Goal: Transaction & Acquisition: Purchase product/service

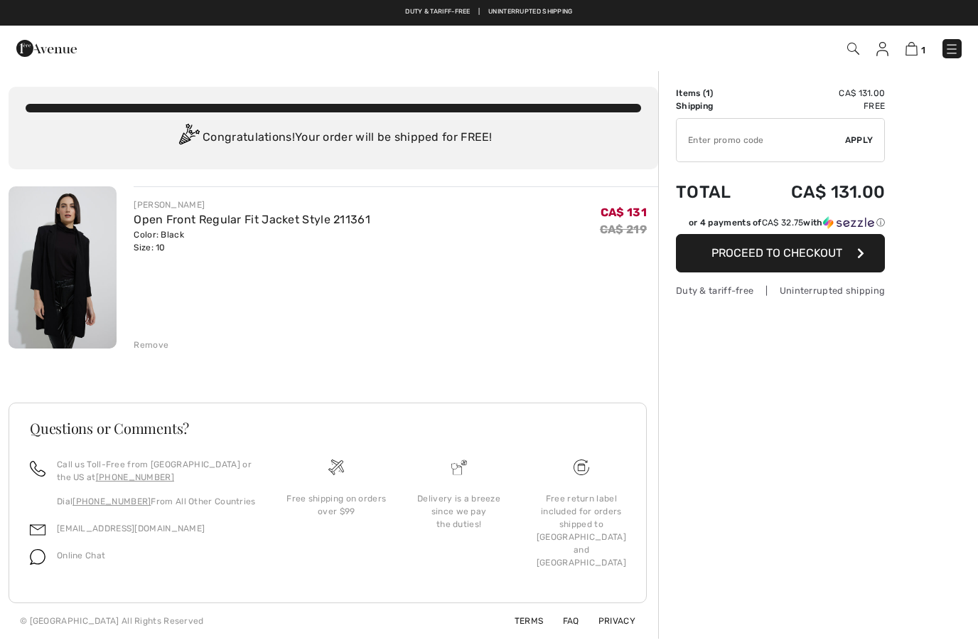
click at [752, 146] on input "TEXT" at bounding box center [761, 140] width 168 height 43
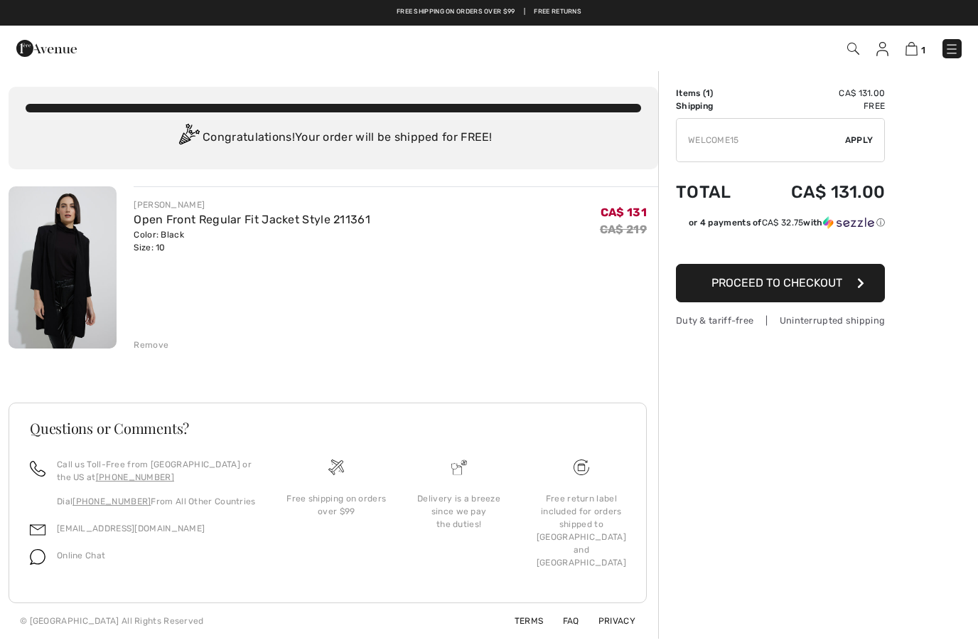
click at [859, 143] on span "Apply" at bounding box center [859, 140] width 28 height 13
type input "WELC0ME15"
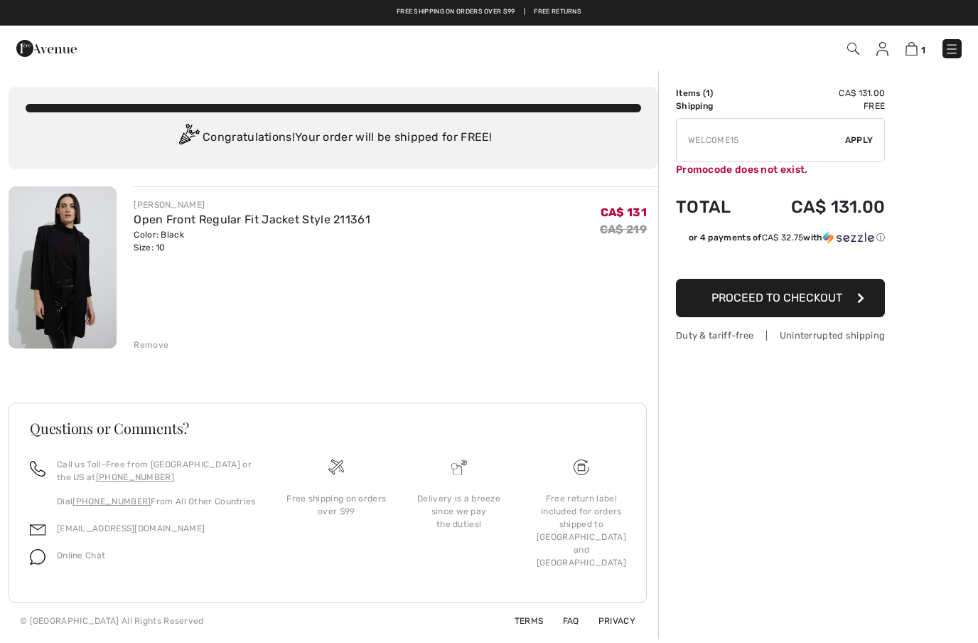
click at [889, 50] on img at bounding box center [883, 49] width 12 height 14
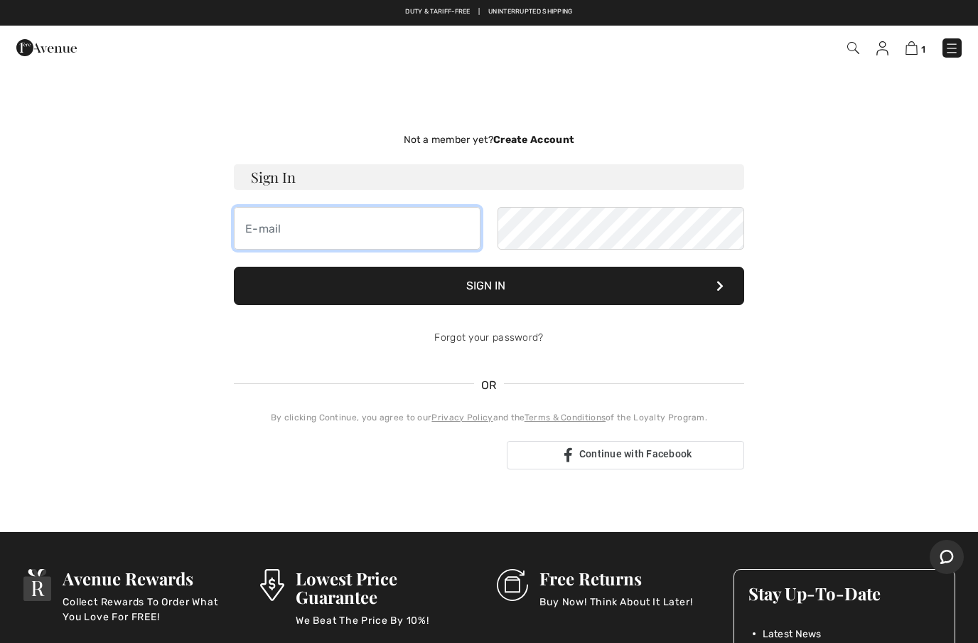
click at [332, 238] on input "email" at bounding box center [357, 228] width 247 height 43
type input "srockley@shaw.ca"
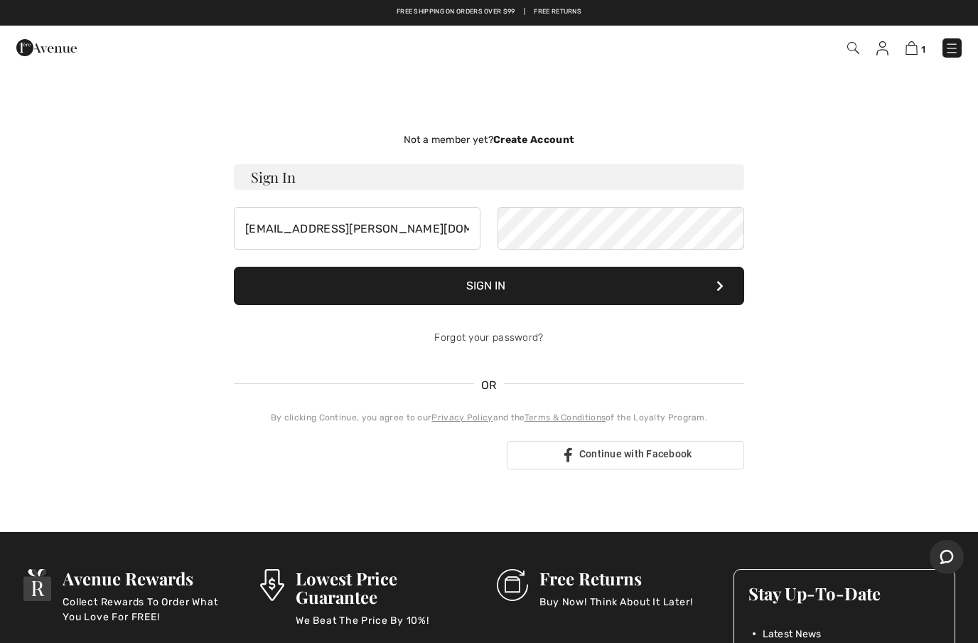
click at [501, 285] on button "Sign In" at bounding box center [489, 286] width 510 height 38
click at [509, 291] on button "Sign In" at bounding box center [489, 286] width 510 height 38
click at [554, 142] on strong "Create Account" at bounding box center [533, 140] width 81 height 12
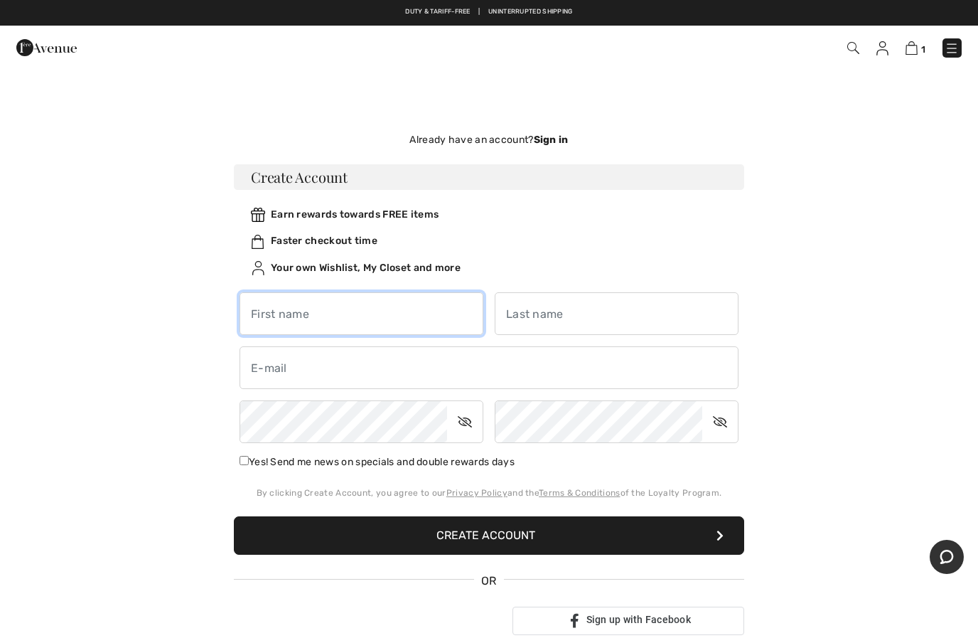
click at [351, 323] on input "text" at bounding box center [362, 313] width 244 height 43
type input "Sunita"
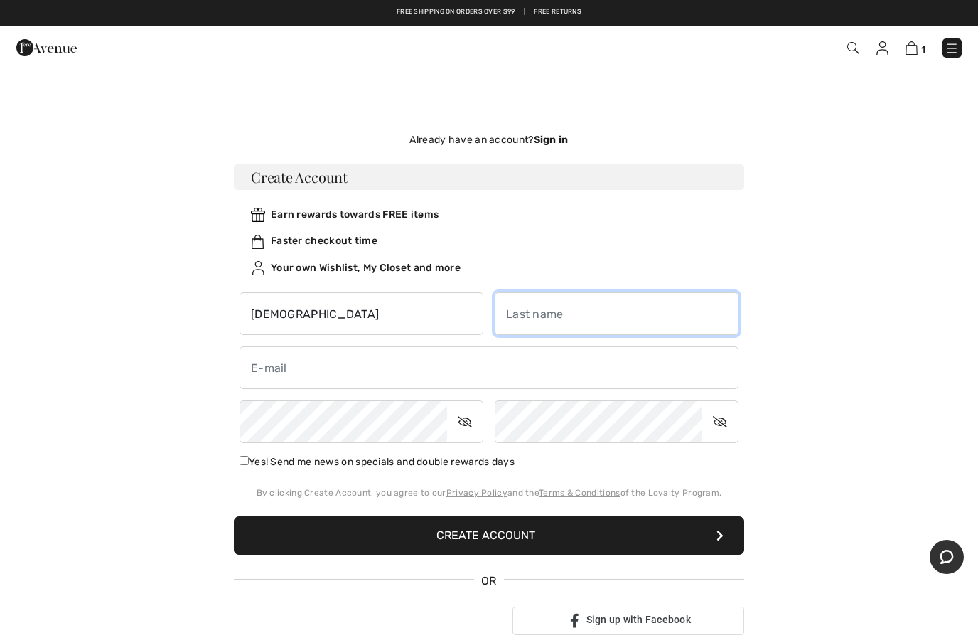
click at [564, 313] on input "text" at bounding box center [617, 313] width 244 height 43
type input "Rockley"
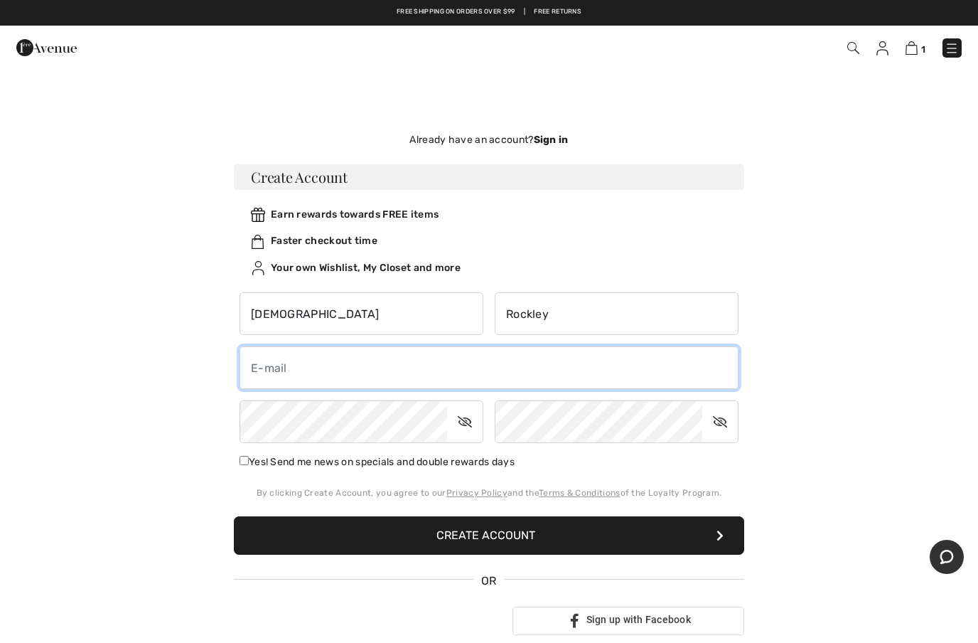
click at [345, 363] on input "email" at bounding box center [489, 367] width 499 height 43
type input "srockley@icloud.com"
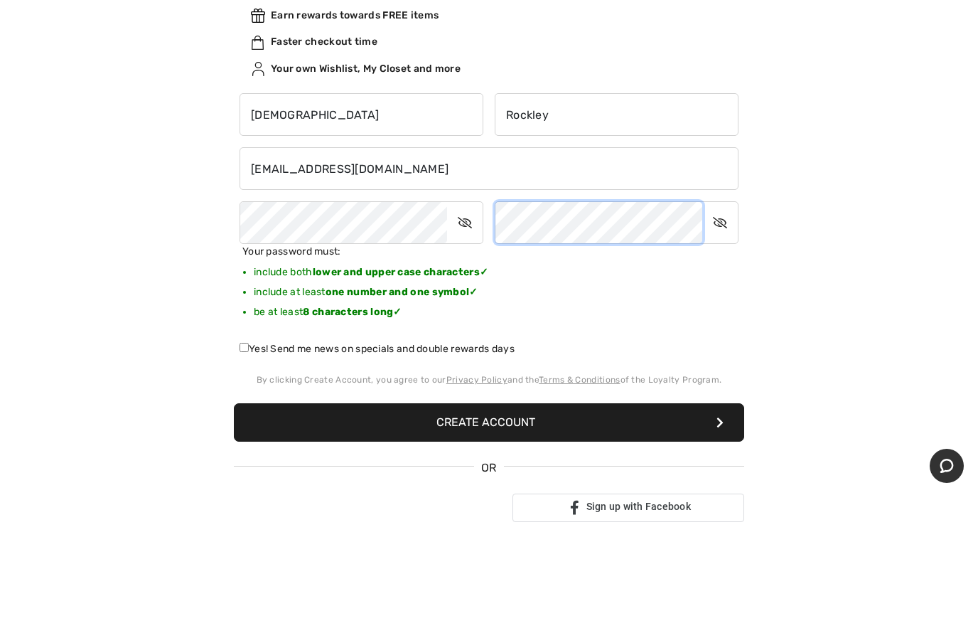
scroll to position [121, 0]
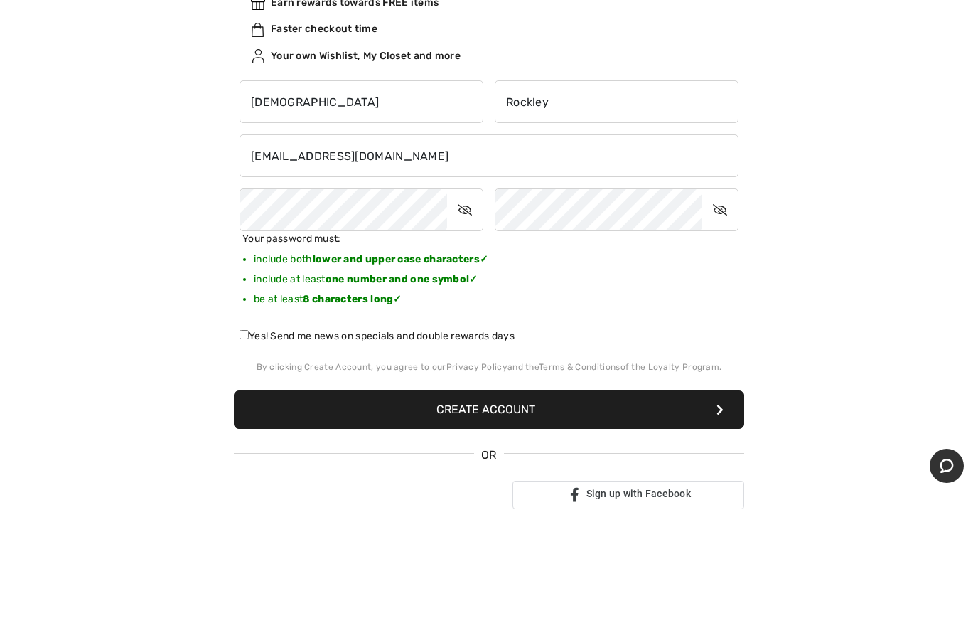
click at [488, 481] on button "Create Account" at bounding box center [489, 500] width 510 height 38
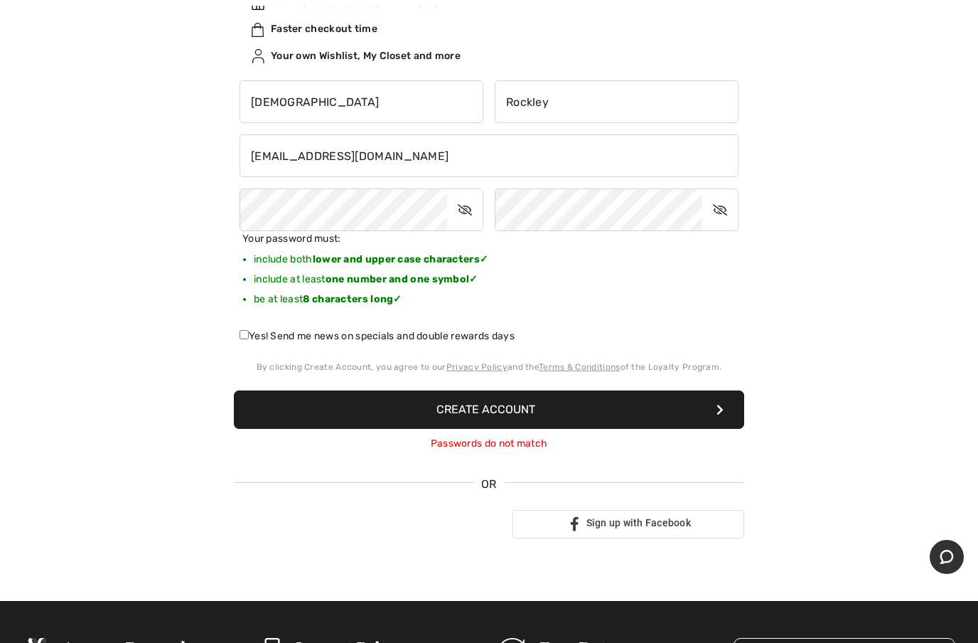
click at [501, 412] on button "Create Account" at bounding box center [489, 409] width 510 height 38
click at [468, 211] on icon at bounding box center [465, 209] width 36 height 33
click at [720, 212] on icon at bounding box center [720, 209] width 36 height 33
click at [485, 413] on button "Create Account" at bounding box center [489, 409] width 510 height 38
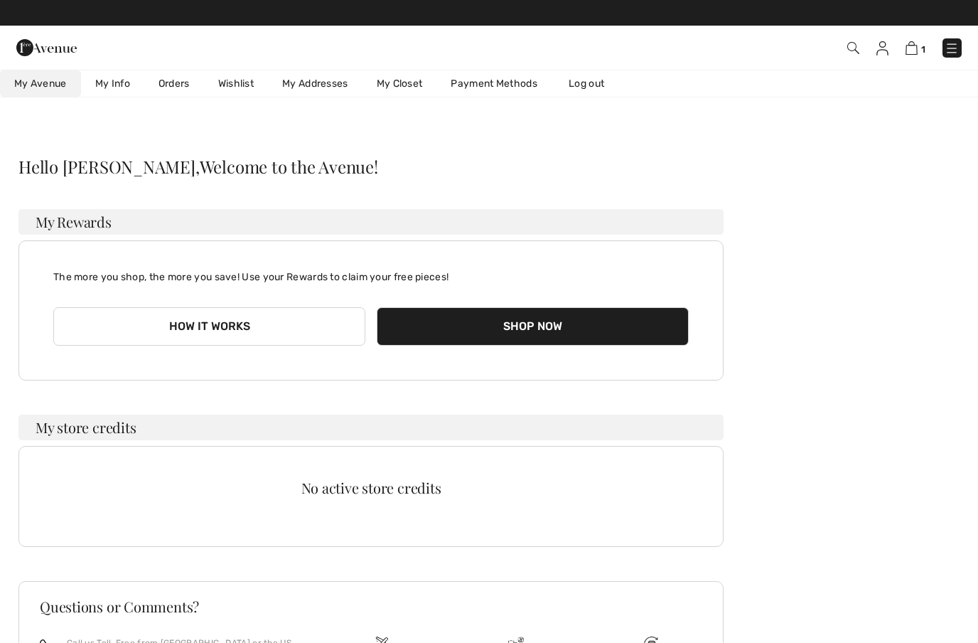
click at [121, 80] on link "My Info" at bounding box center [112, 83] width 63 height 26
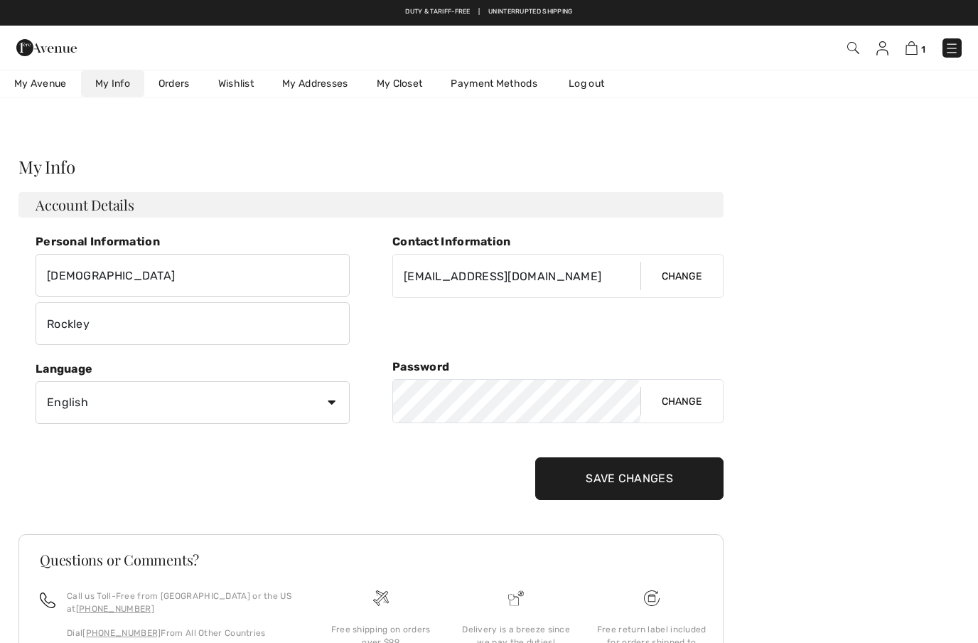
click at [188, 84] on link "Orders" at bounding box center [174, 83] width 60 height 26
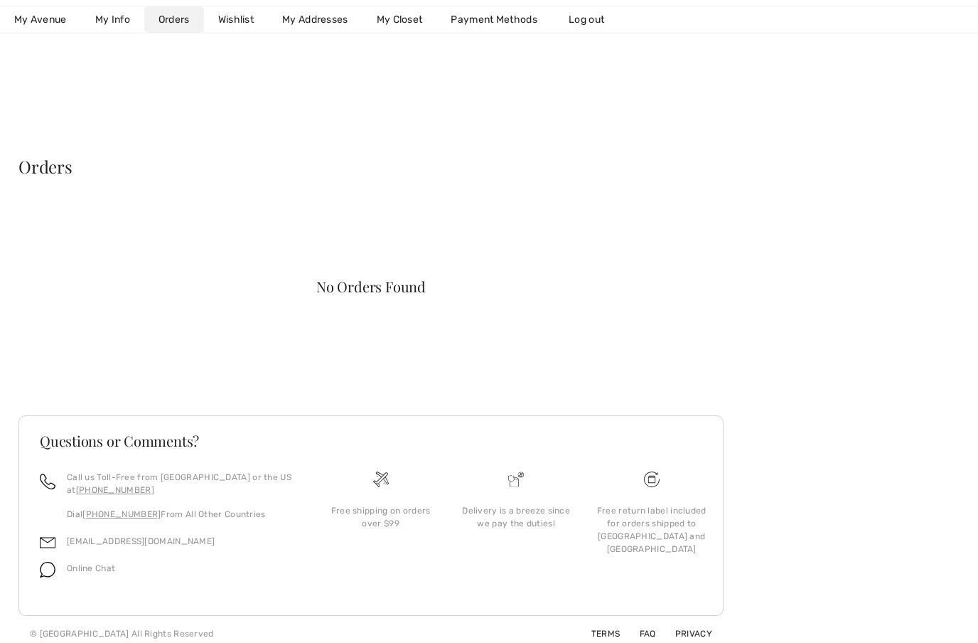
click at [236, 23] on link "Wishlist" at bounding box center [236, 19] width 64 height 26
click at [410, 18] on link "My Closet" at bounding box center [400, 19] width 75 height 26
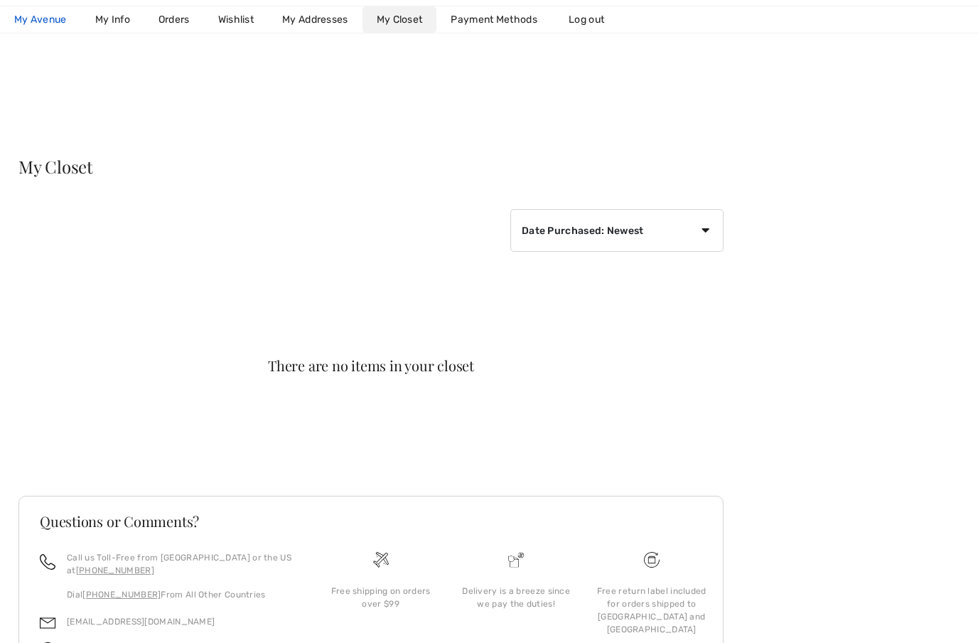
click at [45, 21] on span "My Avenue" at bounding box center [40, 20] width 53 height 12
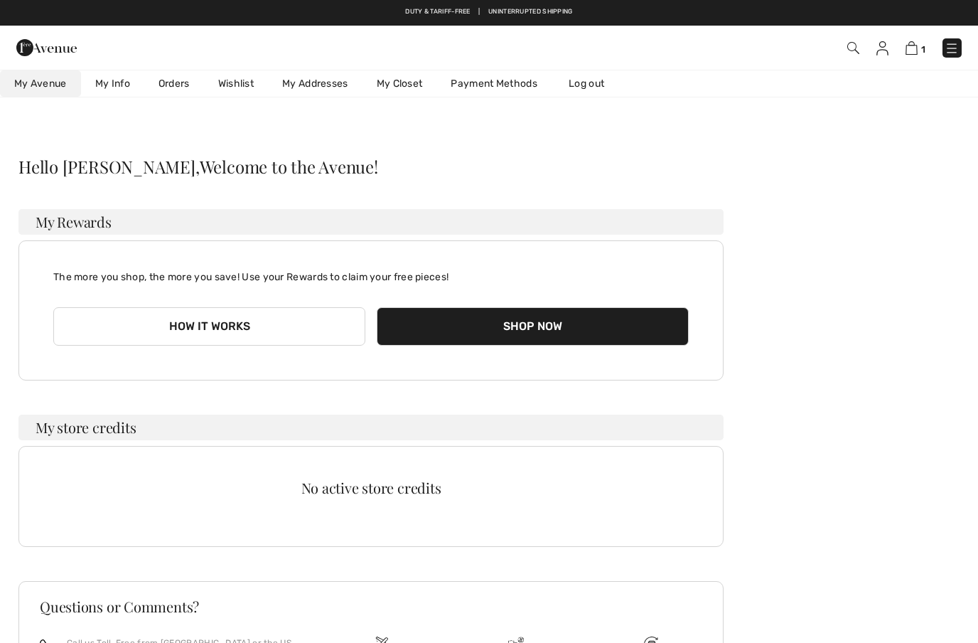
click at [41, 50] on img at bounding box center [46, 47] width 60 height 28
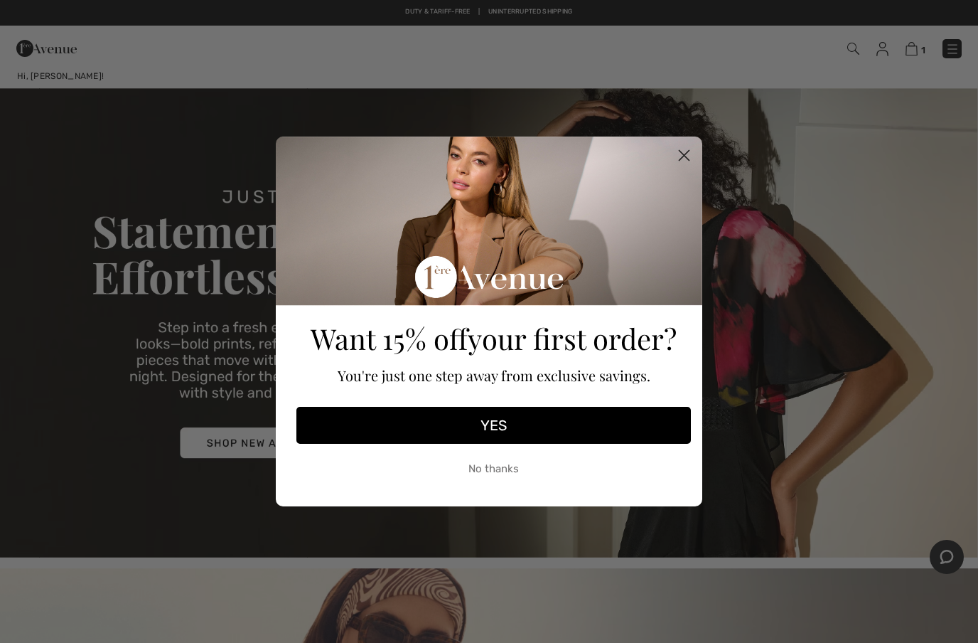
click at [494, 423] on button "YES" at bounding box center [493, 425] width 395 height 37
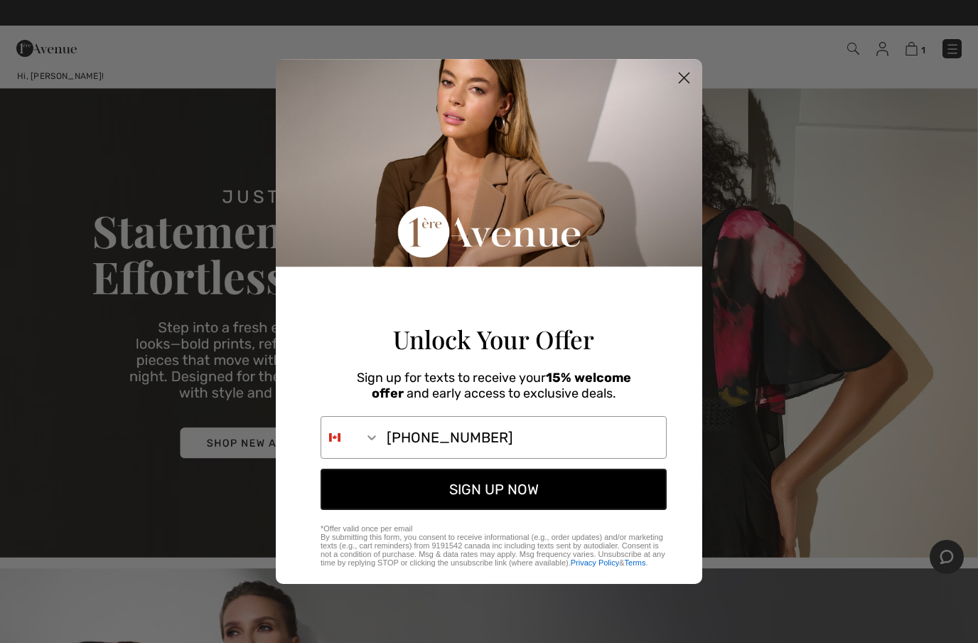
type input "403-990-8299"
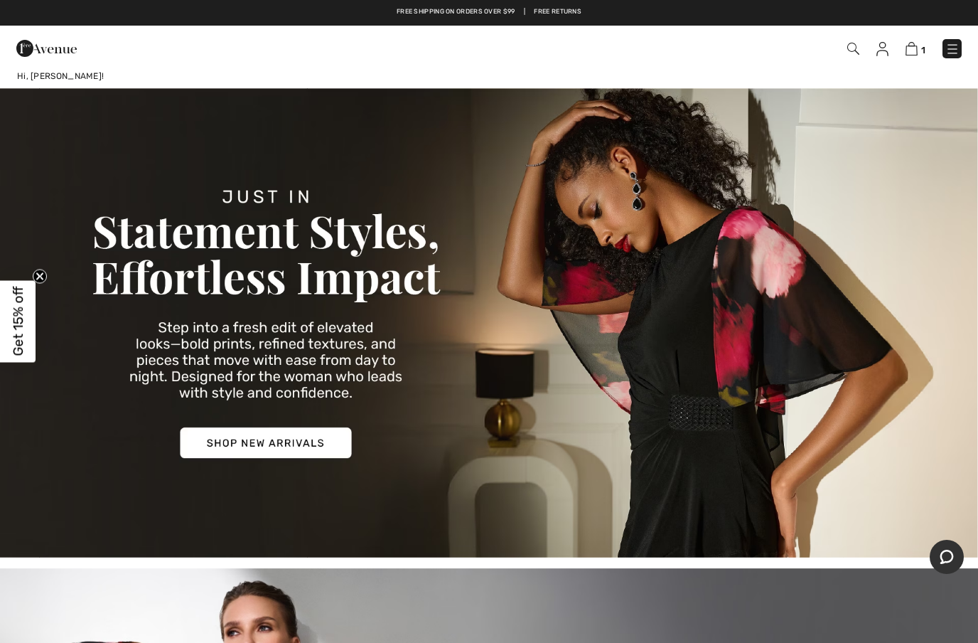
click at [536, 544] on img at bounding box center [489, 322] width 978 height 469
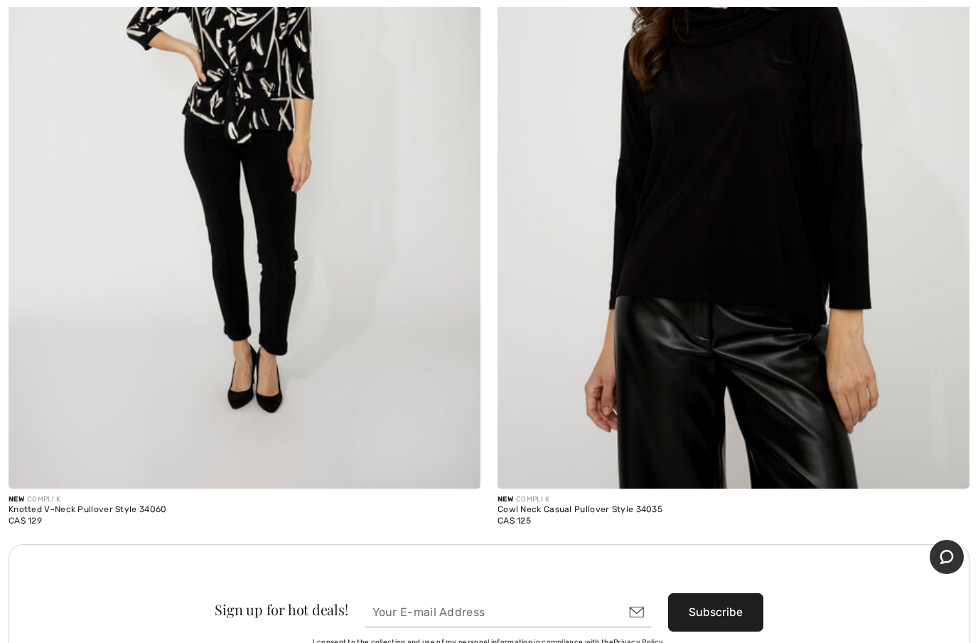
scroll to position [18521, 0]
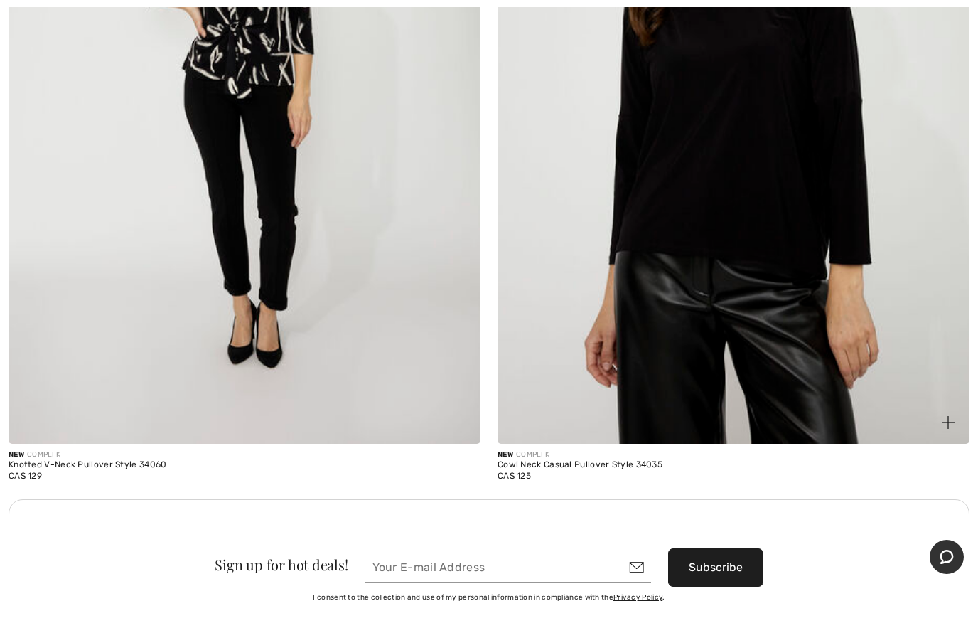
click at [787, 356] on img at bounding box center [734, 90] width 472 height 708
click at [818, 289] on img at bounding box center [734, 90] width 472 height 708
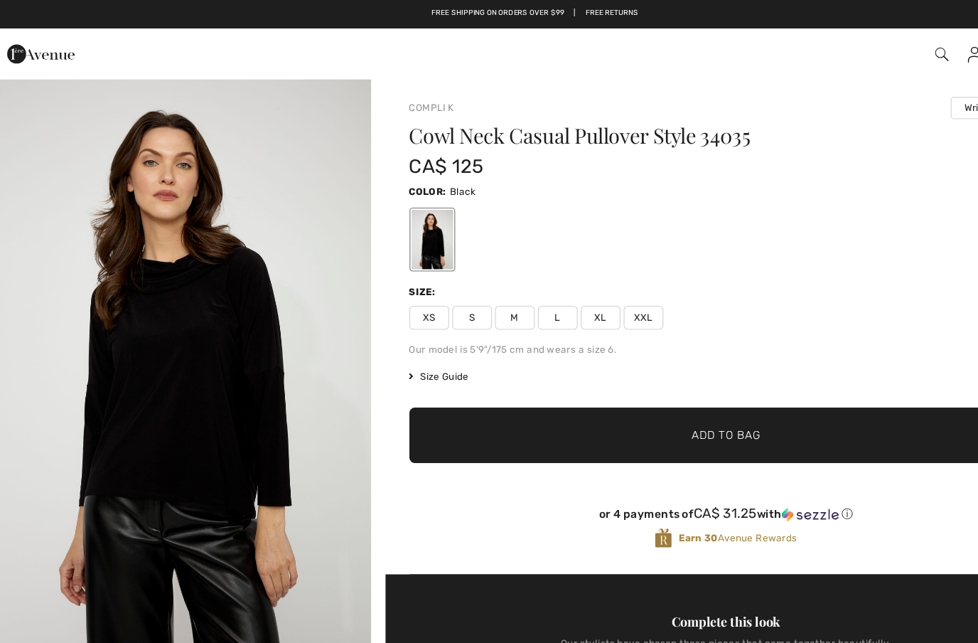
click at [850, 48] on img at bounding box center [853, 49] width 12 height 12
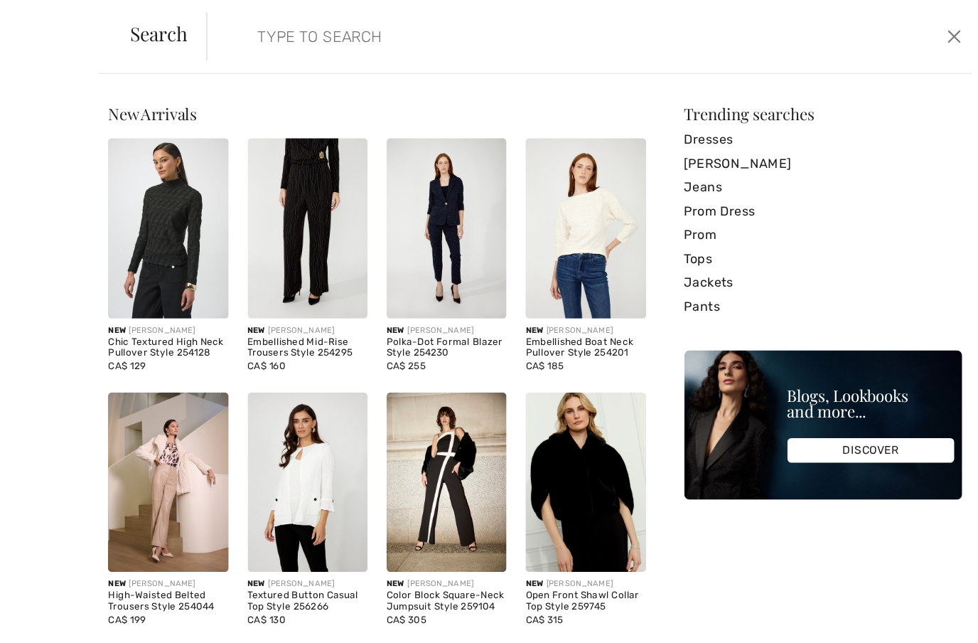
click at [295, 38] on input "search" at bounding box center [464, 32] width 468 height 43
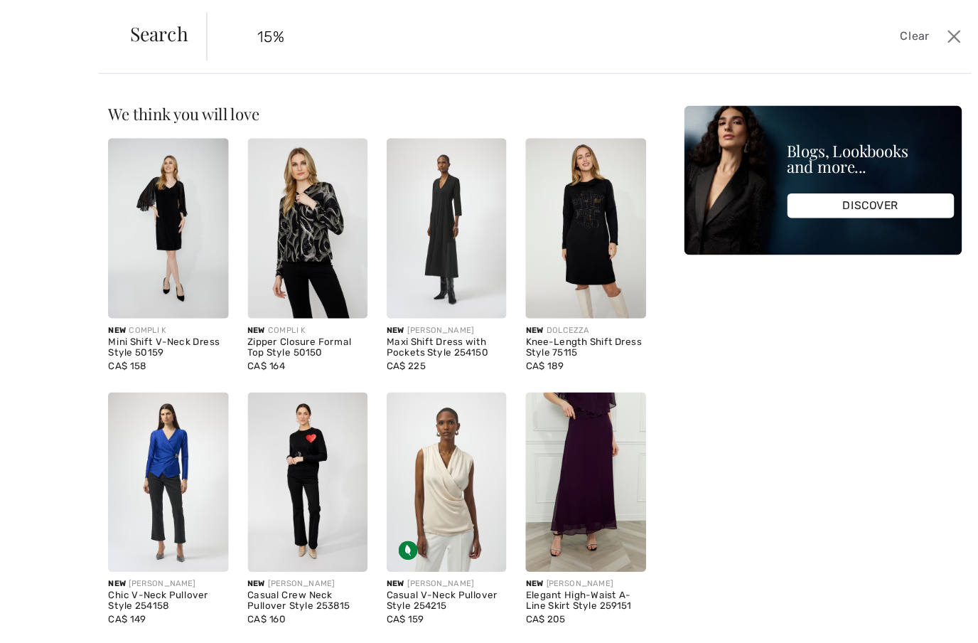
type input "15%"
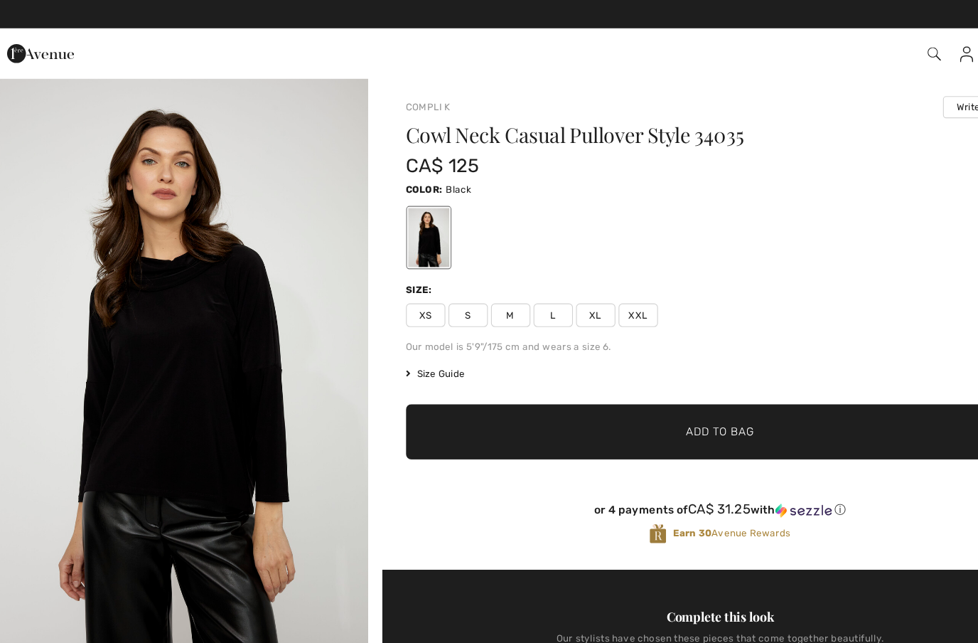
click at [461, 282] on span "M" at bounding box center [472, 284] width 36 height 21
click at [643, 390] on span "Add to Bag" at bounding box center [660, 389] width 61 height 15
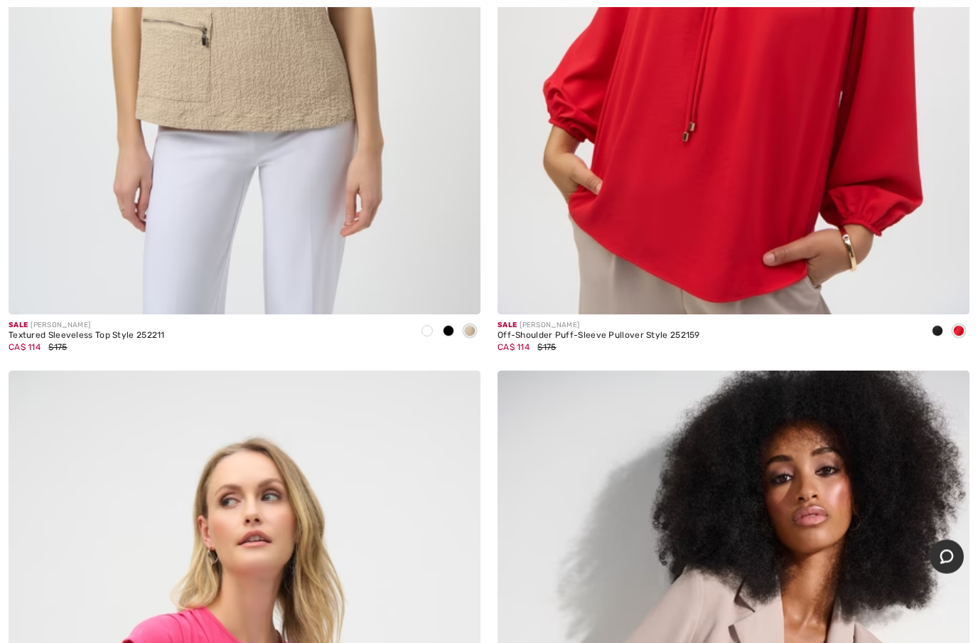
scroll to position [1369, 0]
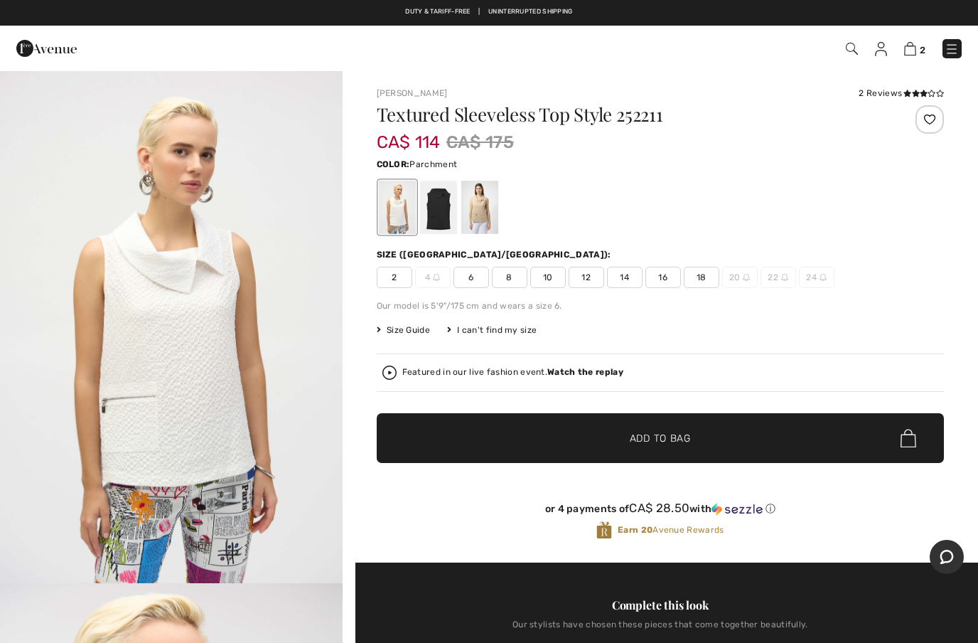
click at [497, 210] on div at bounding box center [479, 207] width 37 height 53
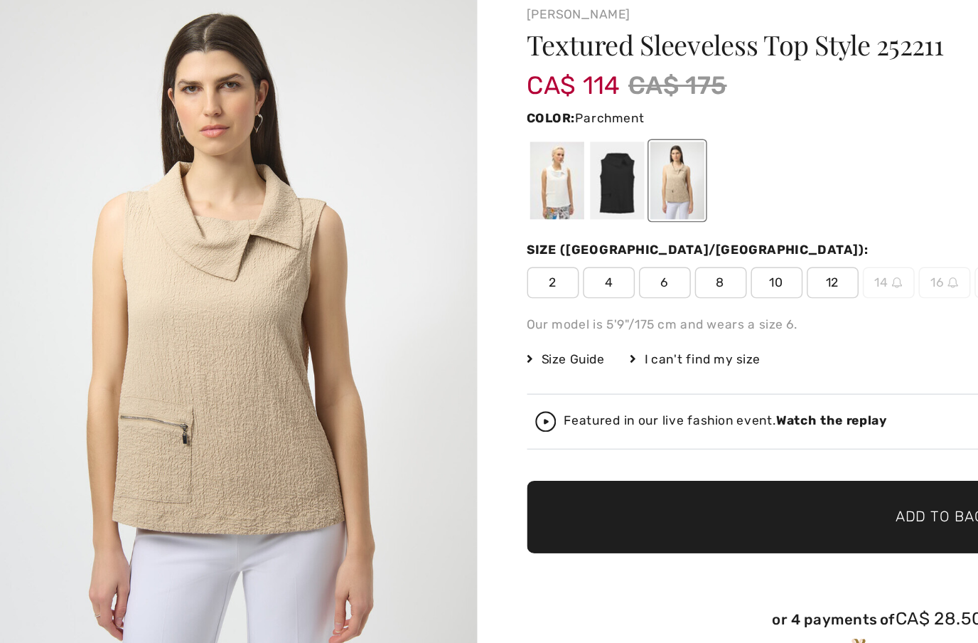
click at [392, 181] on div at bounding box center [396, 207] width 37 height 53
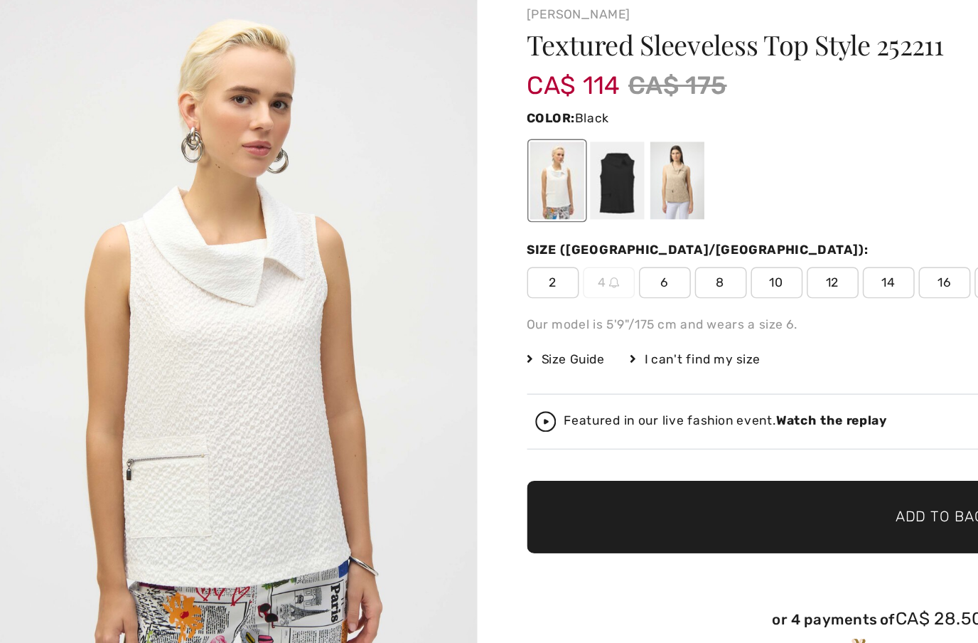
click at [427, 181] on div at bounding box center [437, 207] width 37 height 53
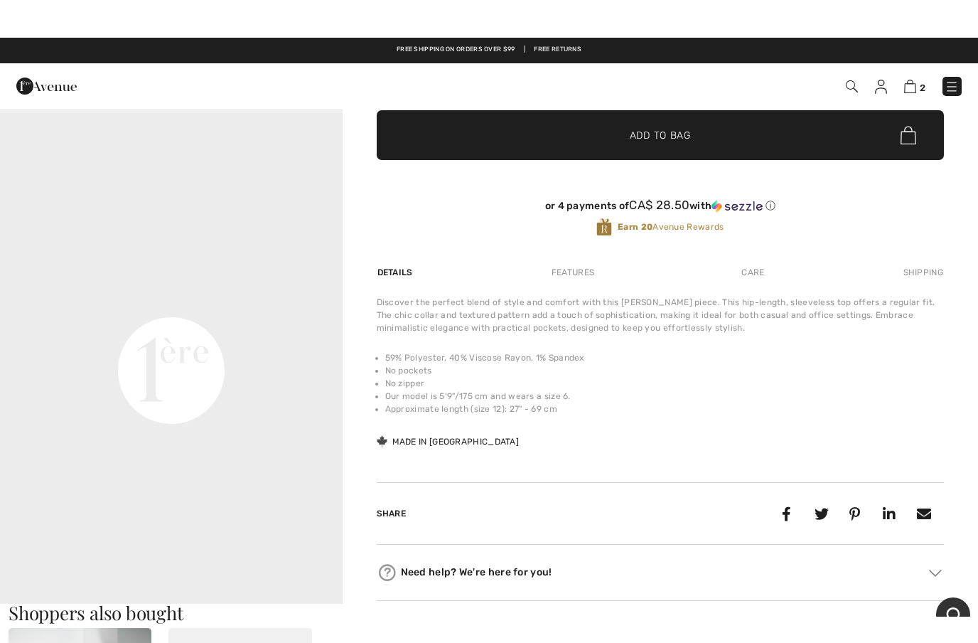
scroll to position [303, 0]
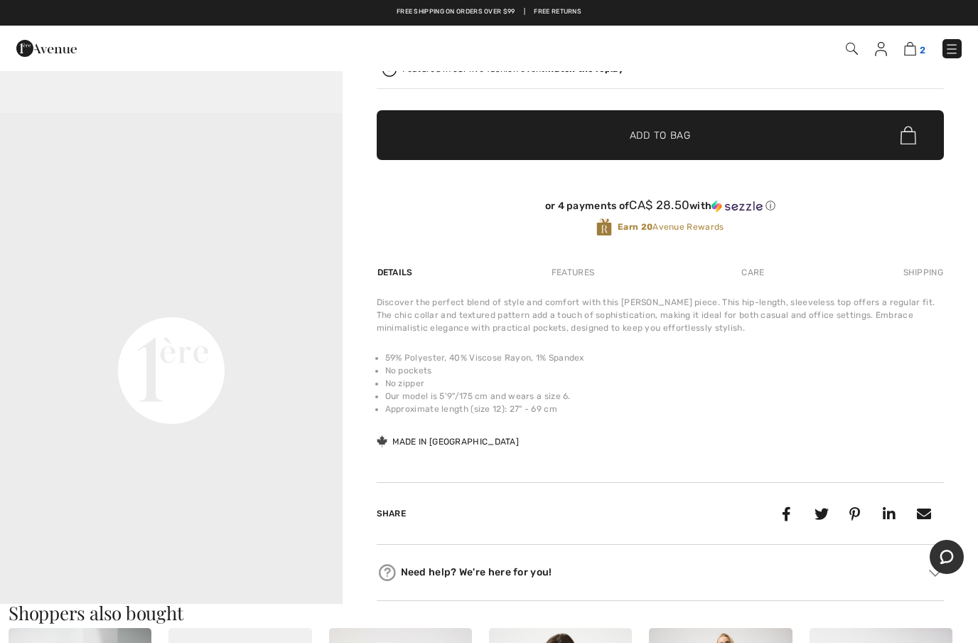
click at [910, 51] on img at bounding box center [910, 49] width 12 height 14
click at [911, 55] on img at bounding box center [910, 49] width 12 height 14
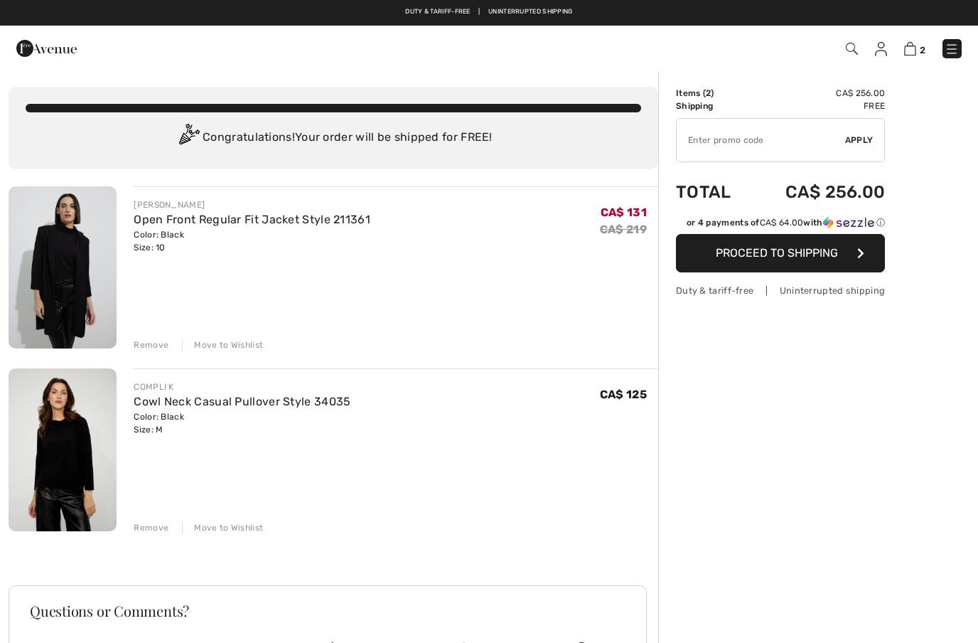
click at [746, 141] on input "TEXT" at bounding box center [761, 140] width 168 height 43
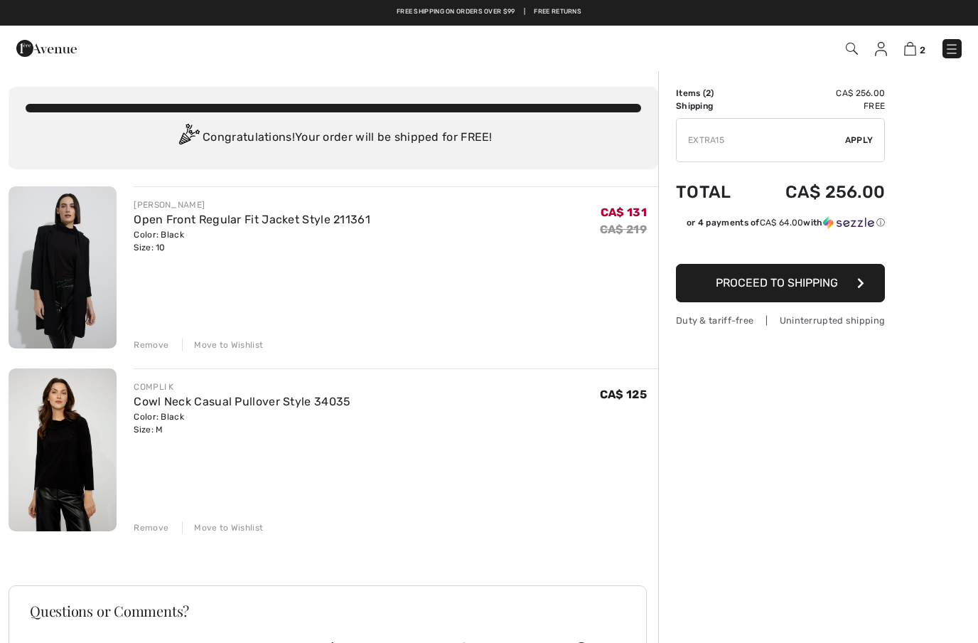
type input "EXTRA15"
click at [855, 138] on span "Apply" at bounding box center [859, 140] width 28 height 13
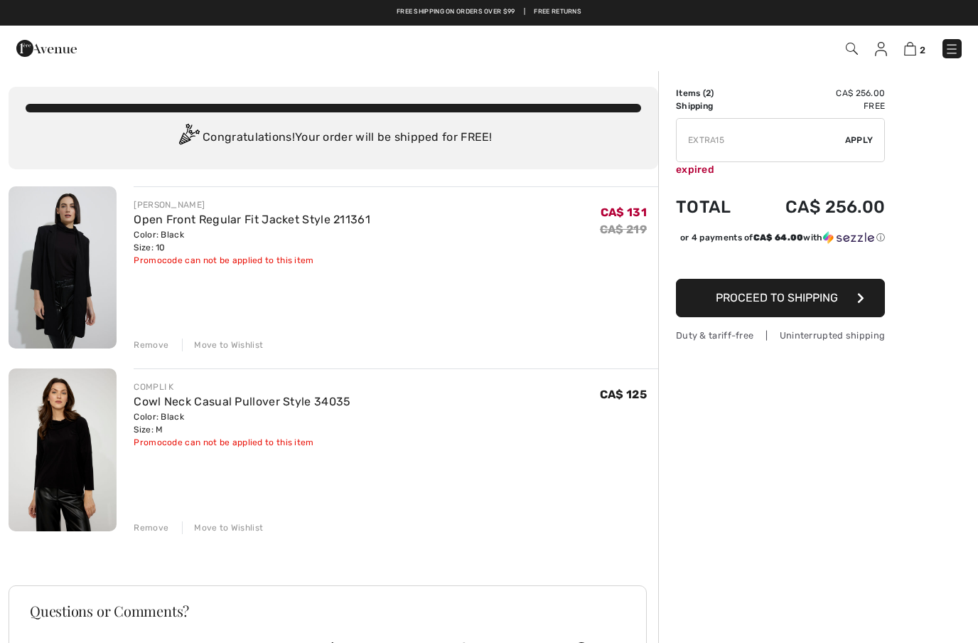
click at [850, 59] on div "2 Checkout" at bounding box center [691, 48] width 564 height 29
click at [848, 59] on div "2 Checkout" at bounding box center [691, 48] width 564 height 29
click at [852, 52] on img at bounding box center [852, 49] width 12 height 12
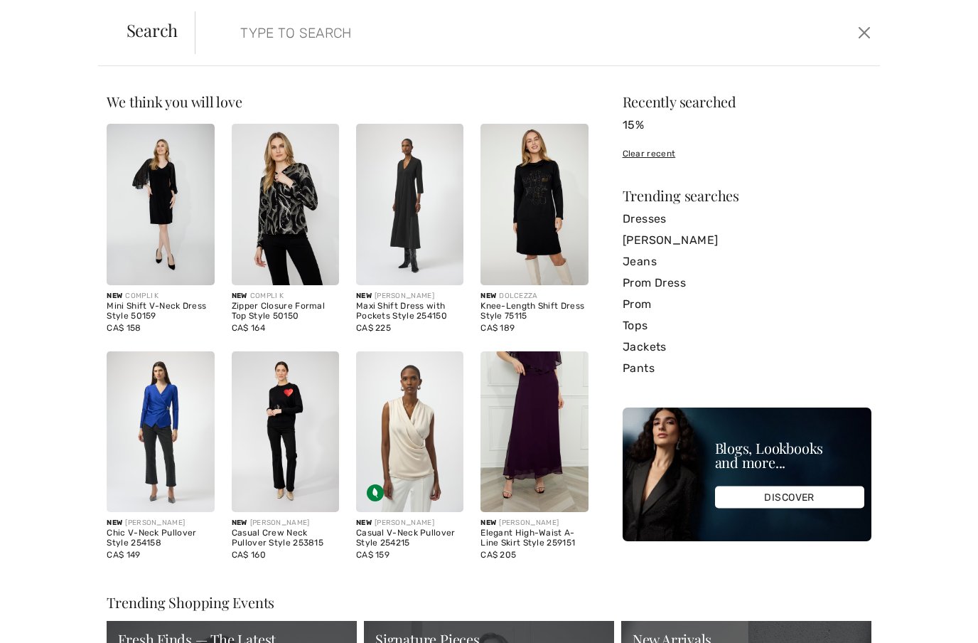
click at [340, 38] on input "search" at bounding box center [464, 32] width 468 height 43
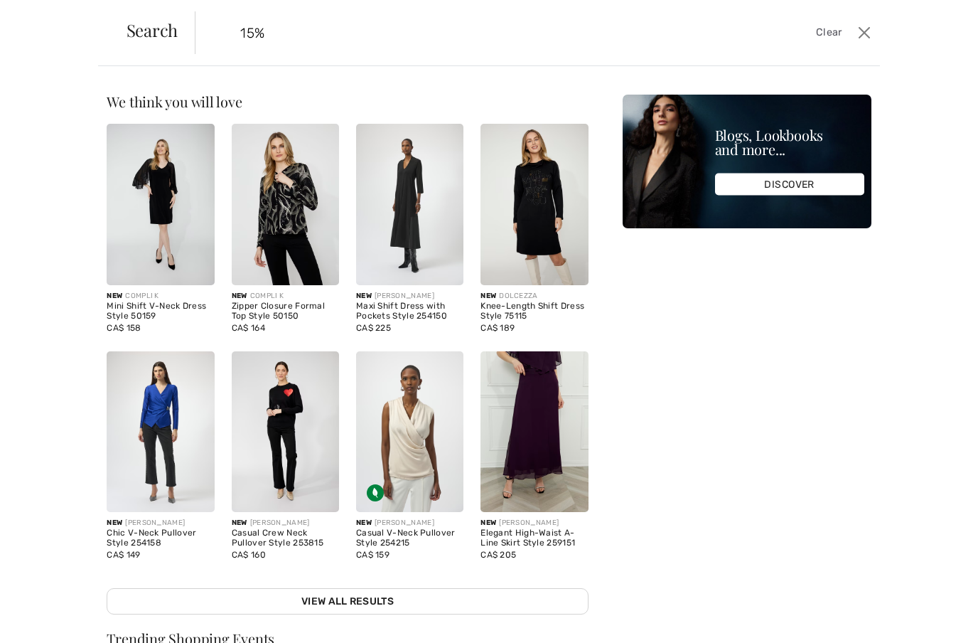
type input "15%"
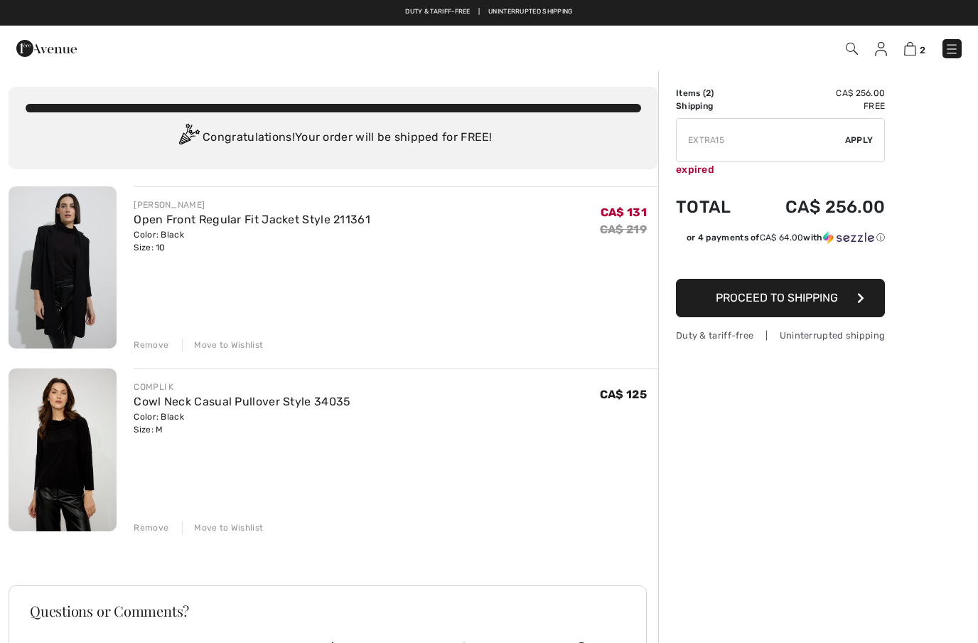
click at [771, 146] on input "TEXT" at bounding box center [761, 140] width 168 height 43
type input "E"
click at [850, 51] on img at bounding box center [852, 49] width 12 height 12
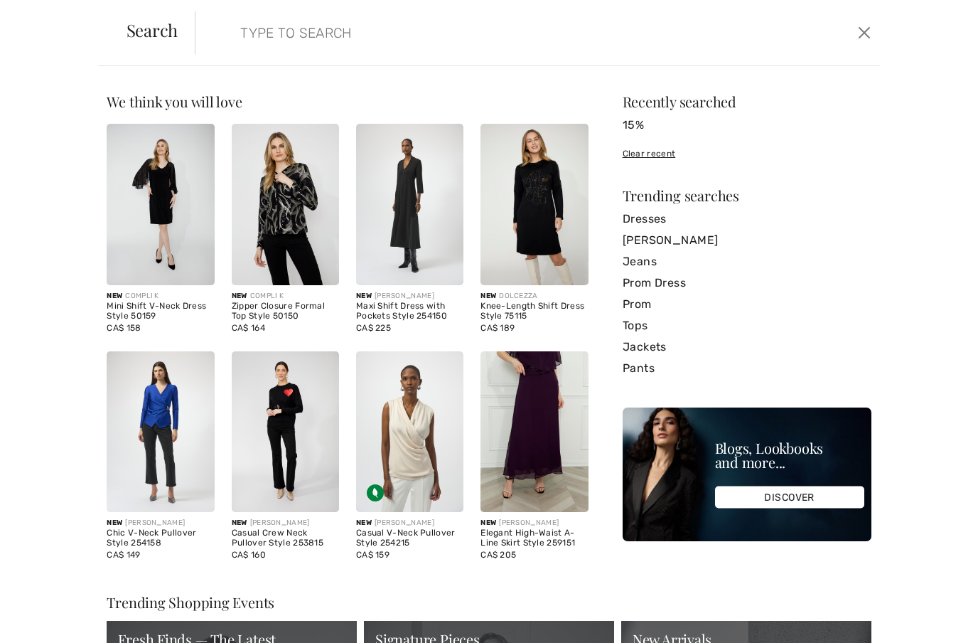
click at [313, 30] on input "search" at bounding box center [464, 32] width 468 height 43
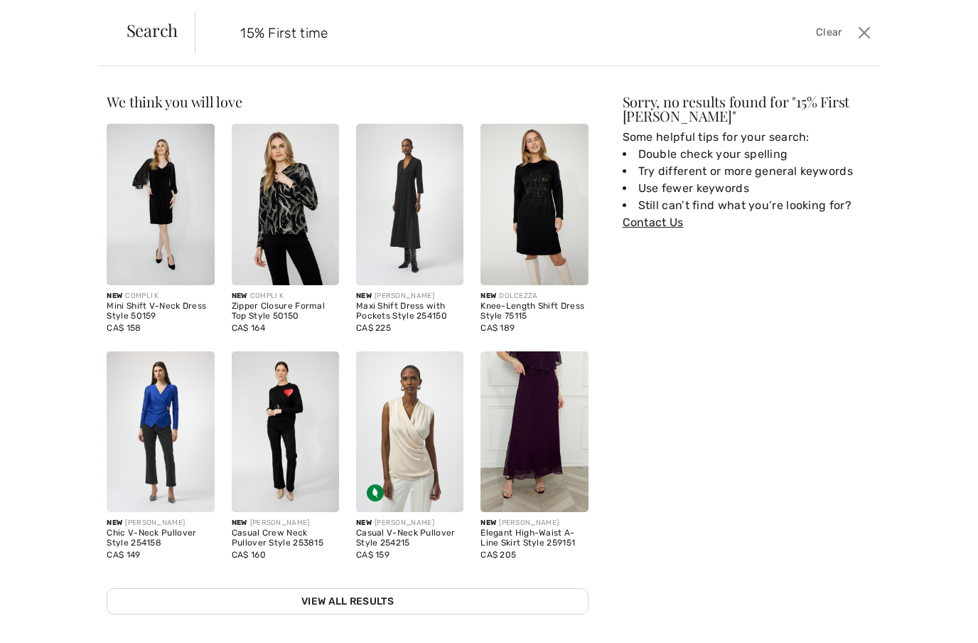
type input "15% First time"
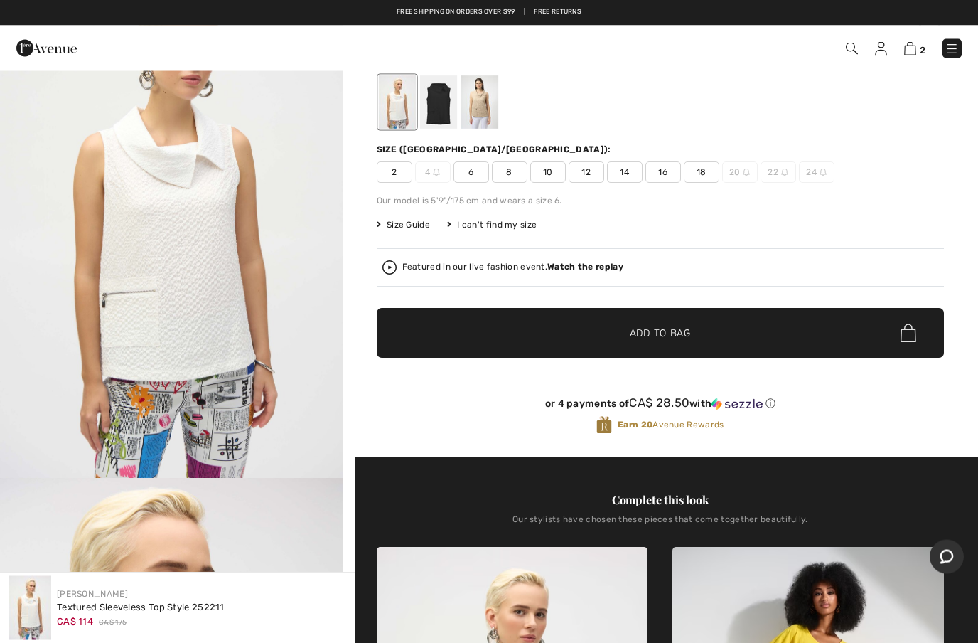
scroll to position [92, 0]
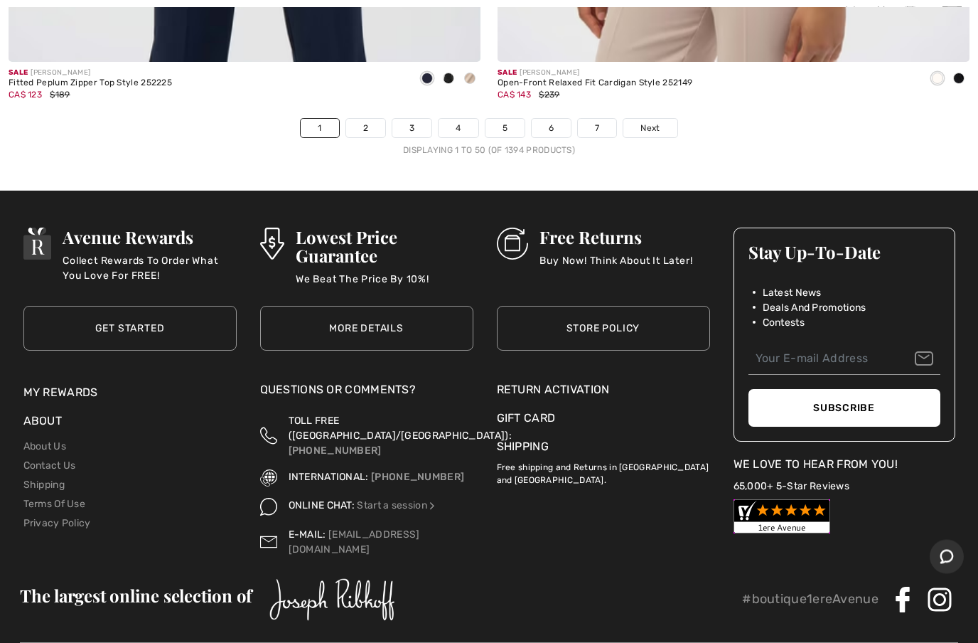
scroll to position [19884, 0]
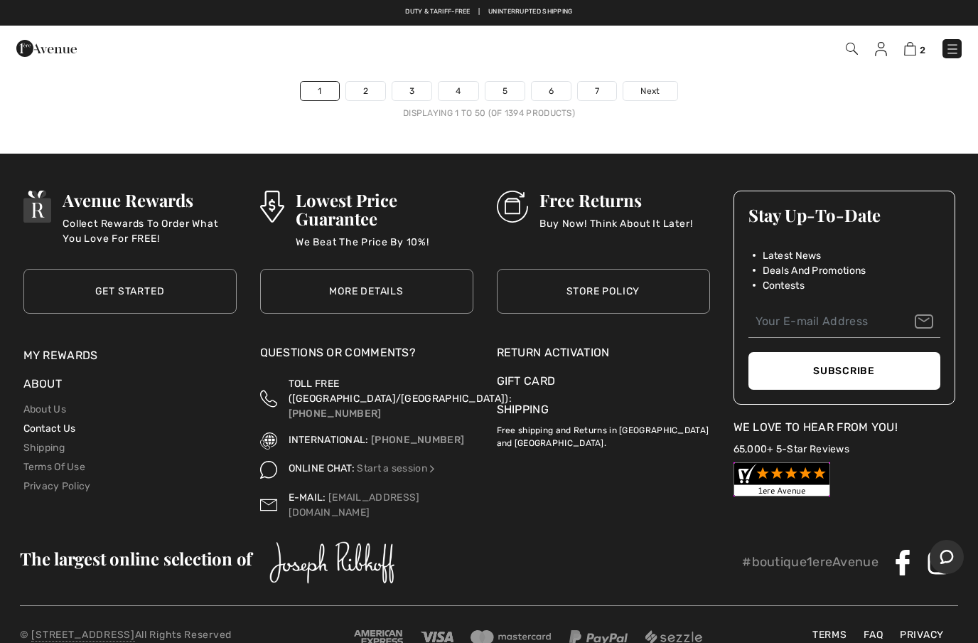
click at [68, 422] on link "Contact Us" at bounding box center [49, 428] width 53 height 12
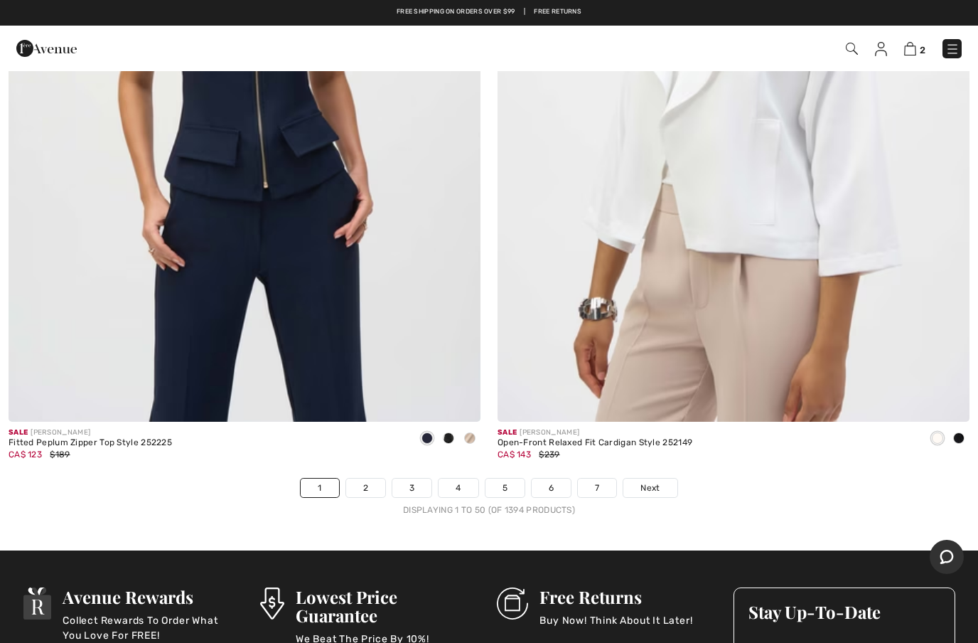
scroll to position [19486, 0]
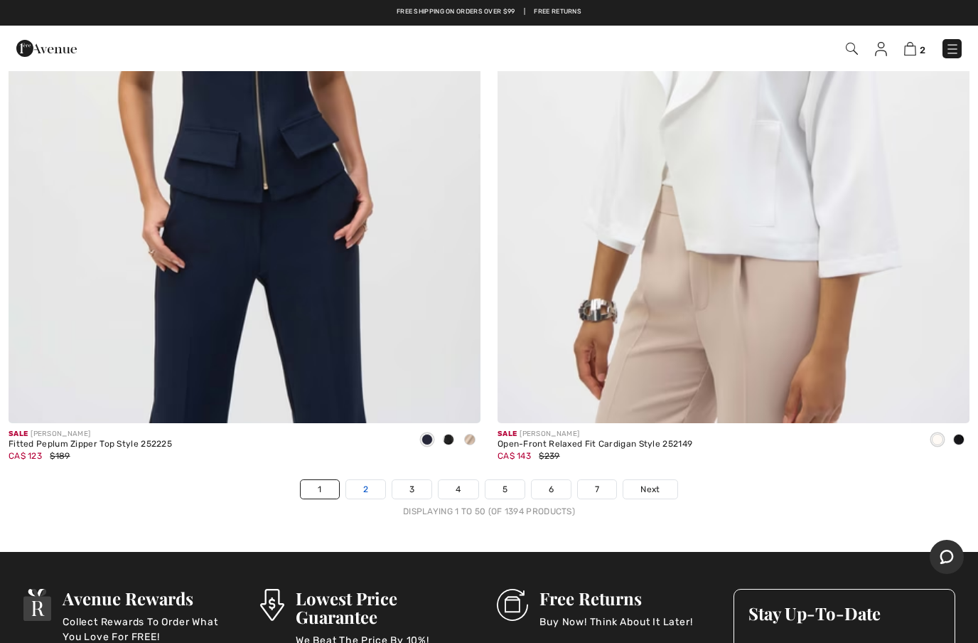
click at [365, 483] on link "2" at bounding box center [365, 489] width 39 height 18
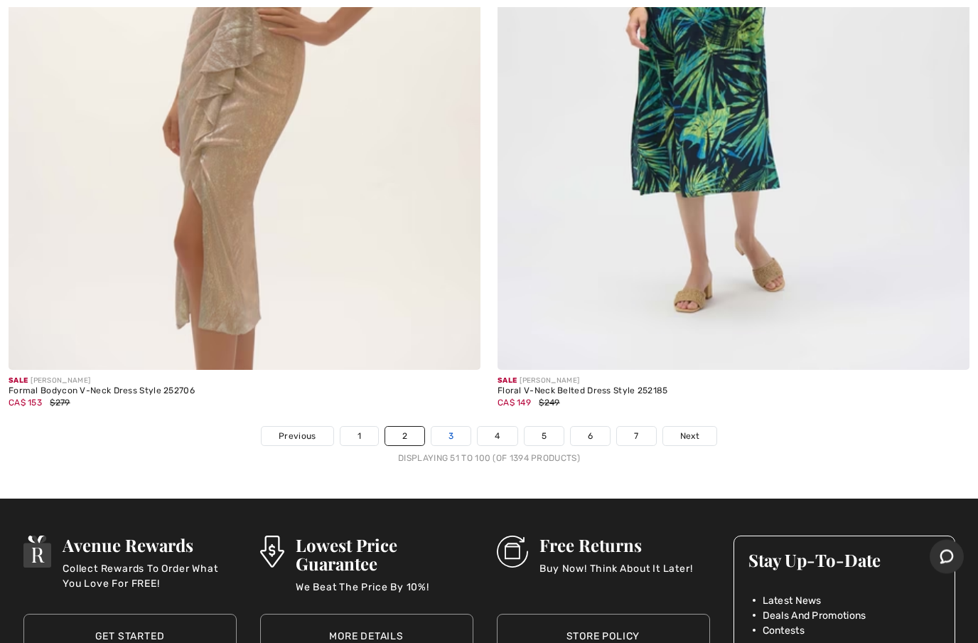
scroll to position [19539, 0]
click at [450, 427] on link "3" at bounding box center [451, 436] width 39 height 18
click at [454, 427] on link "3" at bounding box center [451, 436] width 39 height 18
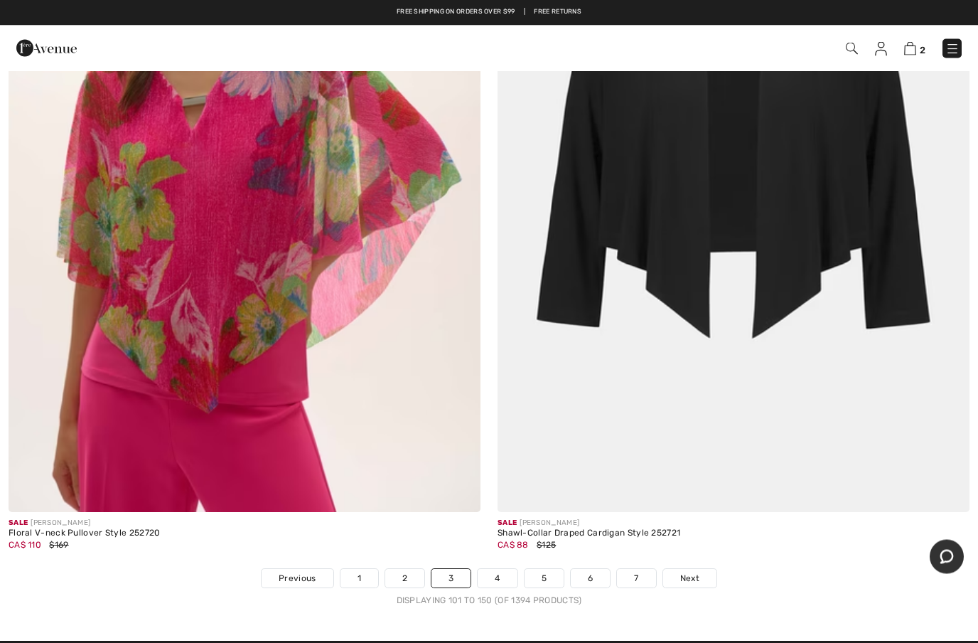
scroll to position [19399, 0]
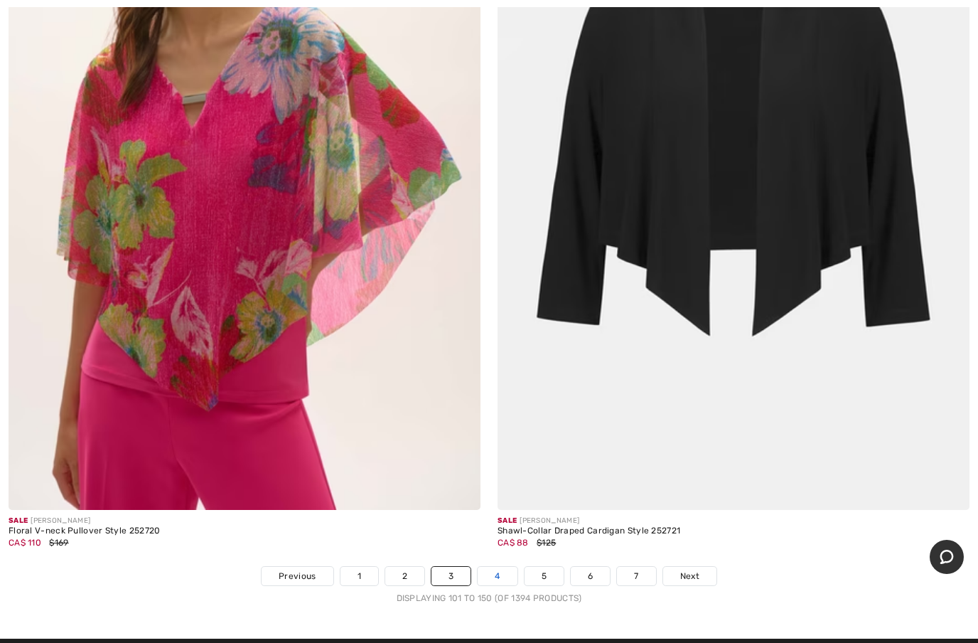
click at [497, 567] on link "4" at bounding box center [497, 576] width 39 height 18
click at [496, 567] on link "4" at bounding box center [497, 576] width 39 height 18
click at [495, 567] on link "4" at bounding box center [497, 576] width 39 height 18
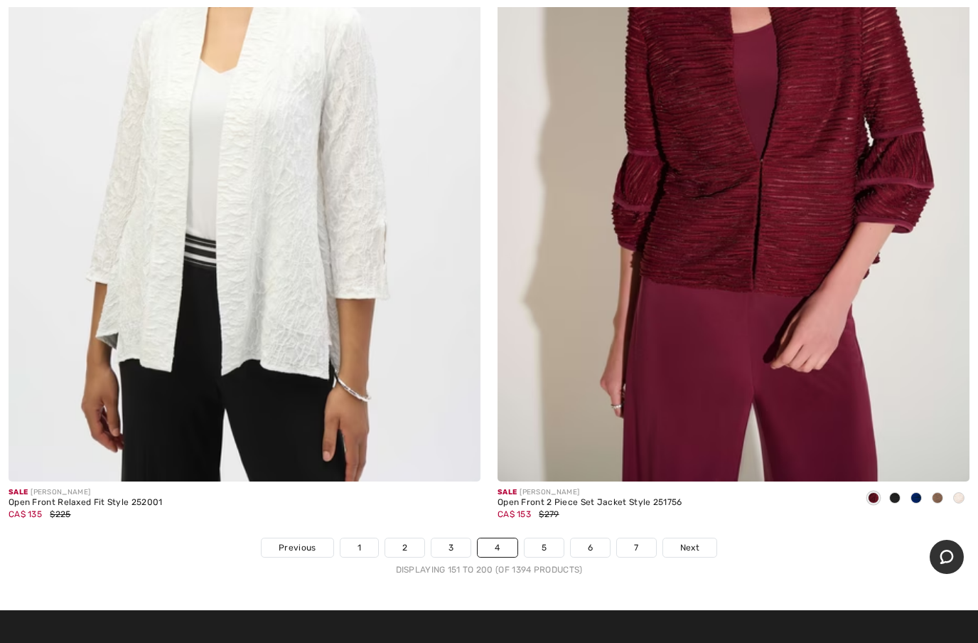
scroll to position [19428, 0]
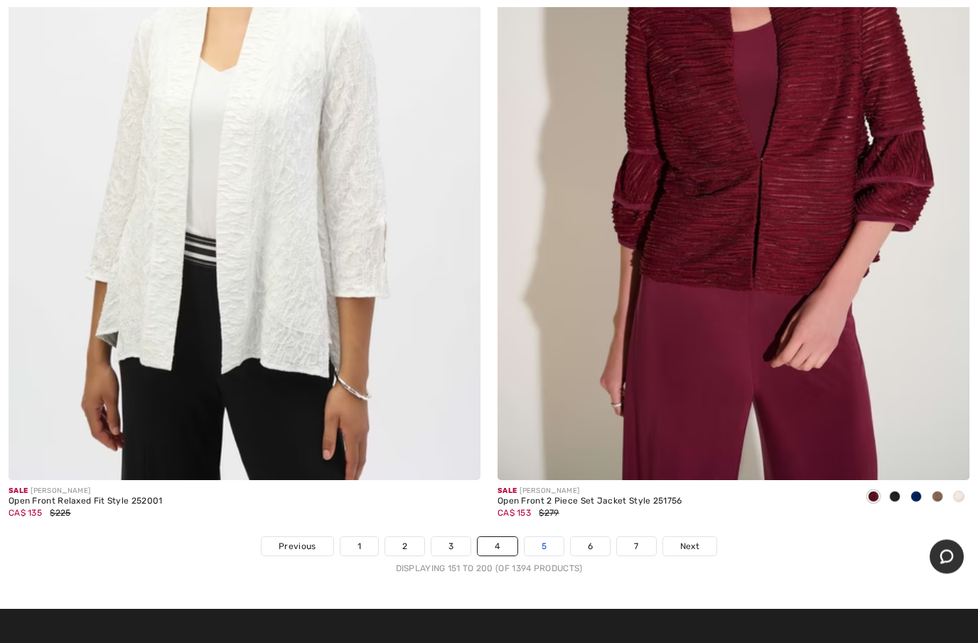
click at [540, 538] on link "5" at bounding box center [544, 546] width 39 height 18
click at [550, 537] on link "5" at bounding box center [544, 546] width 39 height 18
click at [535, 537] on link "5" at bounding box center [544, 546] width 39 height 18
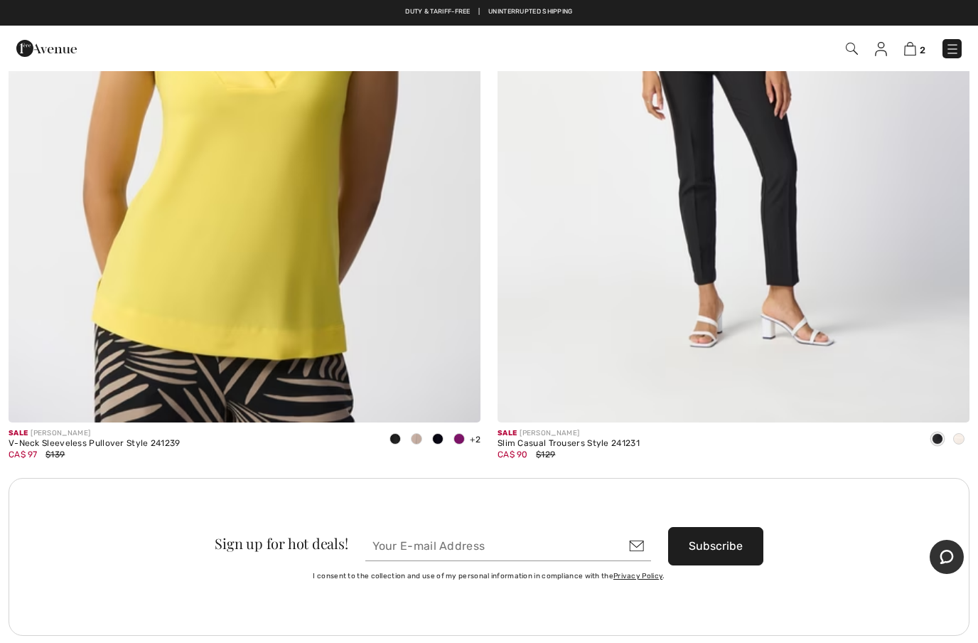
scroll to position [9018, 0]
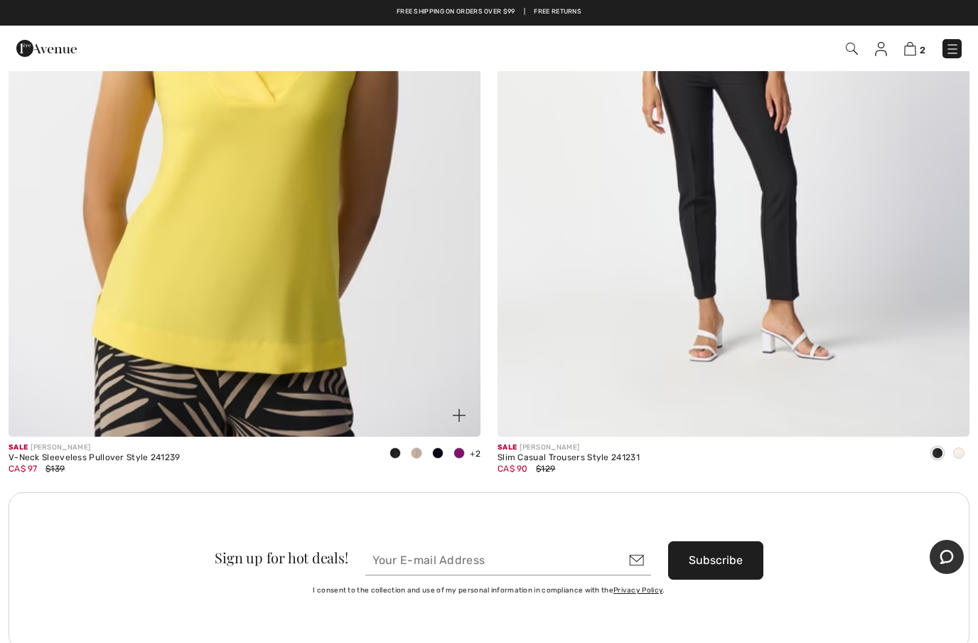
click at [379, 388] on img at bounding box center [245, 82] width 472 height 708
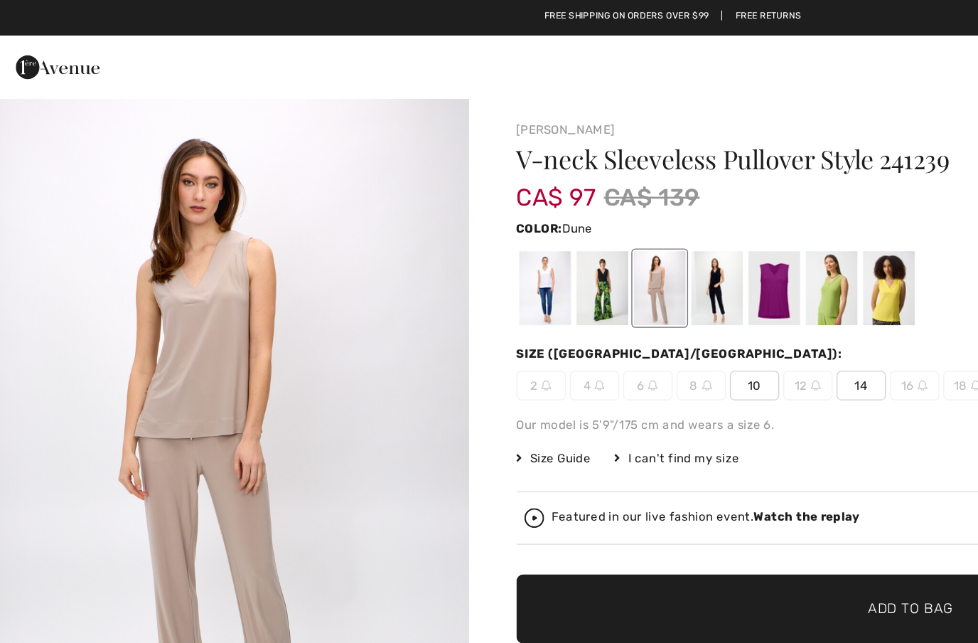
click at [480, 209] on div at bounding box center [479, 207] width 37 height 53
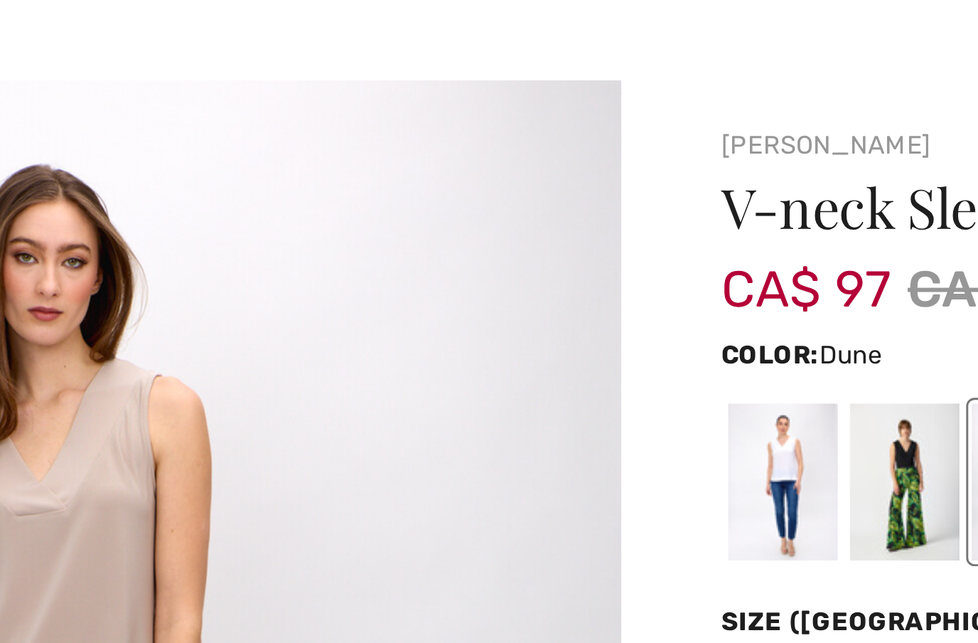
click at [378, 181] on div at bounding box center [396, 207] width 37 height 53
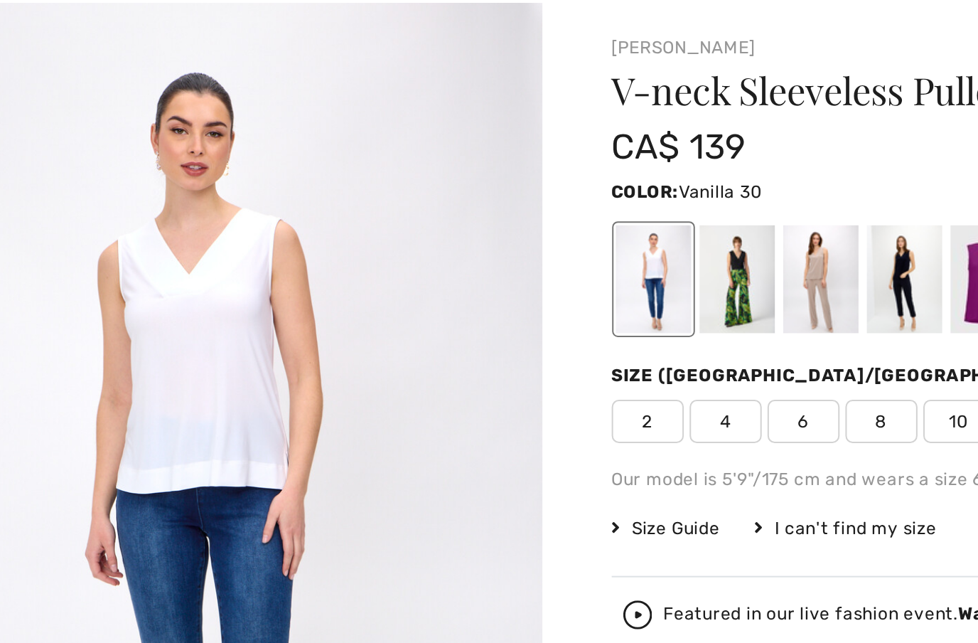
click at [461, 181] on div at bounding box center [479, 207] width 37 height 53
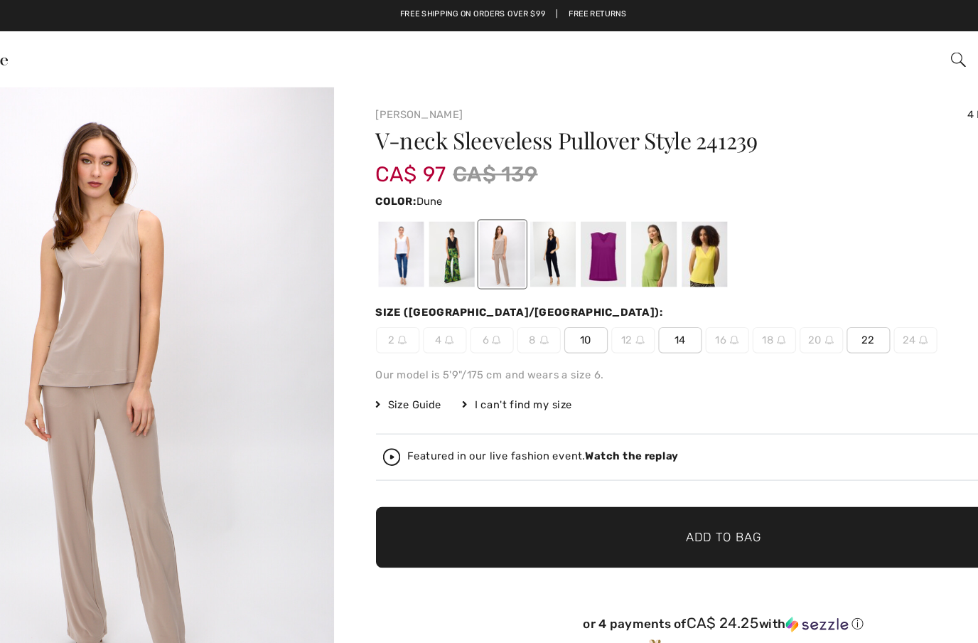
click at [530, 278] on span "10" at bounding box center [548, 277] width 36 height 21
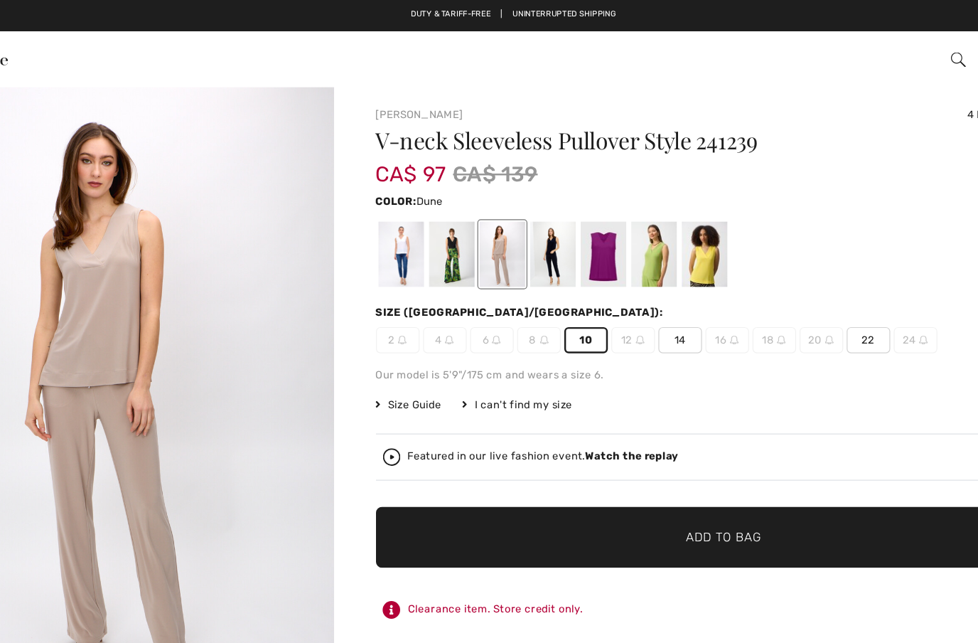
click at [630, 439] on span "Add to Bag" at bounding box center [660, 438] width 61 height 15
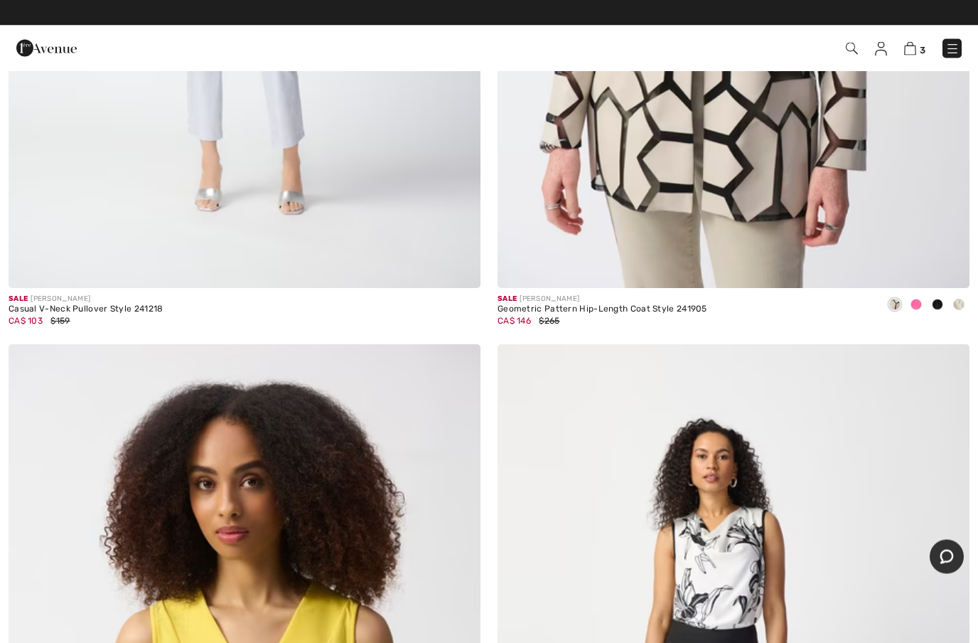
scroll to position [8402, 0]
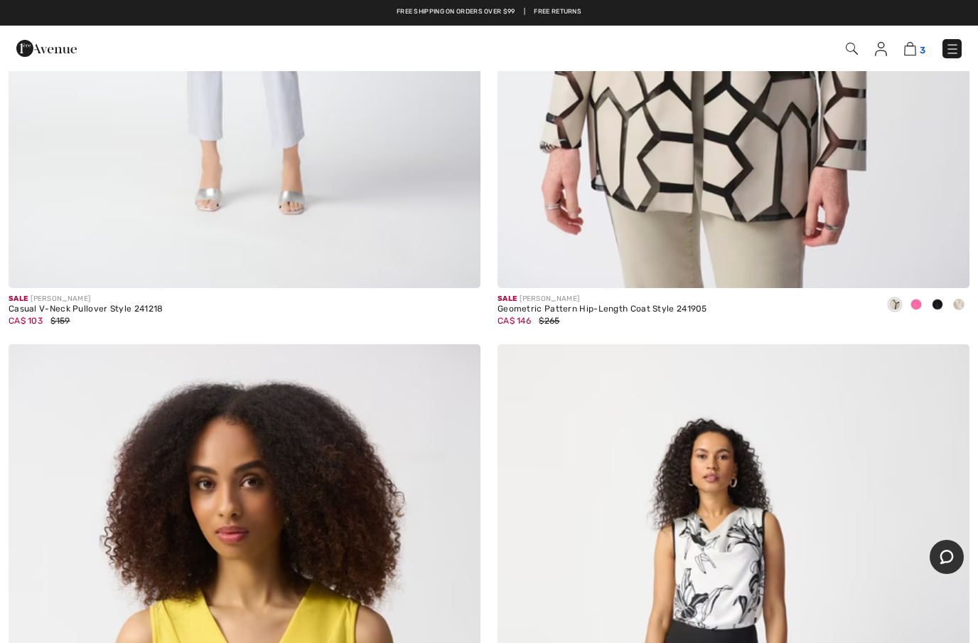
click at [916, 49] on img at bounding box center [910, 49] width 12 height 14
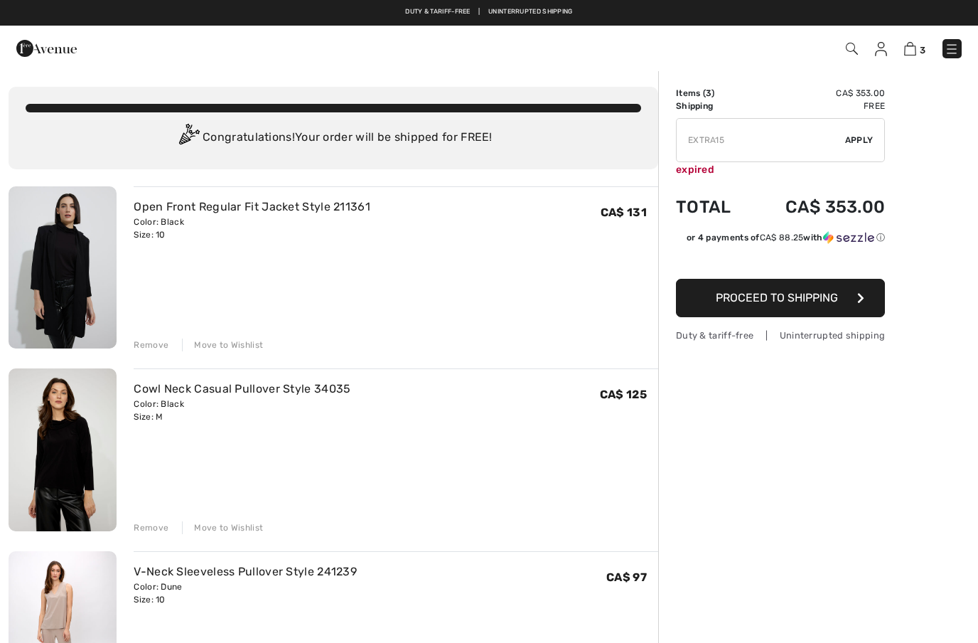
click at [766, 139] on input "TEXT" at bounding box center [761, 140] width 168 height 43
type input "E"
type input "NEW15"
click at [866, 139] on span "Apply" at bounding box center [859, 140] width 28 height 13
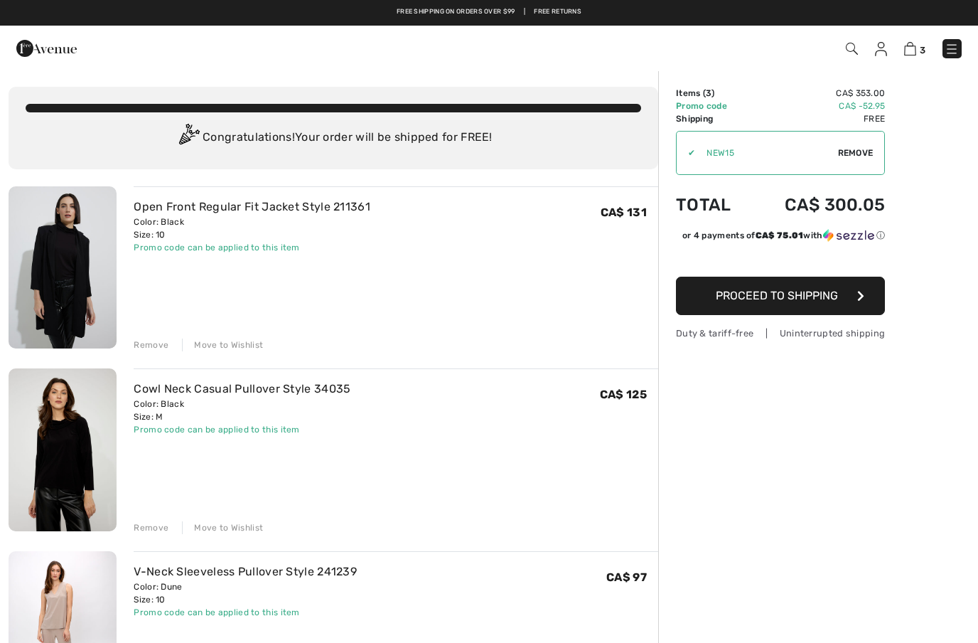
click at [155, 527] on div "Remove" at bounding box center [151, 527] width 35 height 13
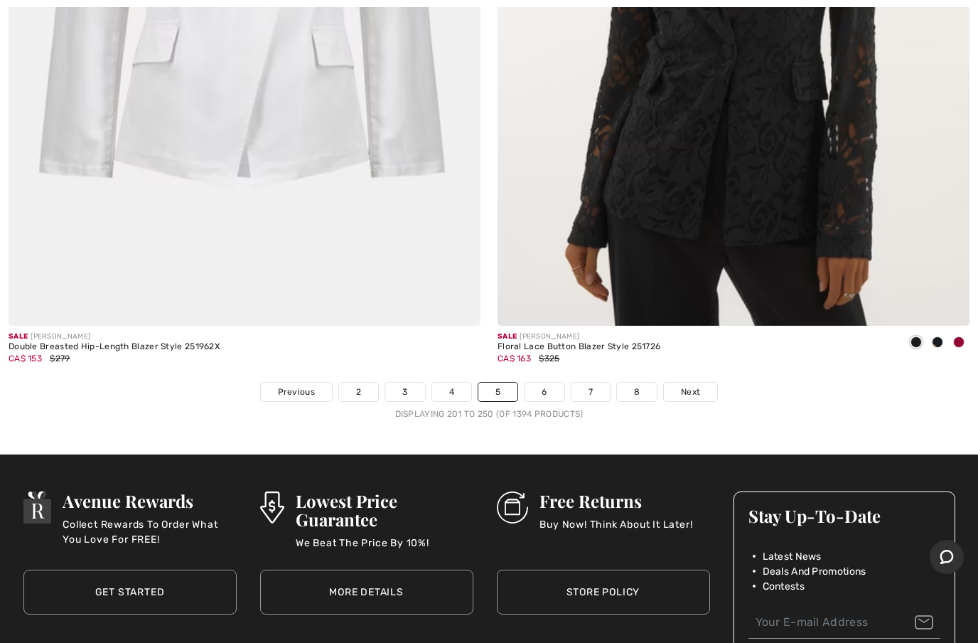
scroll to position [19588, 0]
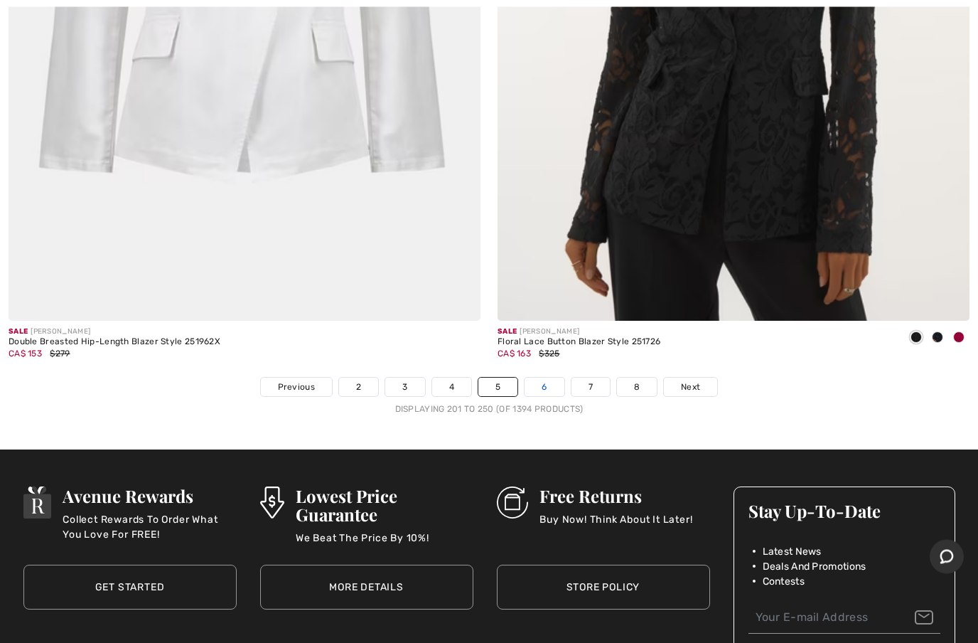
click at [545, 378] on link "6" at bounding box center [544, 387] width 39 height 18
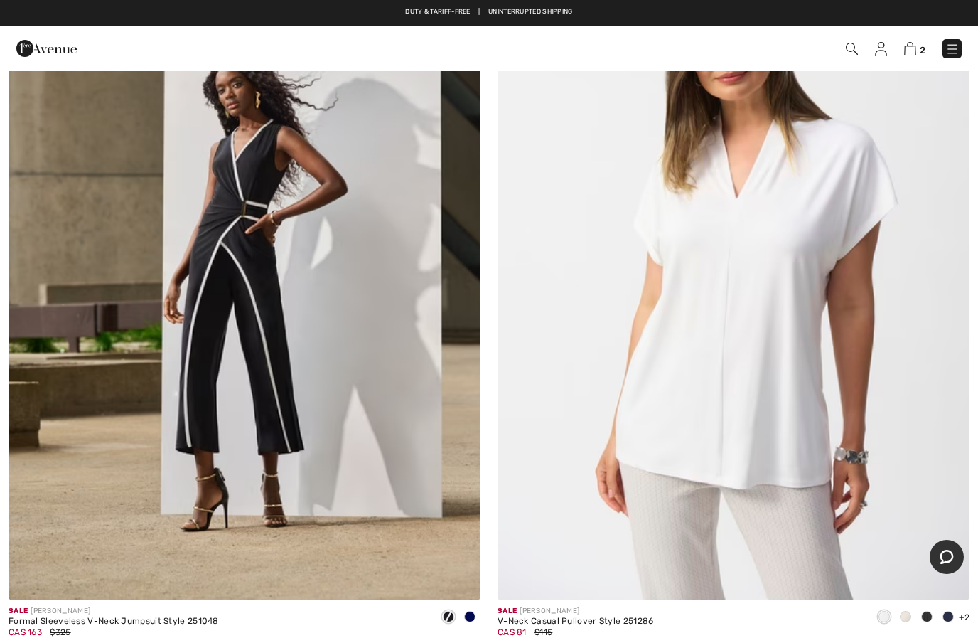
scroll to position [11334, 0]
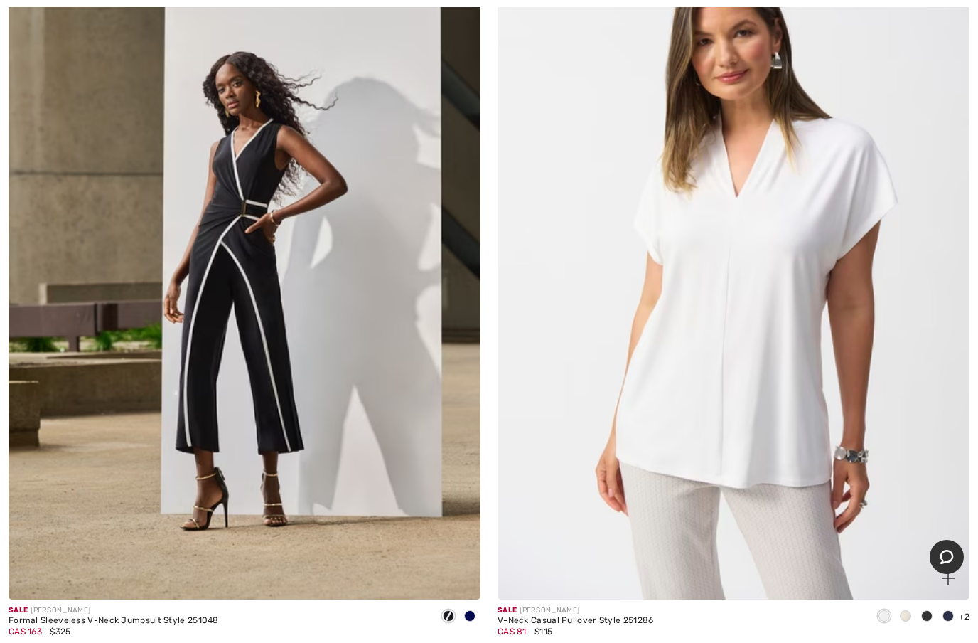
click at [716, 439] on img at bounding box center [734, 245] width 472 height 708
click at [758, 444] on img at bounding box center [734, 245] width 472 height 708
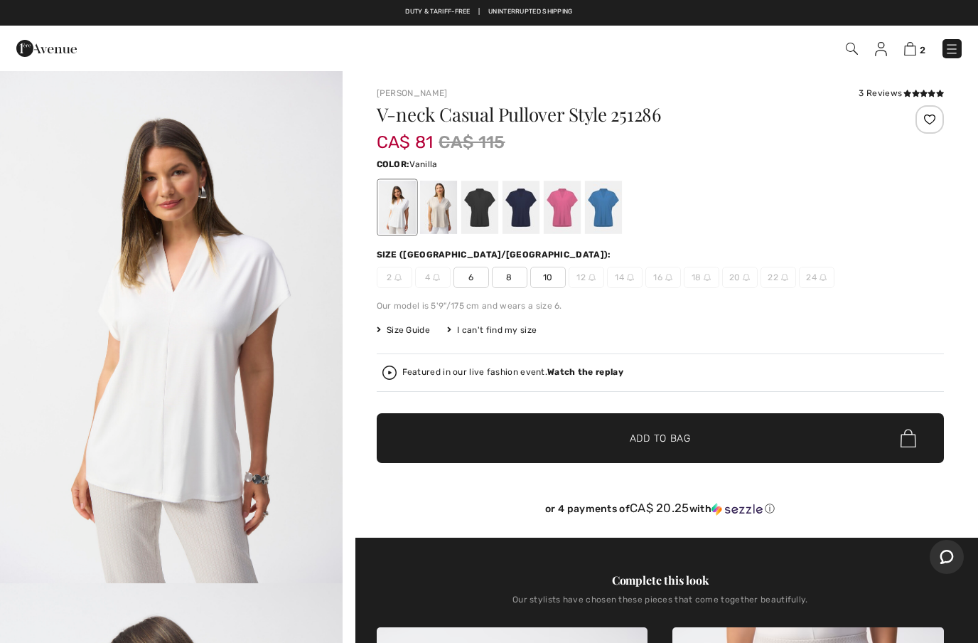
click at [440, 219] on div at bounding box center [437, 207] width 37 height 53
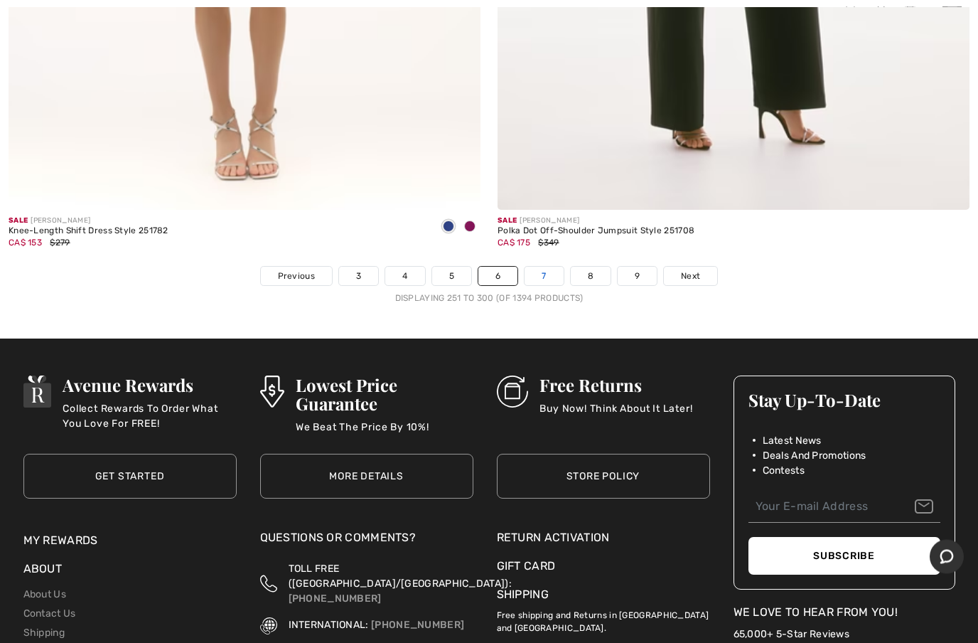
scroll to position [19699, 0]
click at [543, 267] on link "7" at bounding box center [544, 276] width 38 height 18
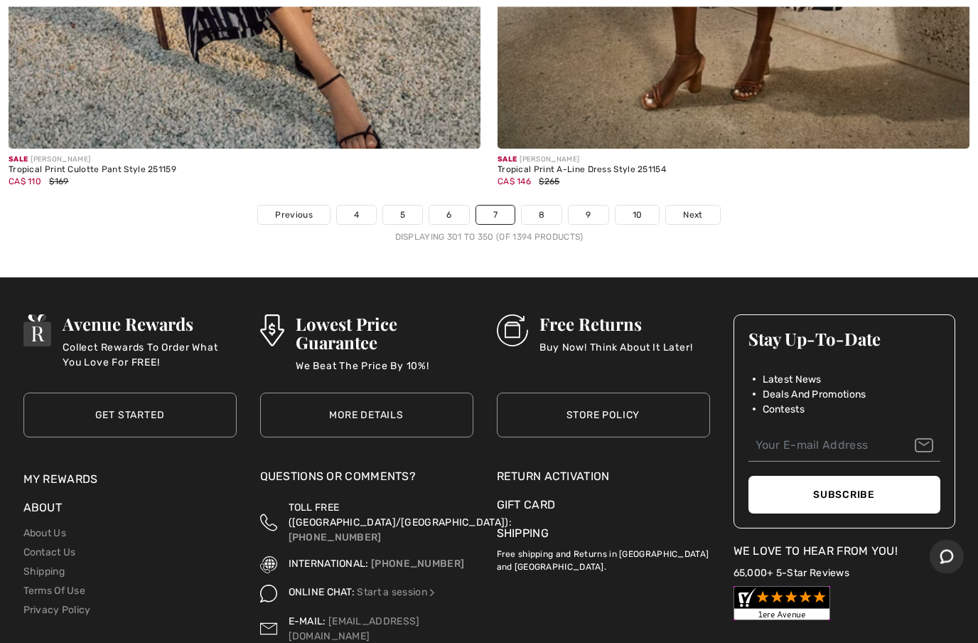
scroll to position [19800, 0]
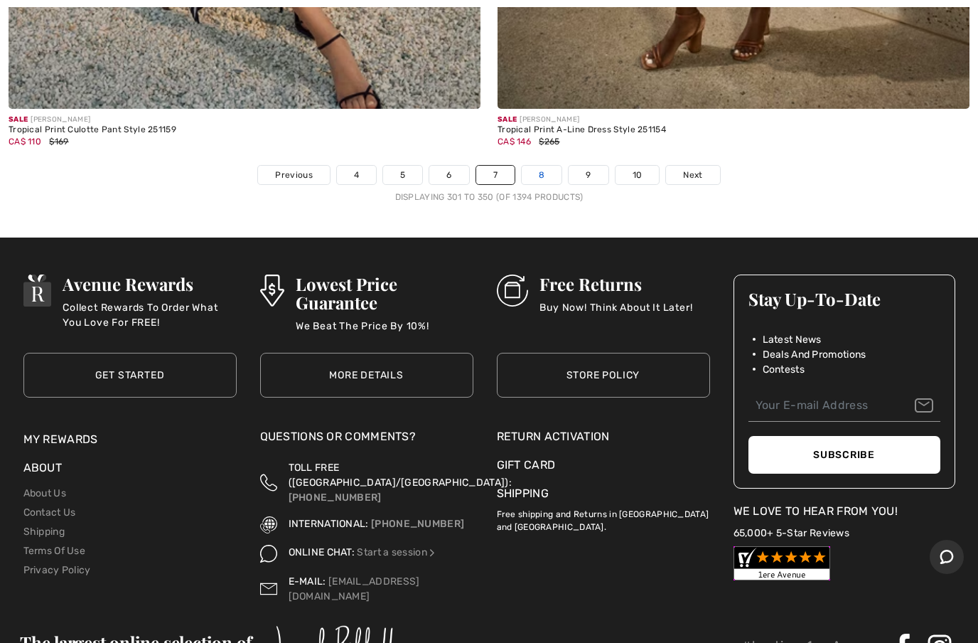
click at [547, 166] on link "8" at bounding box center [542, 175] width 40 height 18
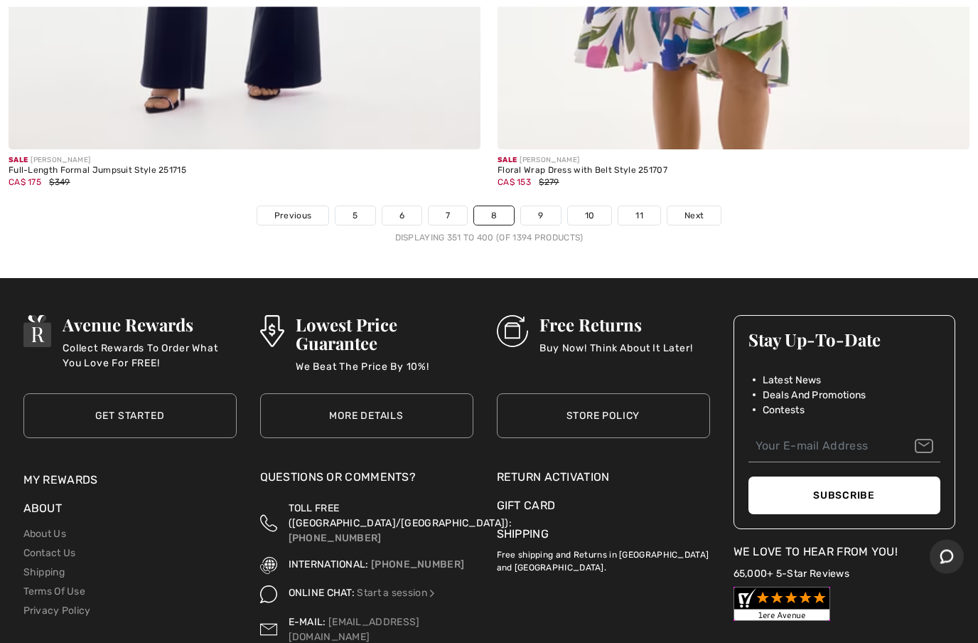
scroll to position [19760, 0]
click at [545, 206] on link "9" at bounding box center [540, 215] width 39 height 18
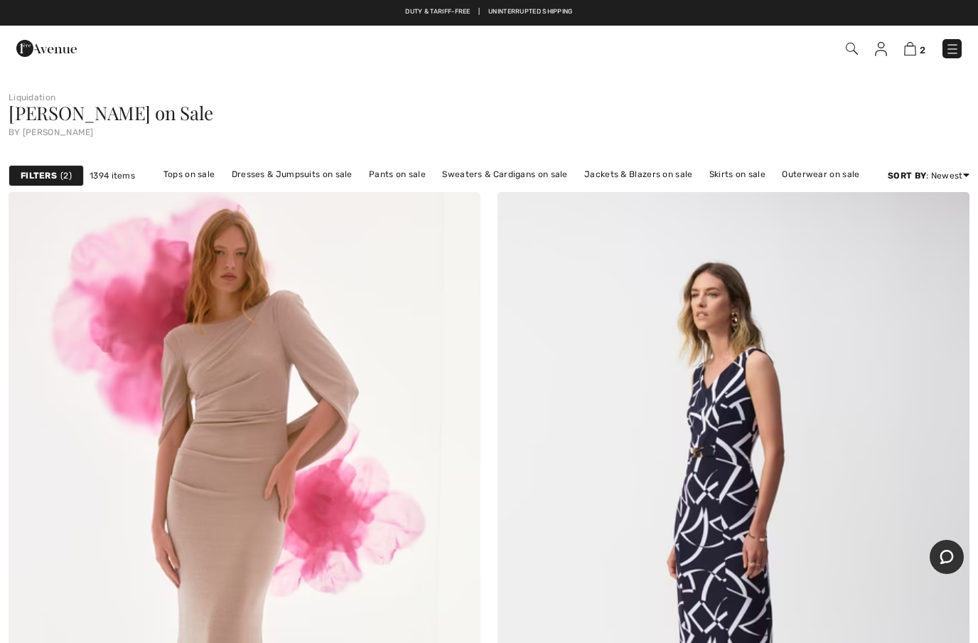
click at [956, 52] on img at bounding box center [952, 49] width 14 height 14
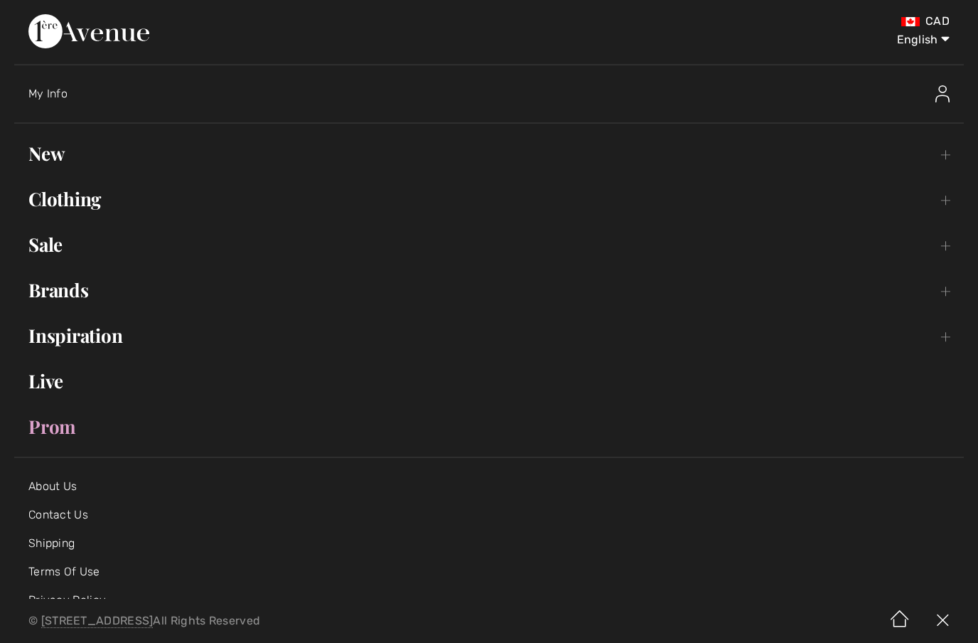
click at [124, 198] on link "Clothing Toggle submenu" at bounding box center [489, 198] width 950 height 31
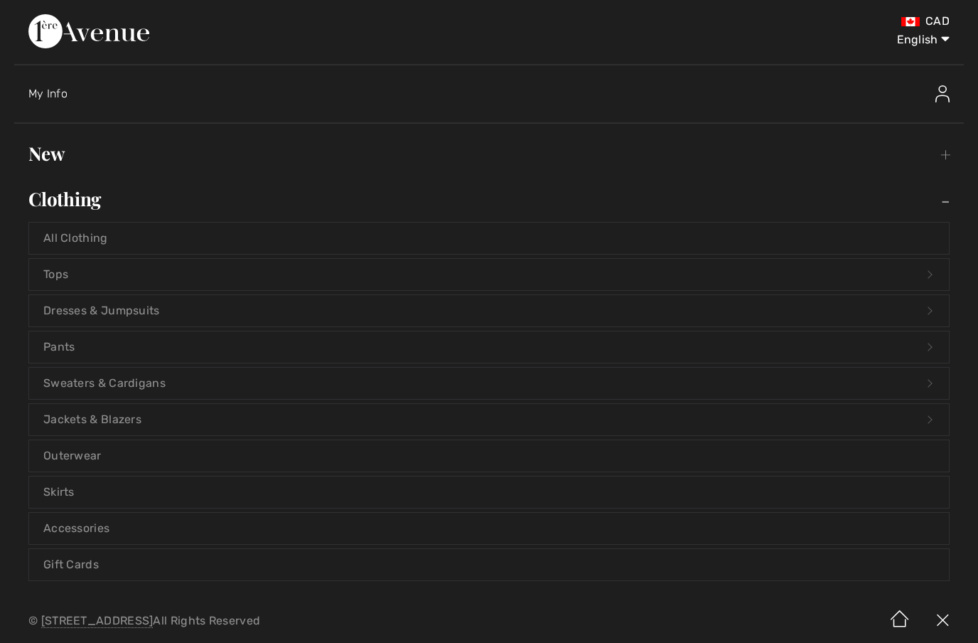
click at [78, 274] on link "Tops Open submenu" at bounding box center [489, 274] width 920 height 31
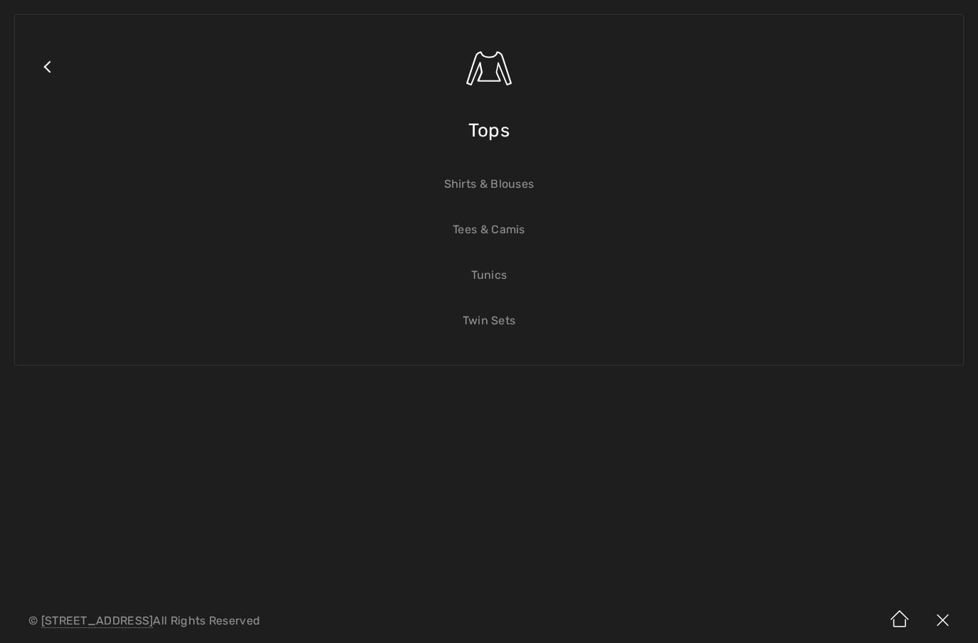
click at [522, 234] on link "Tees & Camis" at bounding box center [489, 229] width 920 height 31
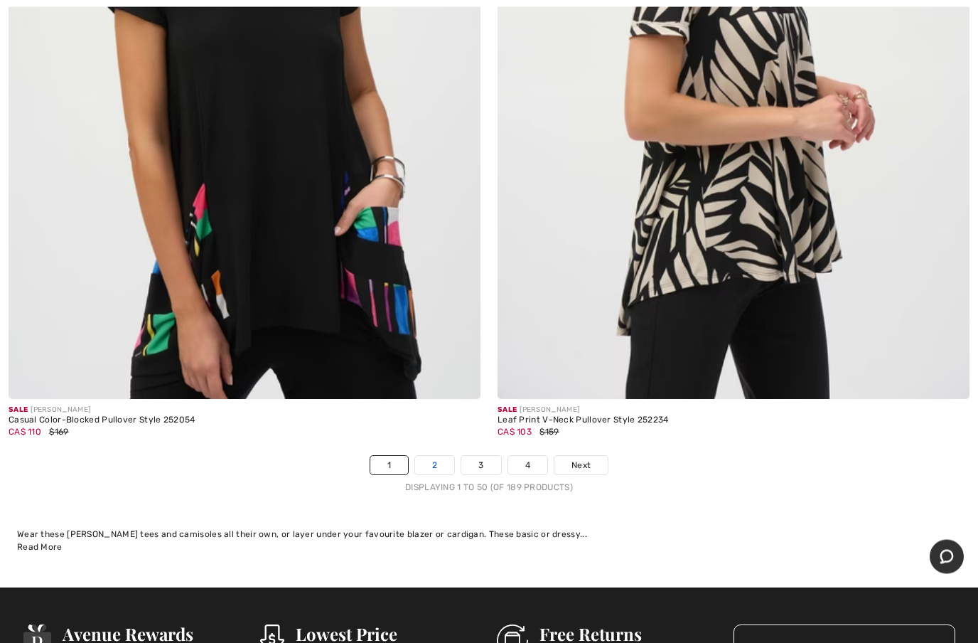
scroll to position [19496, 0]
click at [442, 456] on link "2" at bounding box center [434, 465] width 39 height 18
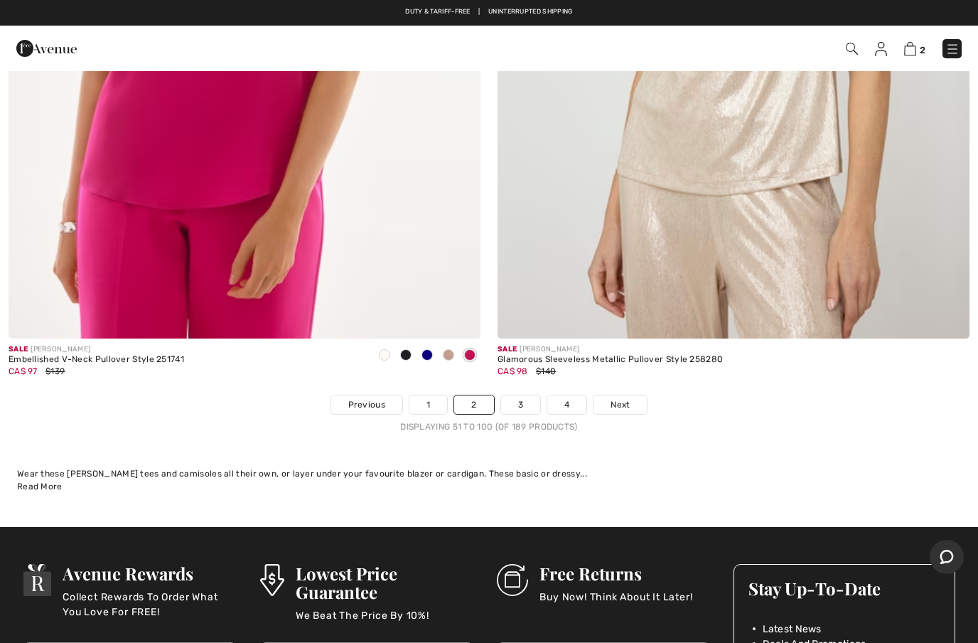
scroll to position [19533, 0]
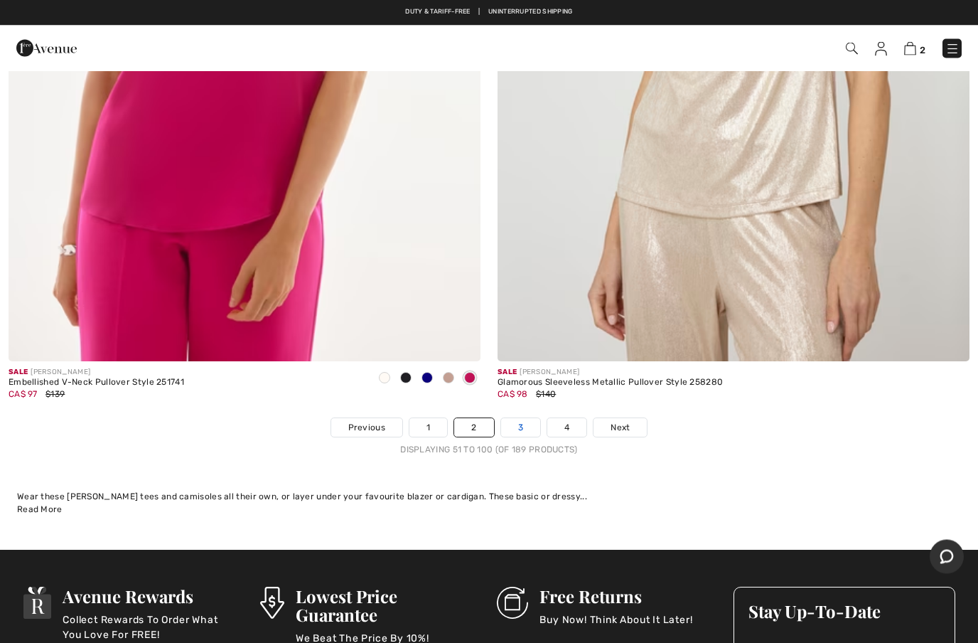
click at [520, 419] on link "3" at bounding box center [520, 428] width 39 height 18
click at [521, 419] on link "3" at bounding box center [520, 428] width 39 height 18
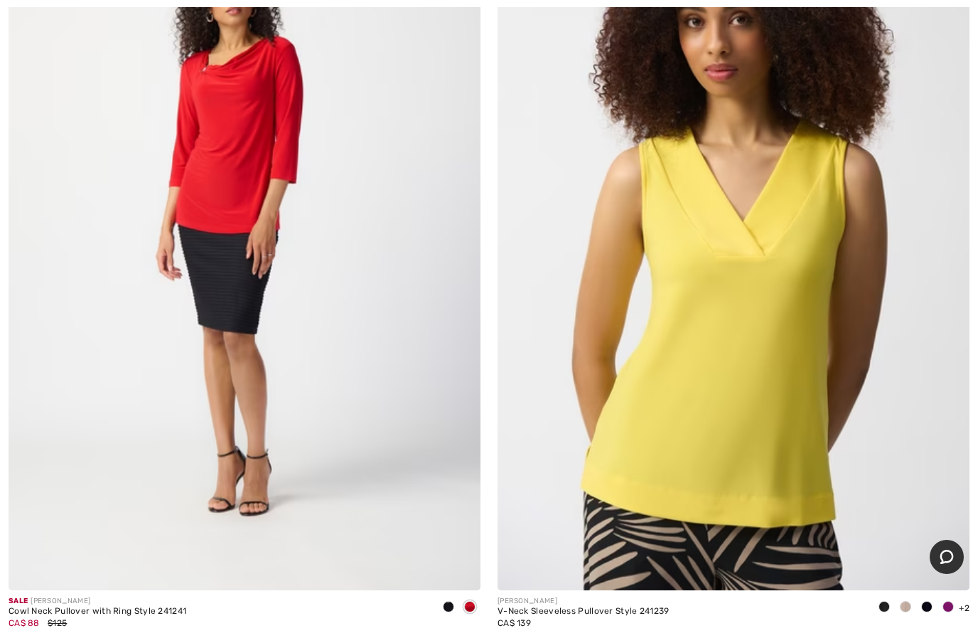
scroll to position [16062, 0]
click at [773, 502] on img at bounding box center [734, 235] width 472 height 708
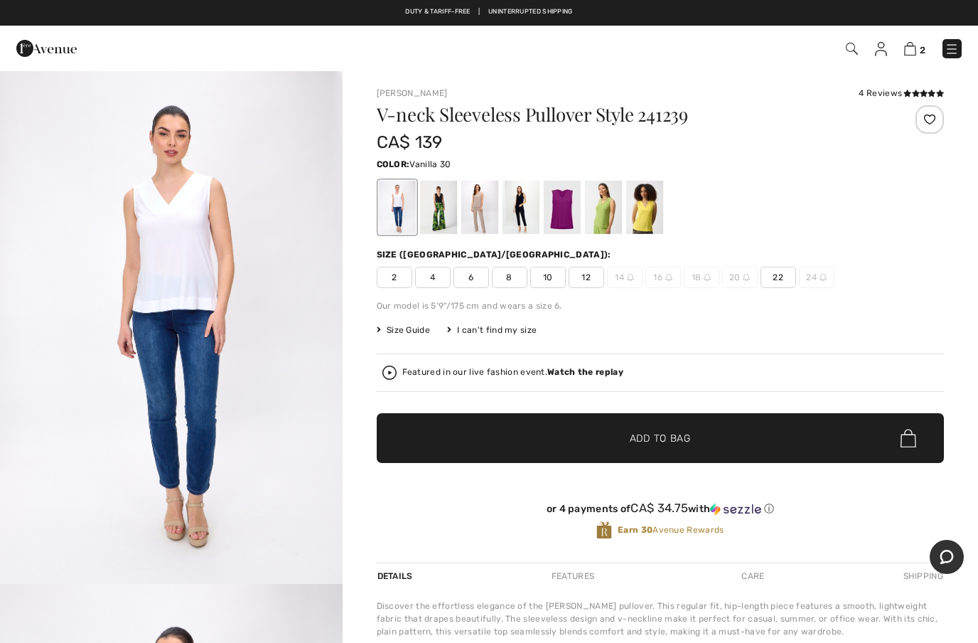
click at [486, 209] on div at bounding box center [479, 207] width 37 height 53
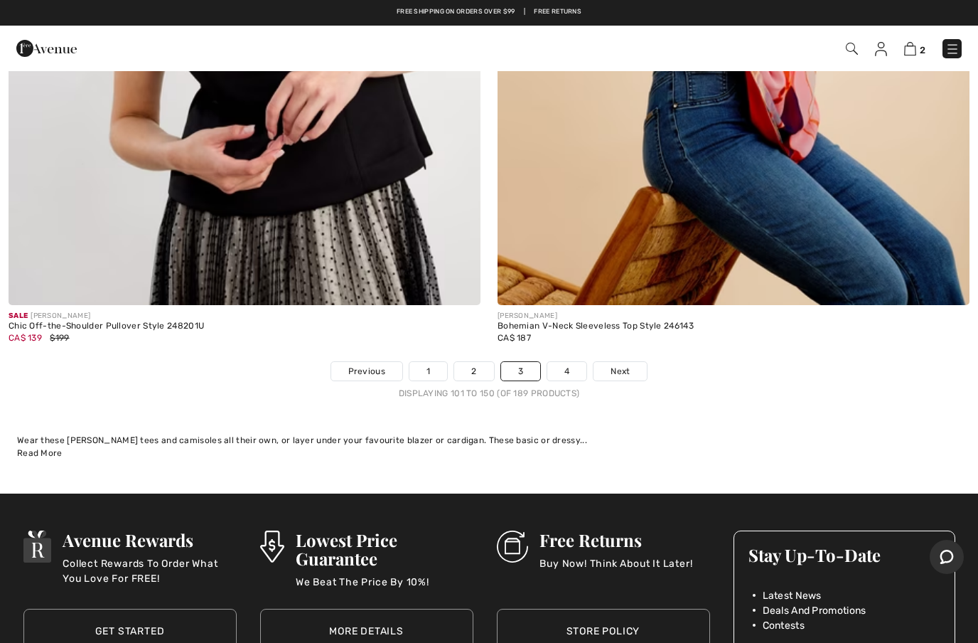
scroll to position [19572, 0]
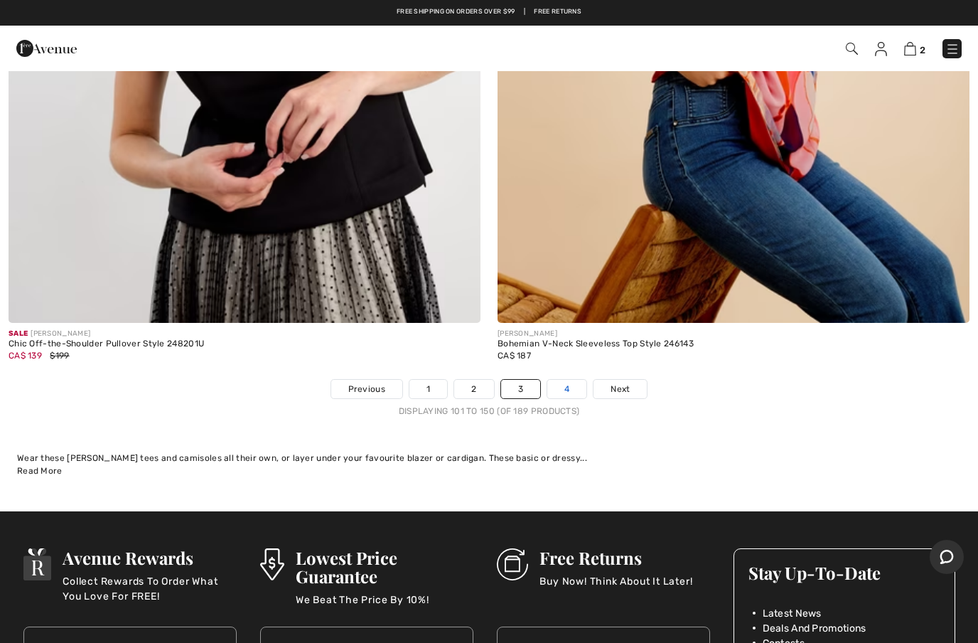
click at [560, 380] on link "4" at bounding box center [566, 389] width 39 height 18
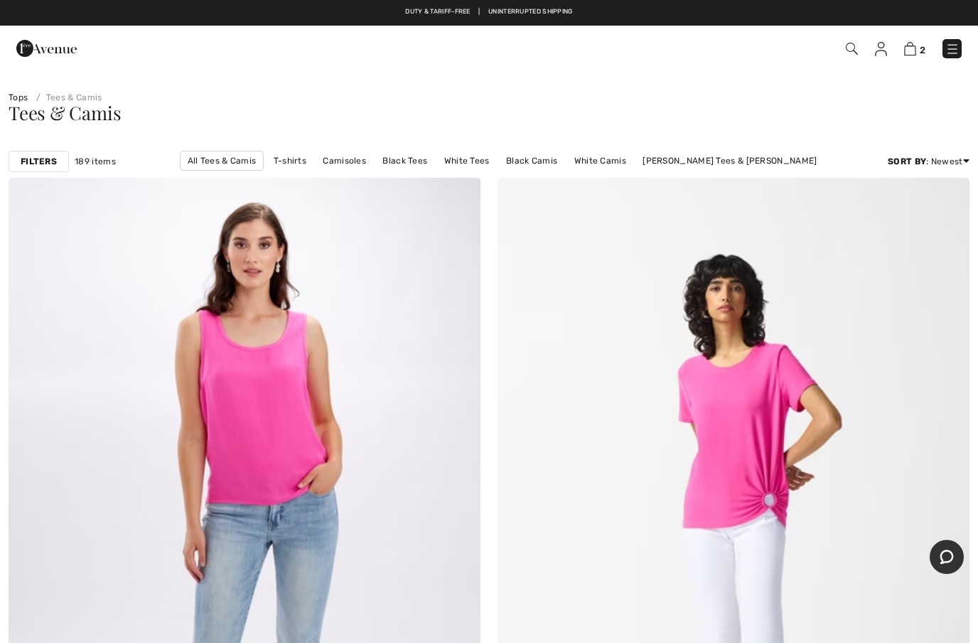
click at [857, 53] on img at bounding box center [852, 49] width 12 height 12
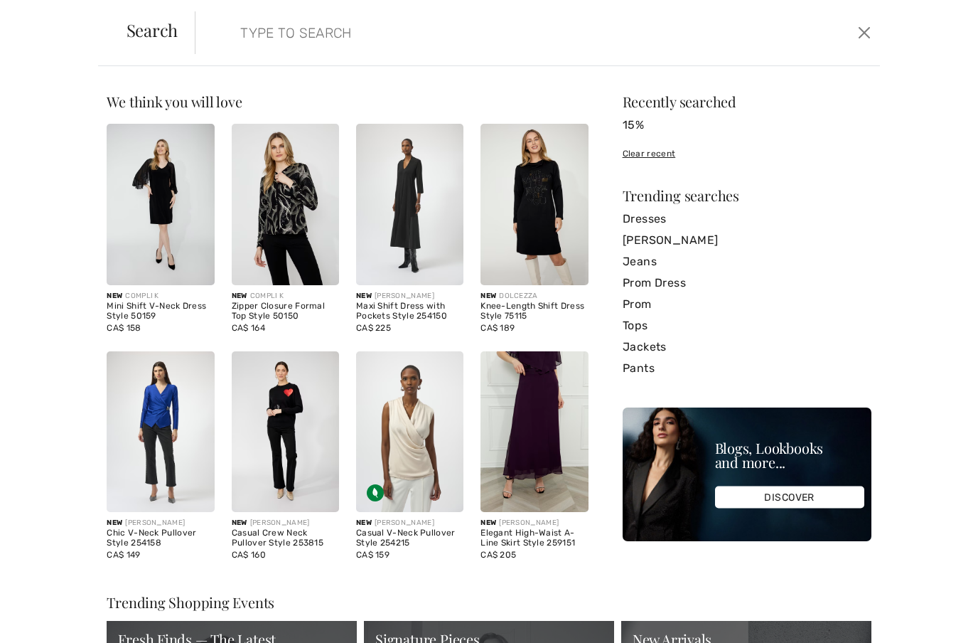
click at [324, 23] on input "search" at bounding box center [464, 32] width 468 height 43
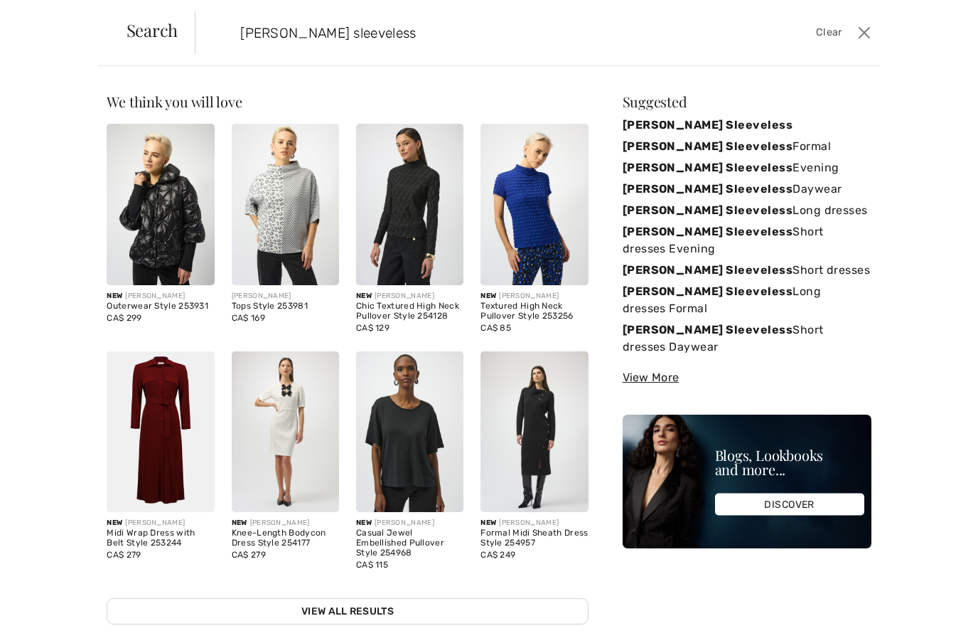
type input "Joseph ribkoff sleeveless"
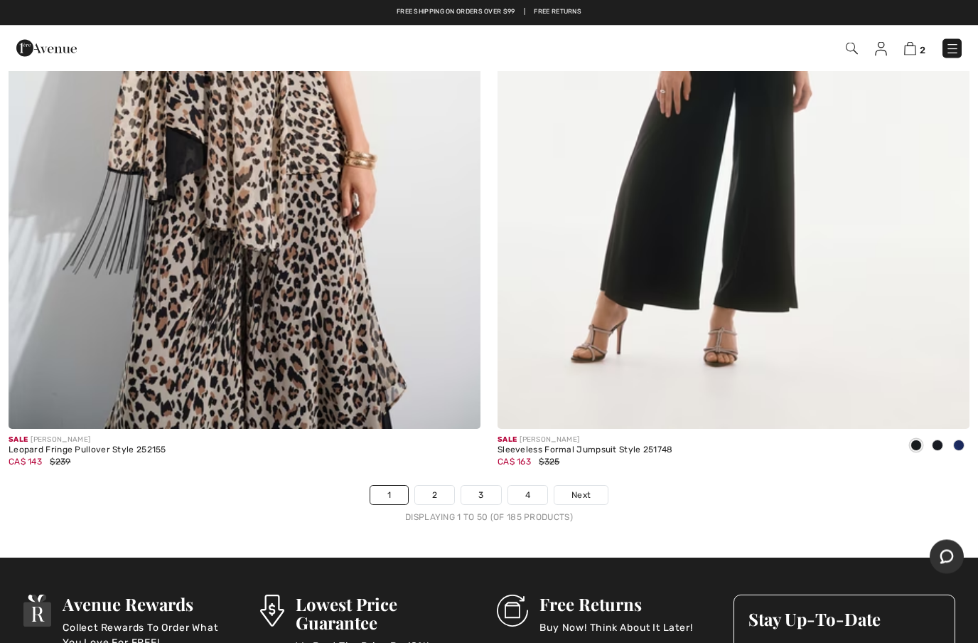
scroll to position [19418, 0]
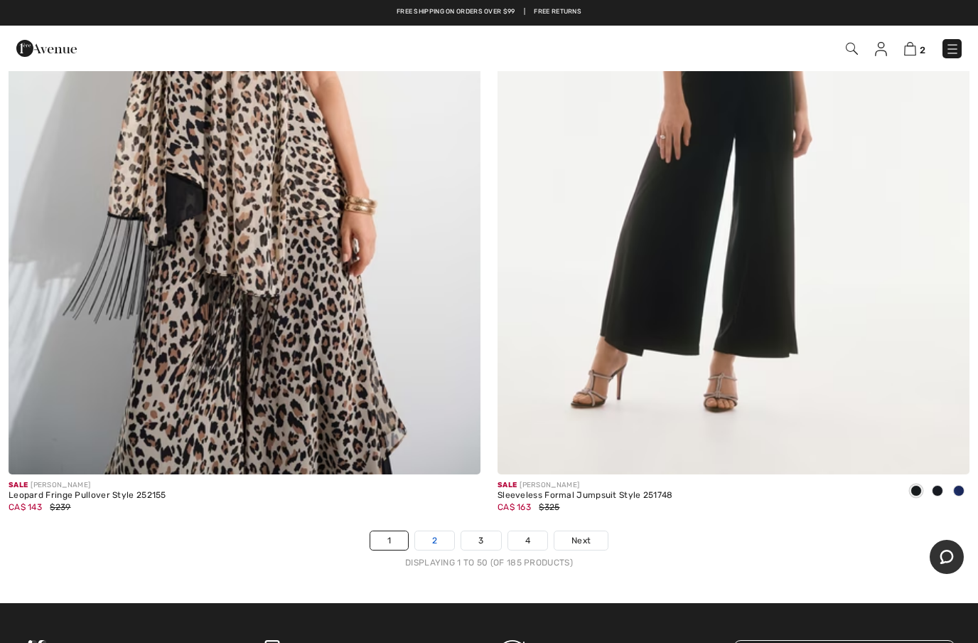
click at [436, 531] on link "2" at bounding box center [434, 540] width 39 height 18
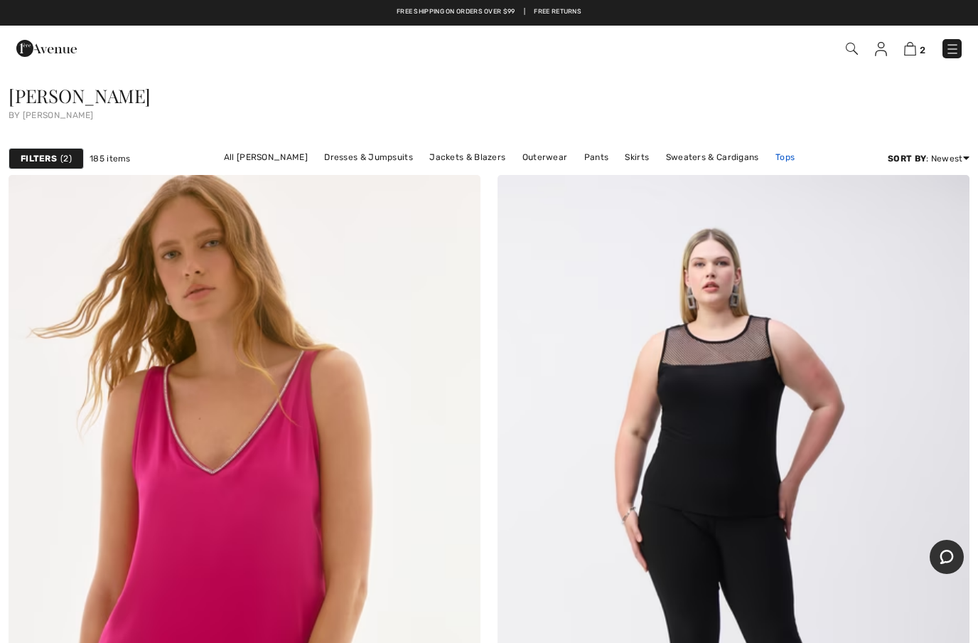
click at [782, 161] on link "Tops" at bounding box center [784, 157] width 33 height 18
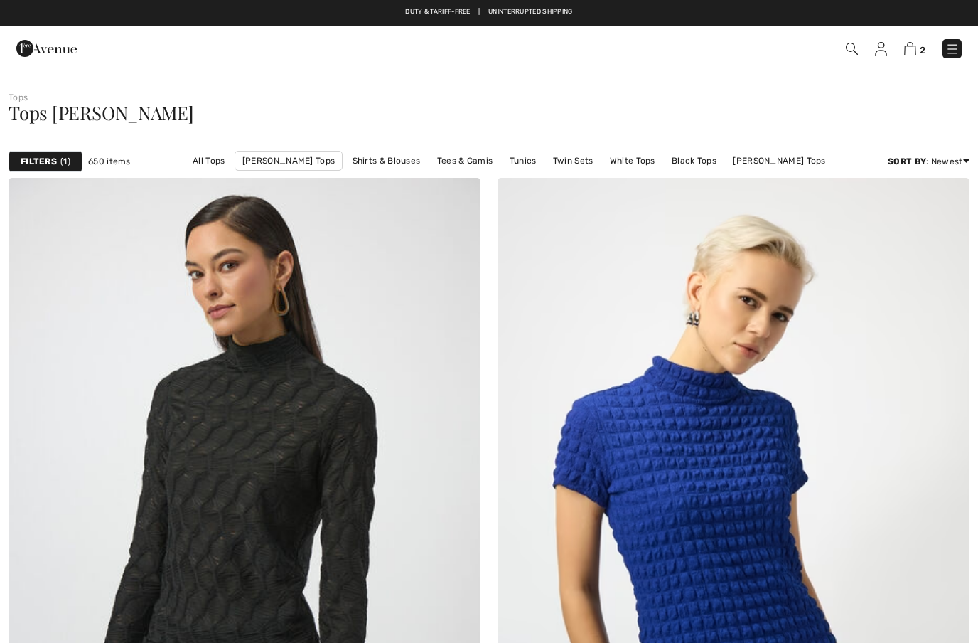
click at [56, 156] on strong "Filters" at bounding box center [39, 161] width 36 height 13
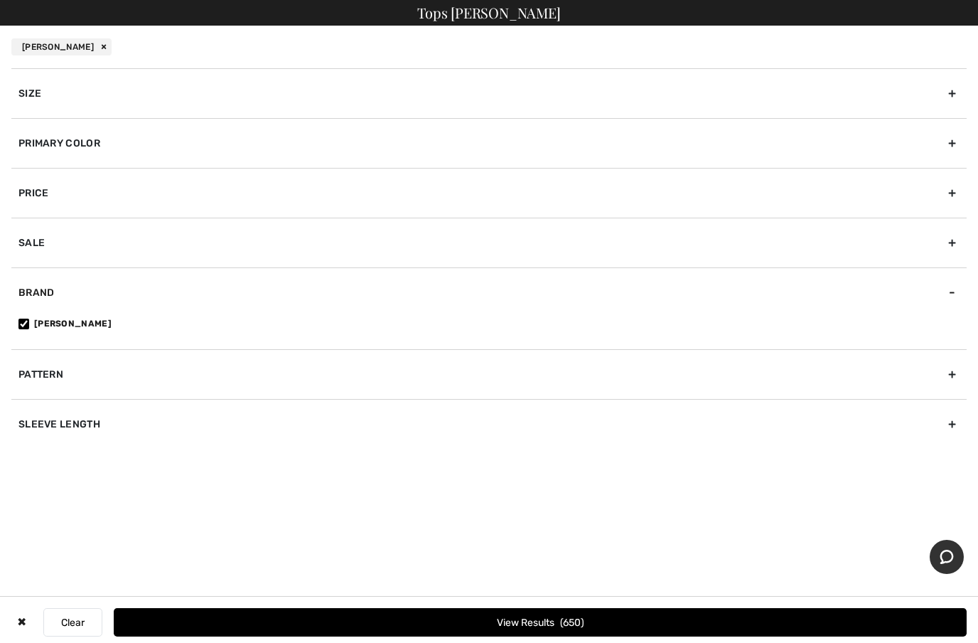
click at [948, 248] on div "Sale" at bounding box center [488, 243] width 955 height 50
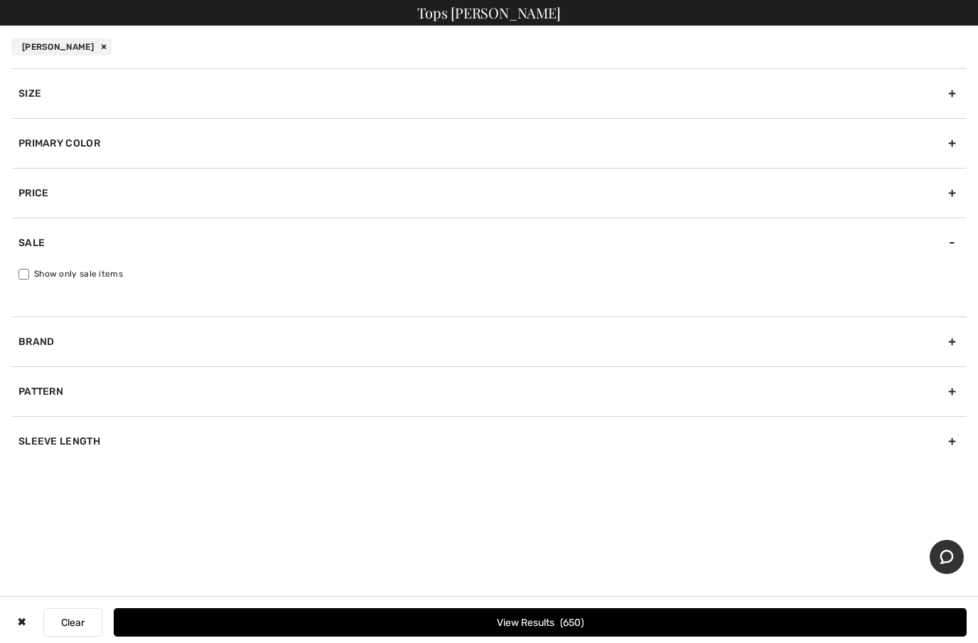
click at [24, 274] on input "Show only sale items" at bounding box center [23, 274] width 11 height 11
checkbox input "true"
click at [104, 343] on div "Brand" at bounding box center [488, 341] width 955 height 50
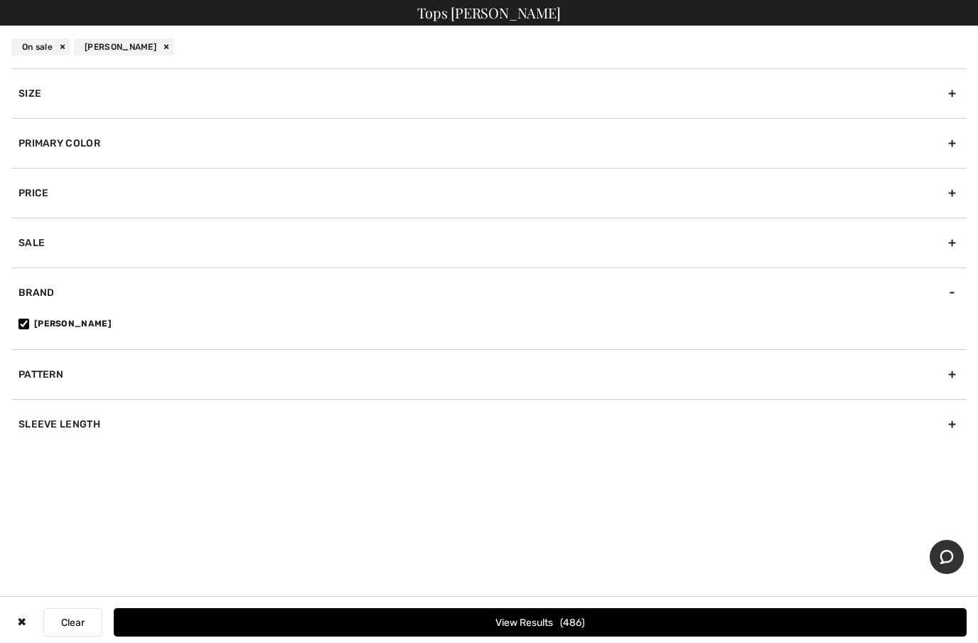
click at [963, 144] on div "Primary Color" at bounding box center [488, 143] width 955 height 50
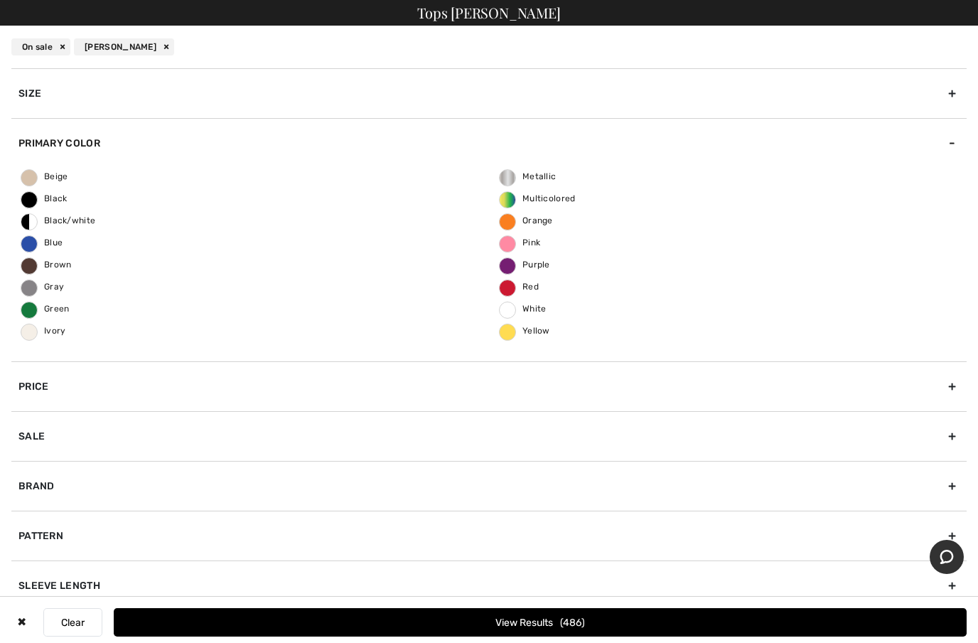
click at [75, 196] on div "Beige Black Black/white Blue Brown Gray Green Ivory Metallic Multicolored Orang…" at bounding box center [488, 264] width 955 height 193
click at [38, 202] on span "Black" at bounding box center [44, 198] width 46 height 10
click at [0, 0] on input "Black" at bounding box center [0, 0] width 0 height 0
click at [545, 621] on button "View Results 188" at bounding box center [540, 622] width 853 height 28
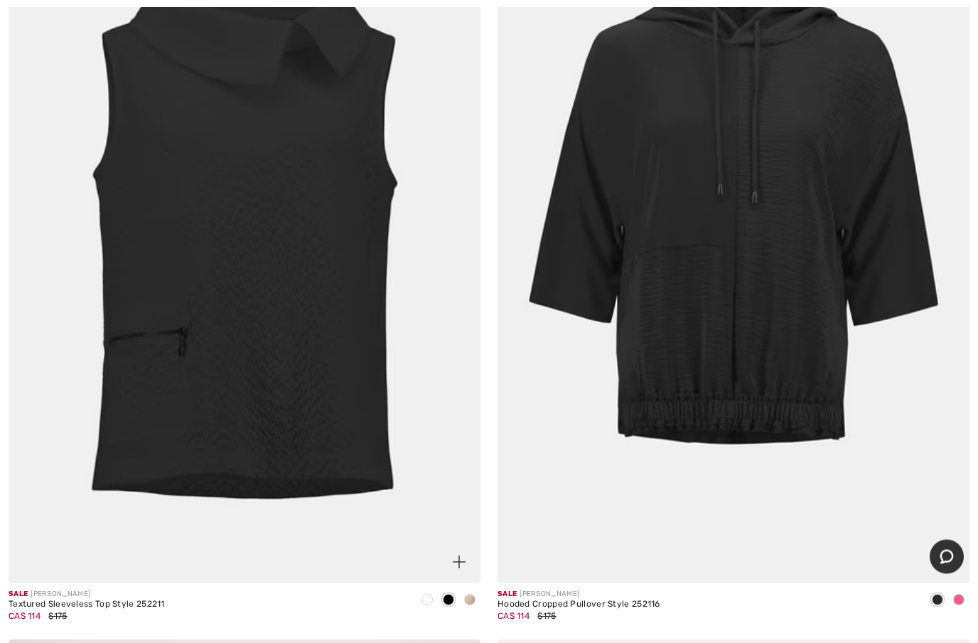
scroll to position [8107, 0]
click at [332, 446] on img at bounding box center [245, 229] width 472 height 708
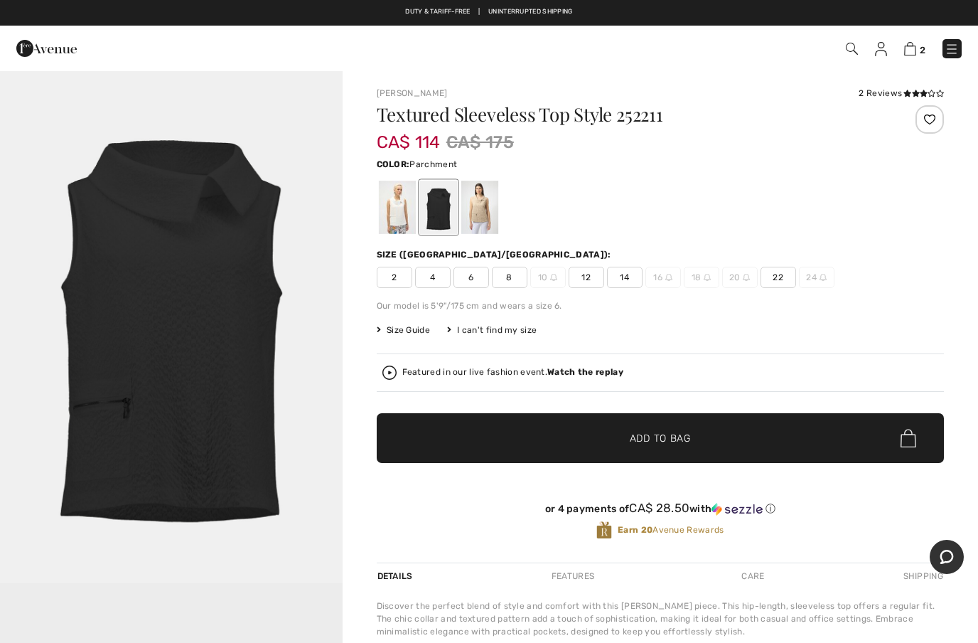
click at [493, 215] on div at bounding box center [479, 207] width 37 height 53
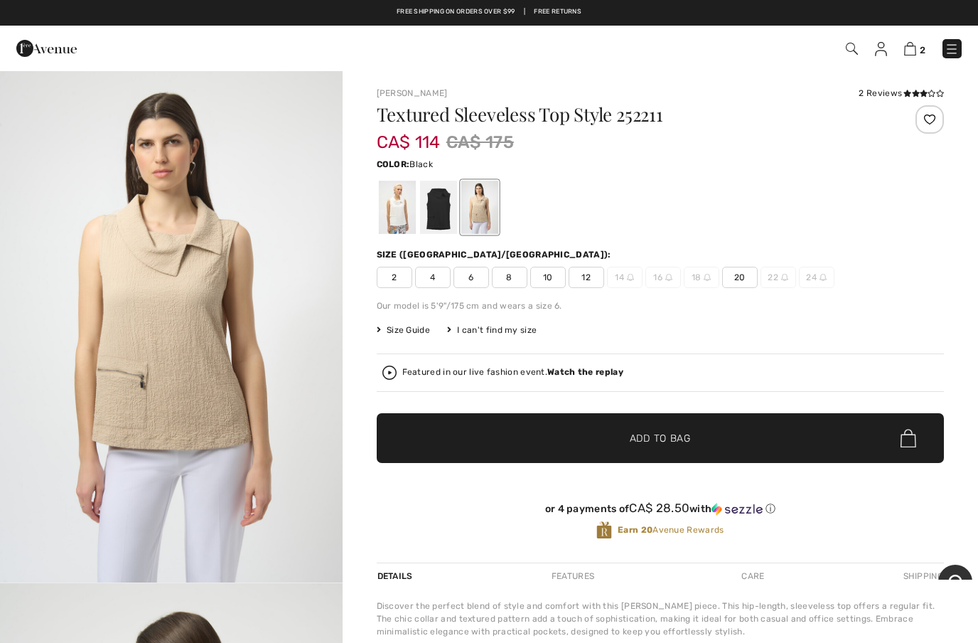
click at [436, 216] on div at bounding box center [437, 207] width 37 height 53
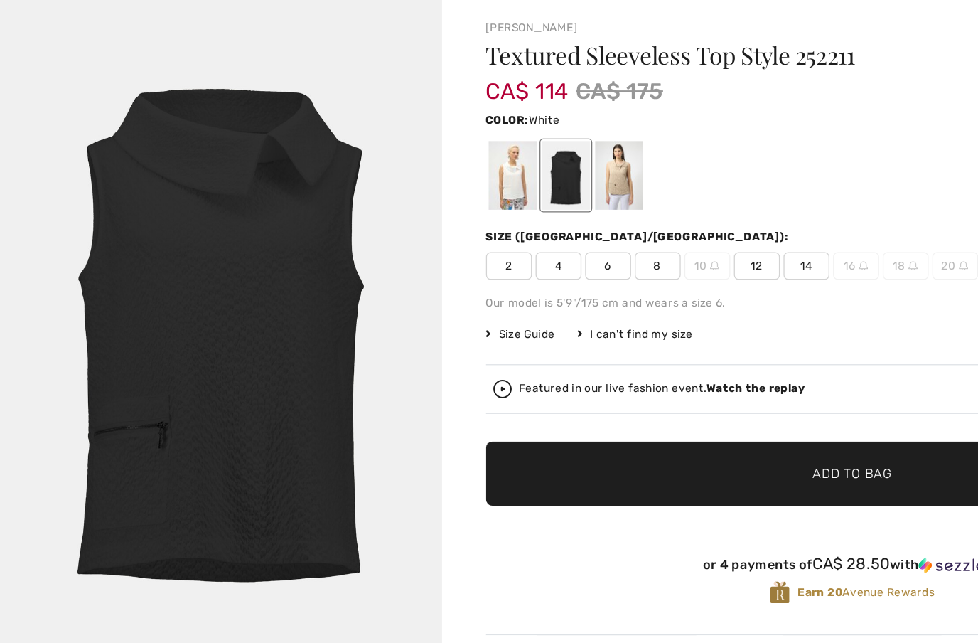
click at [393, 181] on div at bounding box center [396, 207] width 37 height 53
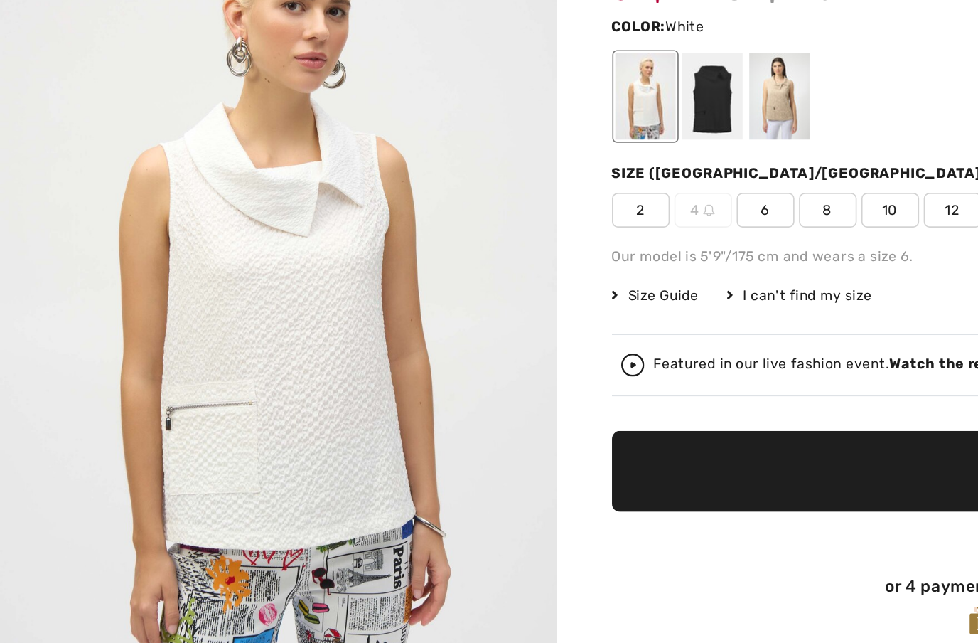
click at [582, 267] on span "12" at bounding box center [587, 277] width 36 height 21
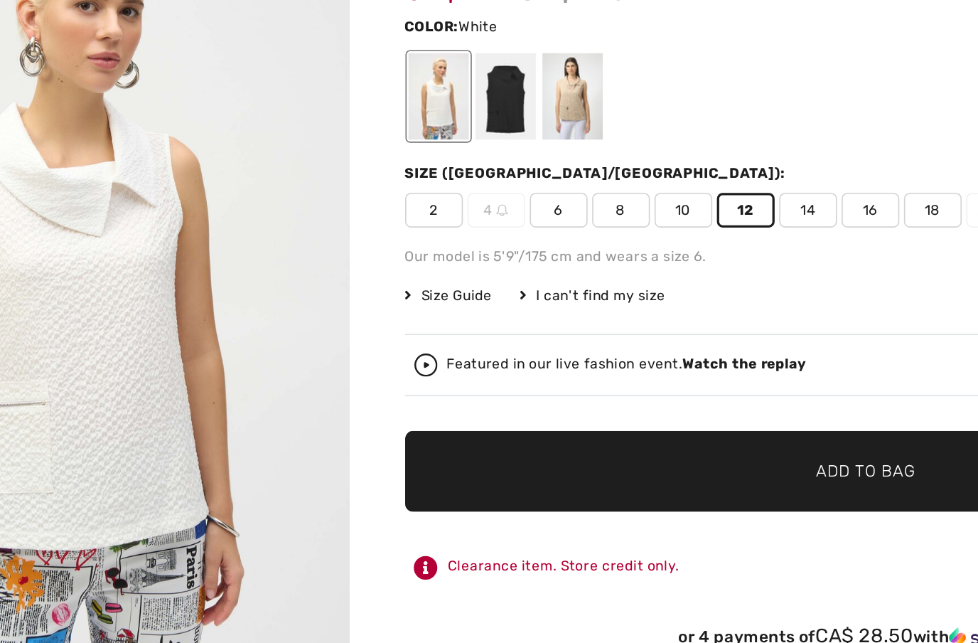
click at [377, 323] on span "Size Guide" at bounding box center [403, 329] width 53 height 13
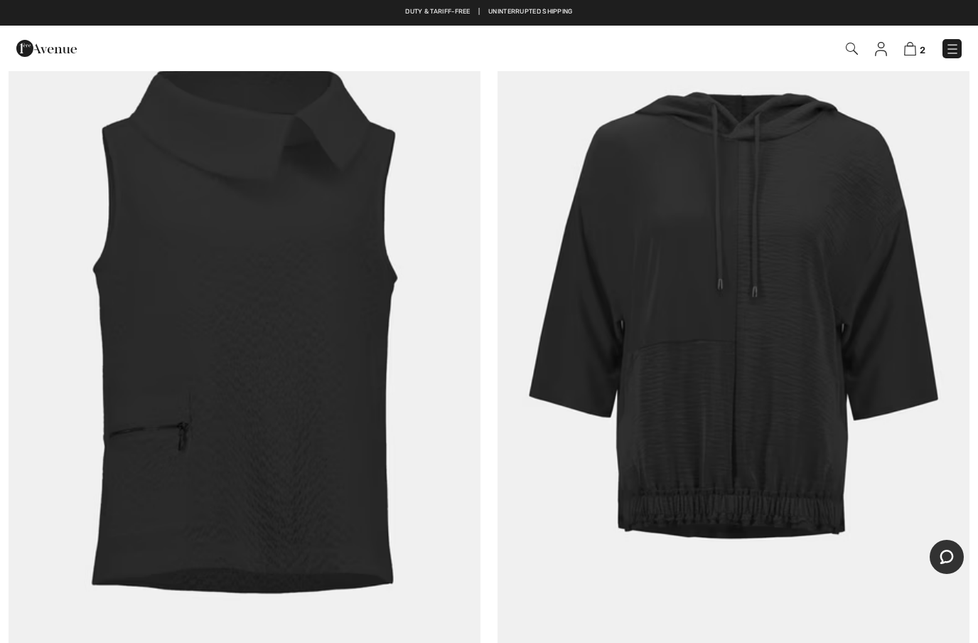
scroll to position [8012, 0]
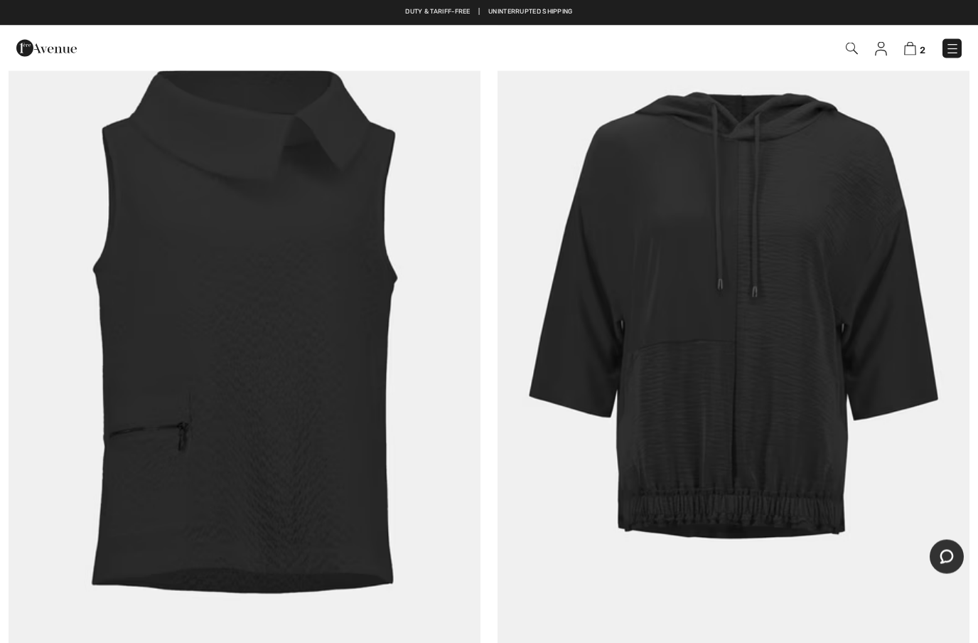
click at [353, 454] on img at bounding box center [245, 324] width 472 height 708
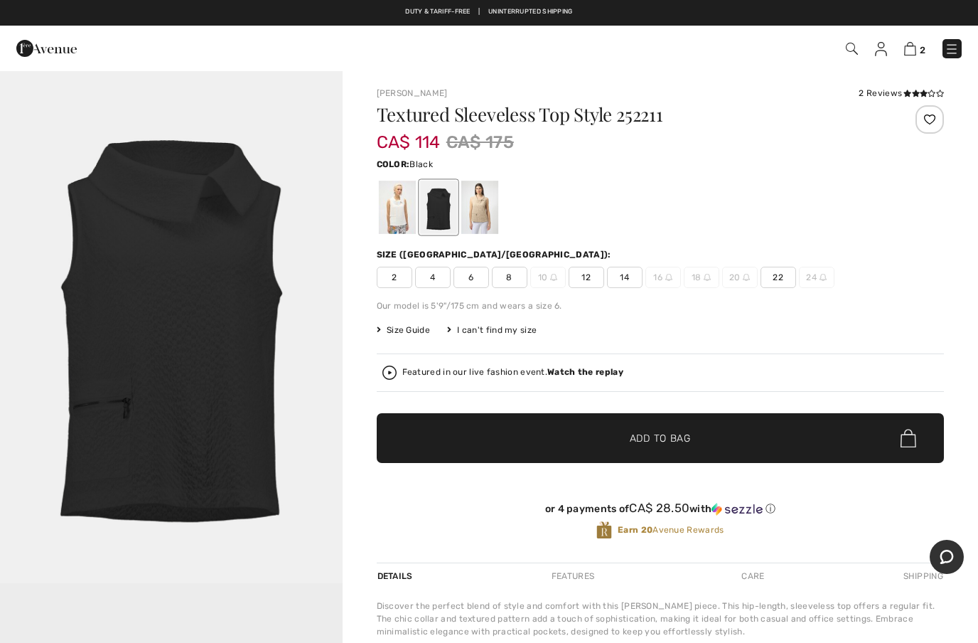
click at [390, 207] on div at bounding box center [396, 207] width 37 height 53
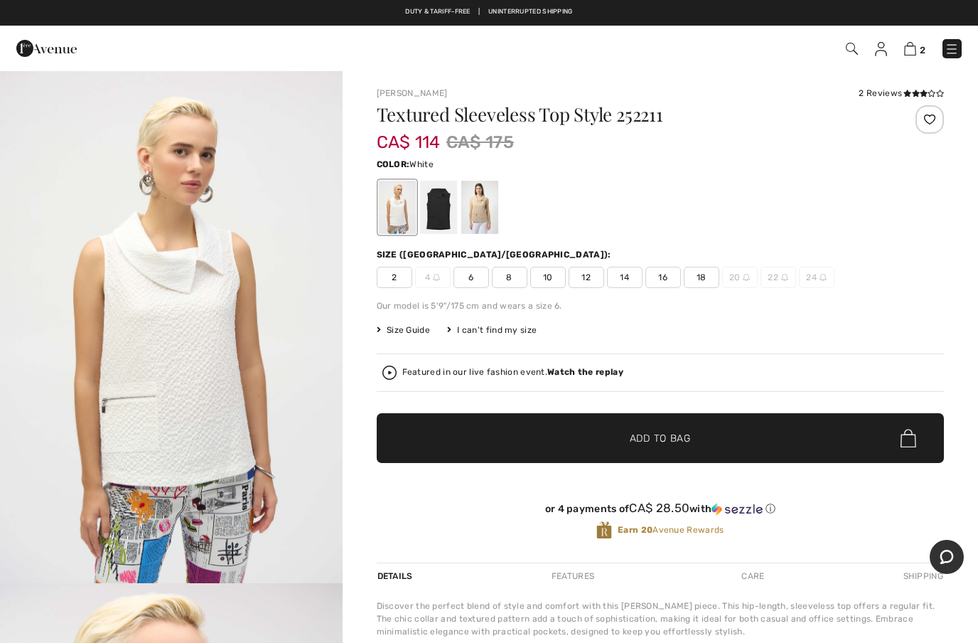
click at [585, 281] on span "12" at bounding box center [587, 277] width 36 height 21
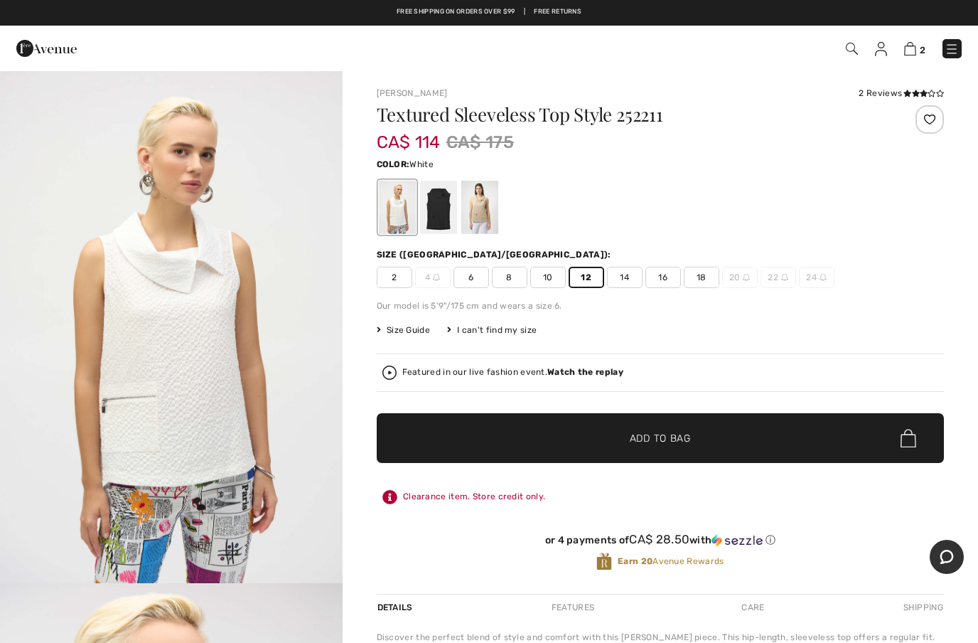
click at [655, 430] on span "✔ Added to Bag Add to Bag" at bounding box center [660, 438] width 567 height 50
click at [910, 54] on img at bounding box center [910, 49] width 12 height 14
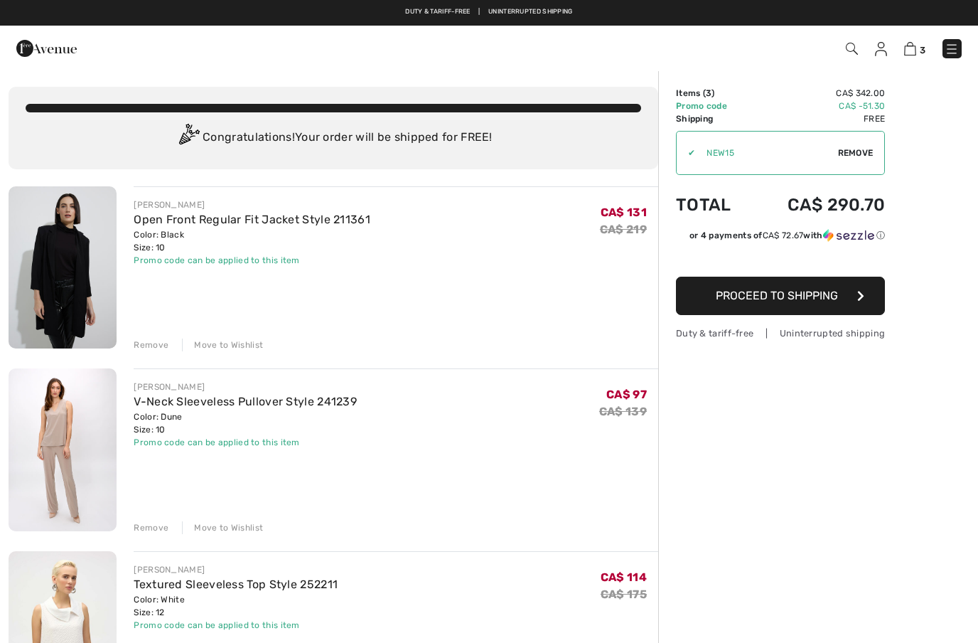
click at [149, 518] on div "Remove Move to Wishlist" at bounding box center [396, 526] width 525 height 16
click at [149, 526] on div "Remove" at bounding box center [151, 527] width 35 height 13
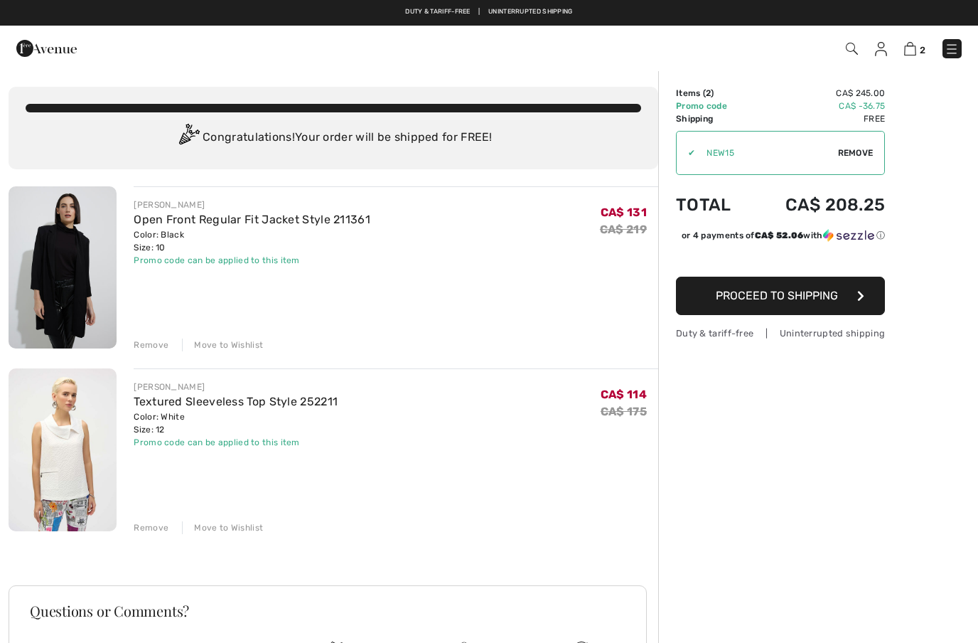
click at [818, 297] on span "Proceed to Shipping" at bounding box center [777, 296] width 122 height 14
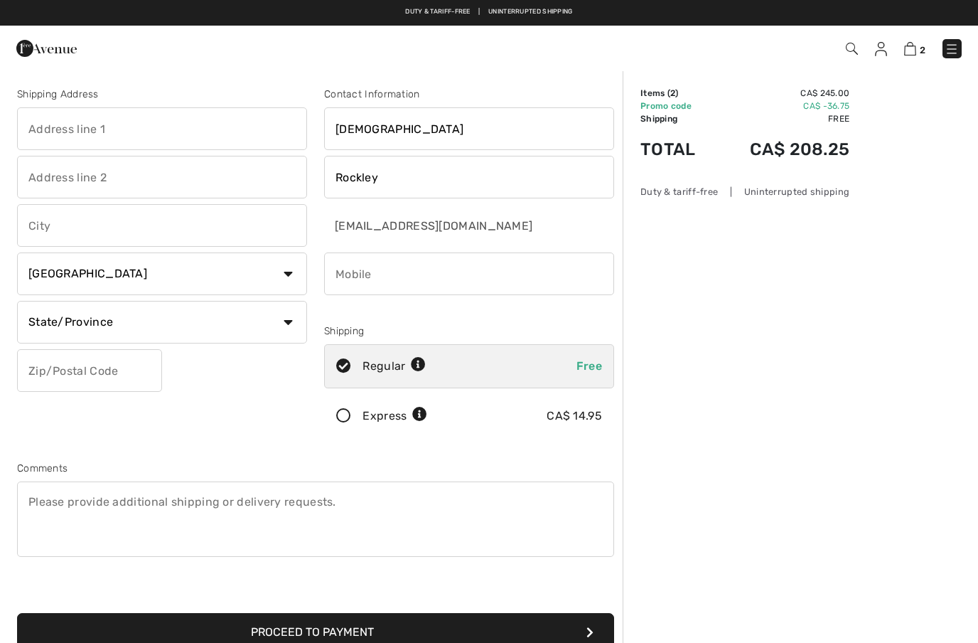
click at [176, 127] on input "text" at bounding box center [162, 128] width 290 height 43
type input "3 Stratham Bay SW"
click at [130, 228] on input "text" at bounding box center [162, 225] width 290 height 43
type input "Calgary"
click at [295, 321] on select "State/Province Alberta British Columbia Manitoba New Brunswick Newfoundland and…" at bounding box center [162, 322] width 290 height 43
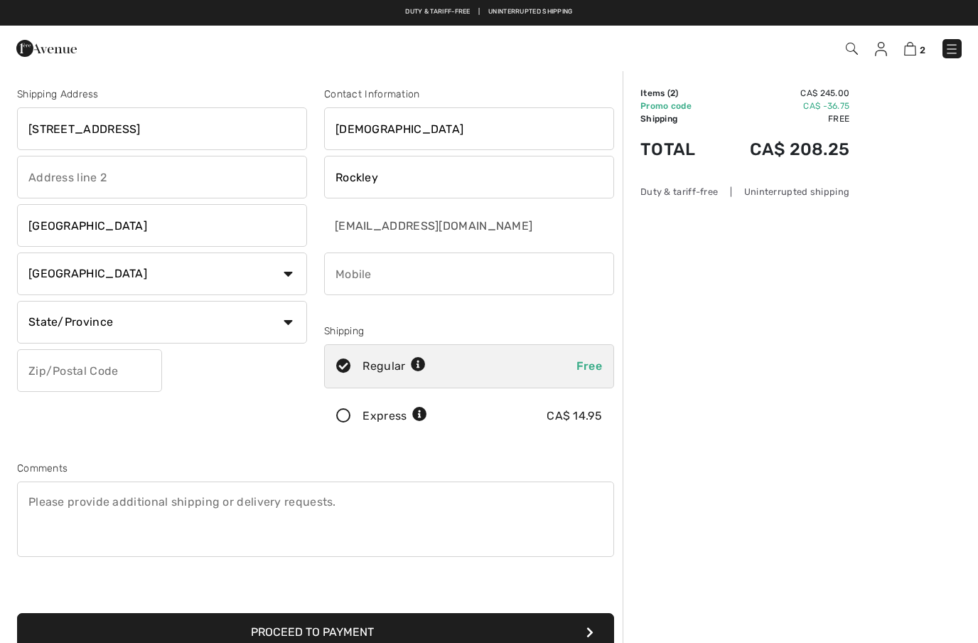
select select "AB"
click at [419, 272] on input "phone" at bounding box center [469, 273] width 290 height 43
type input "4035548299"
click at [129, 375] on input "text" at bounding box center [89, 370] width 145 height 43
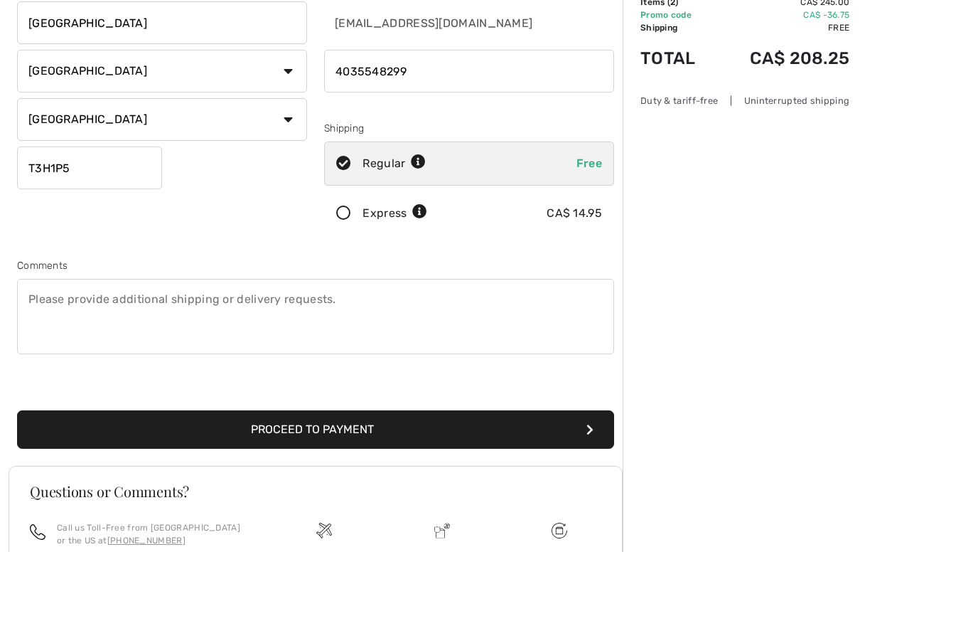
scroll to position [120, 0]
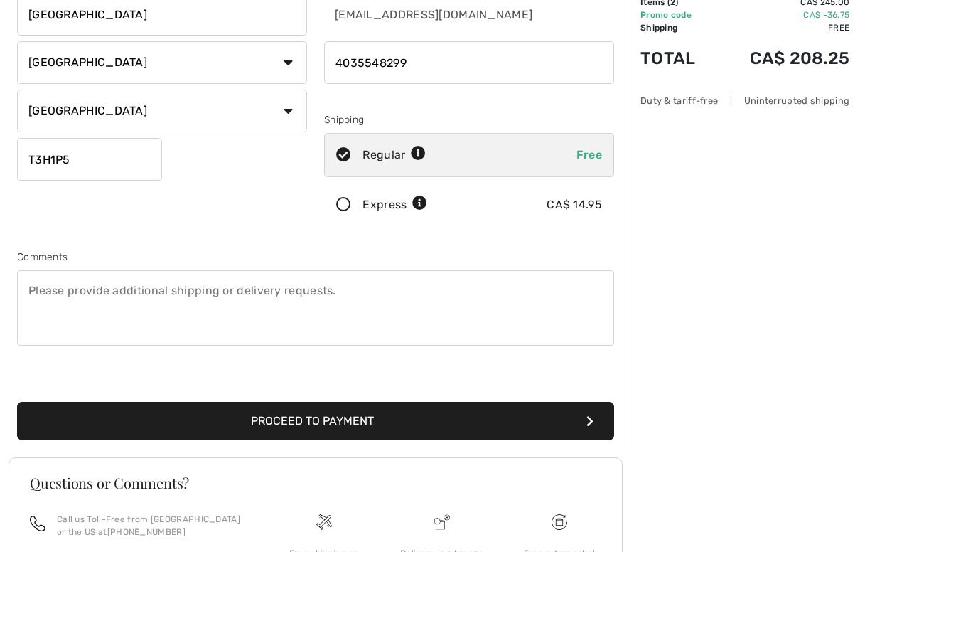
type input "T3H1P5"
click at [387, 493] on button "Proceed to Payment" at bounding box center [315, 512] width 597 height 38
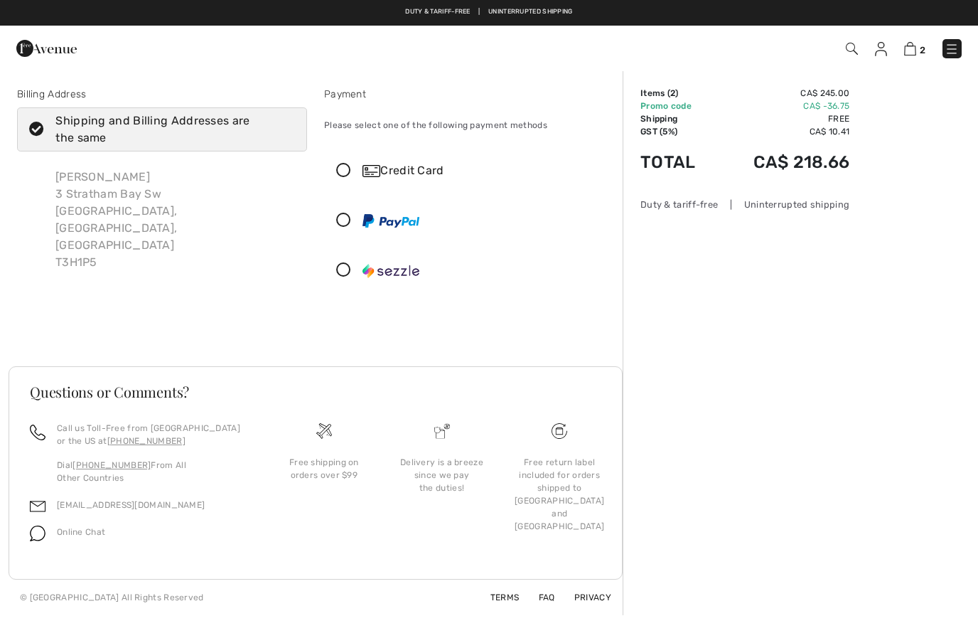
click at [363, 172] on img at bounding box center [372, 171] width 18 height 12
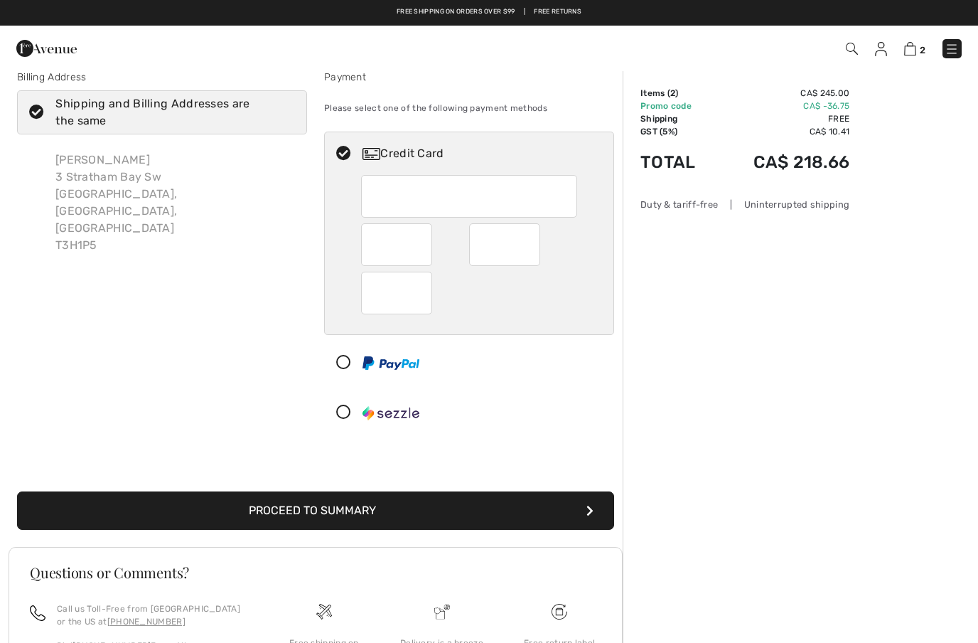
scroll to position [16, 0]
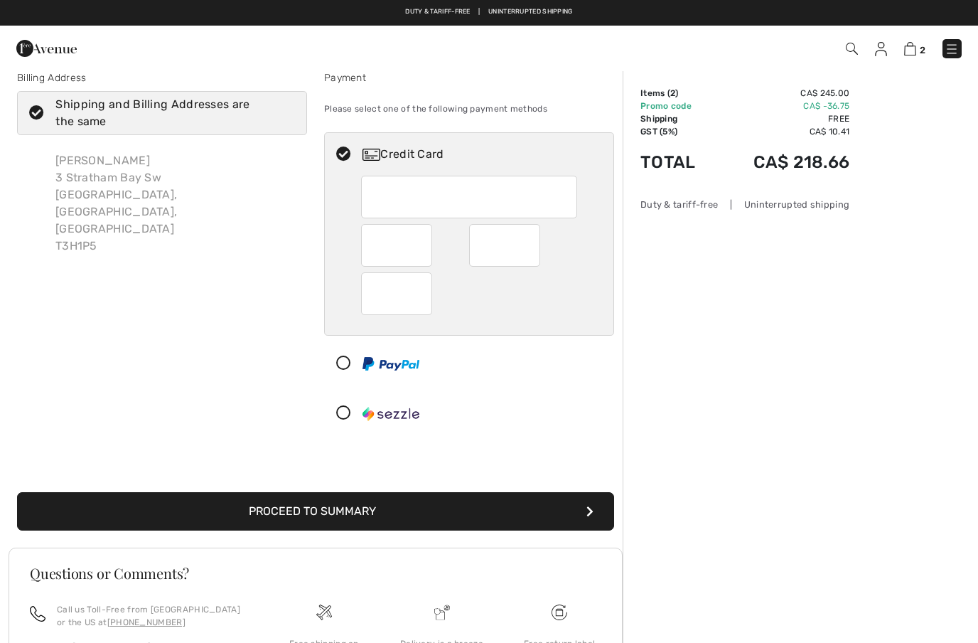
click at [398, 508] on button "Proceed to Summary" at bounding box center [315, 511] width 597 height 38
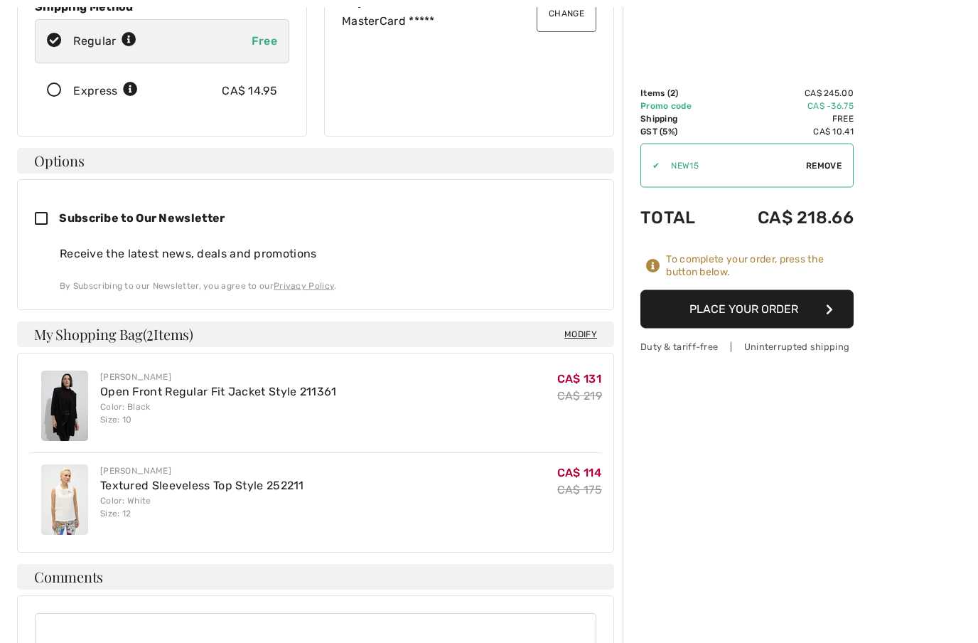
scroll to position [293, 0]
click at [773, 307] on button "Place Your Order" at bounding box center [747, 309] width 213 height 38
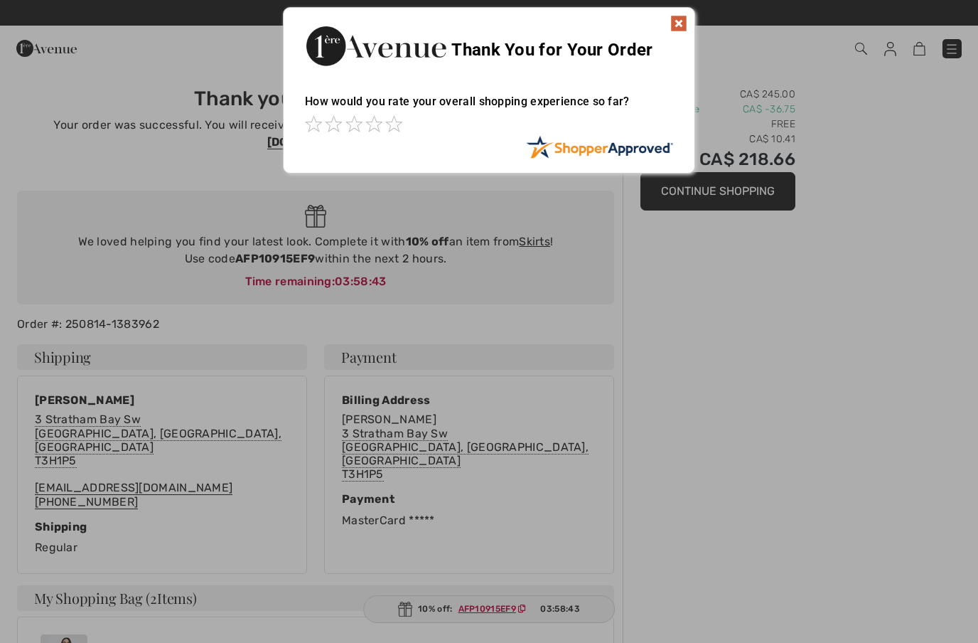
click at [682, 28] on img at bounding box center [678, 23] width 17 height 17
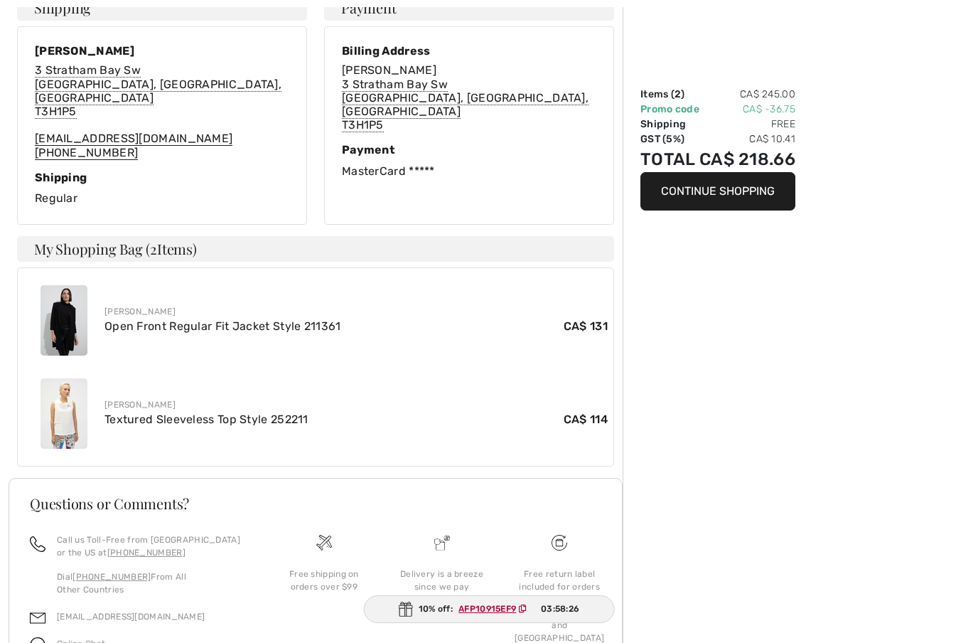
click at [68, 388] on img at bounding box center [64, 413] width 47 height 70
click at [70, 391] on img at bounding box center [64, 413] width 47 height 70
click at [75, 388] on img at bounding box center [64, 413] width 47 height 70
click at [137, 367] on div "Joseph Ribkoff Textured Sleeveless Top Style 252211 CA$ 114" at bounding box center [315, 413] width 584 height 93
click at [122, 411] on div "[PERSON_NAME]" at bounding box center [355, 404] width 503 height 13
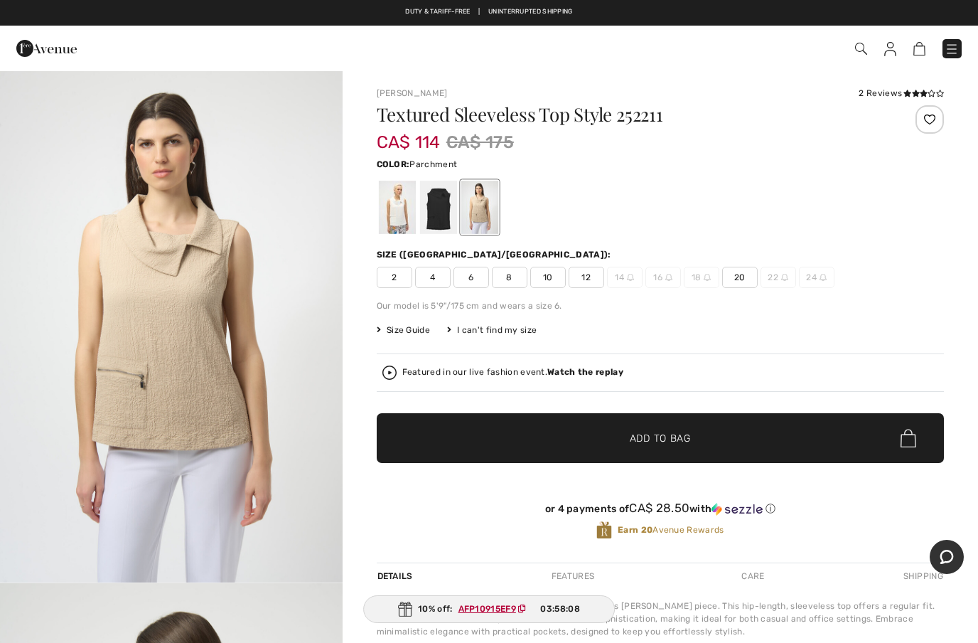
click at [396, 200] on div at bounding box center [396, 207] width 37 height 53
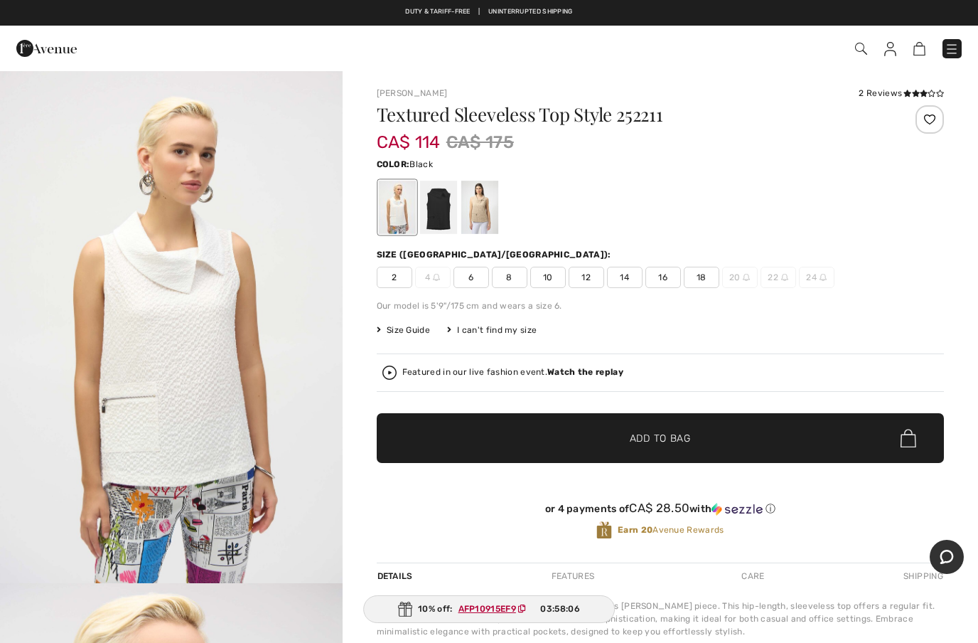
click at [441, 213] on div at bounding box center [437, 207] width 37 height 53
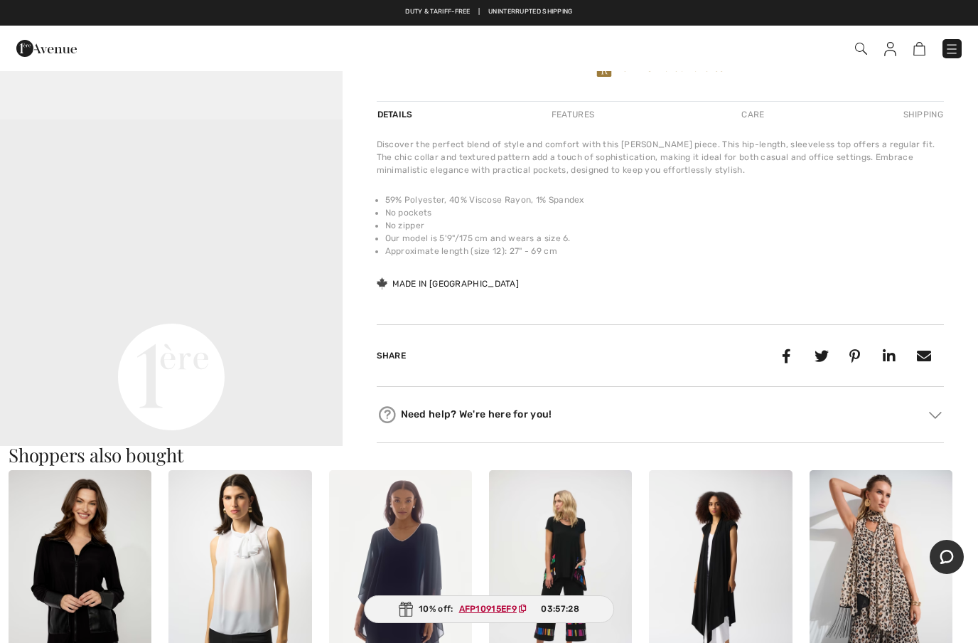
click at [356, 358] on div "[PERSON_NAME] 2 Reviews 2 Reviews Textured Sleeveless Top Style 252211 CA$ 114 …" at bounding box center [661, 26] width 636 height 837
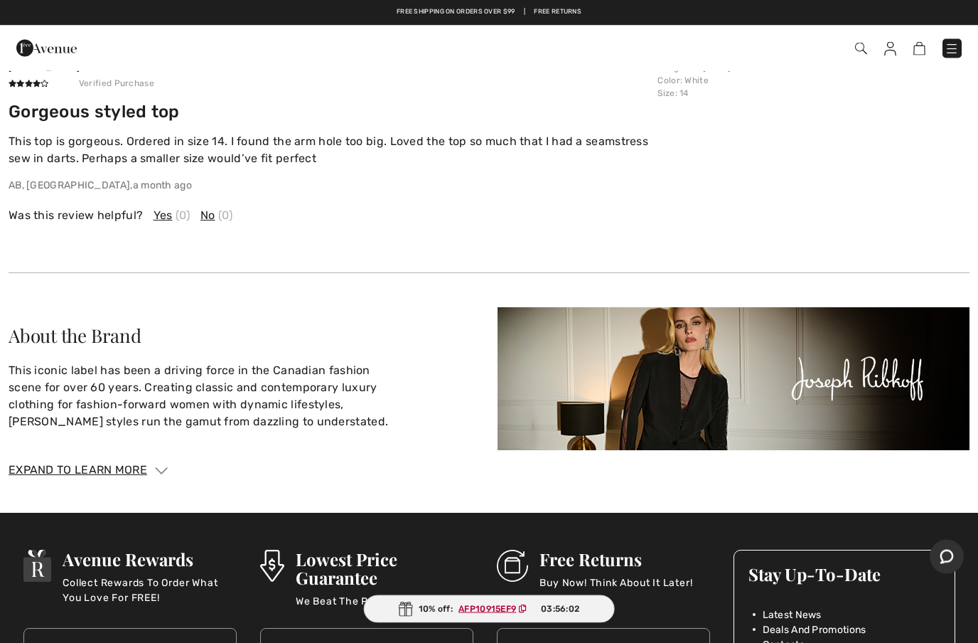
scroll to position [2340, 0]
